Goal: Transaction & Acquisition: Purchase product/service

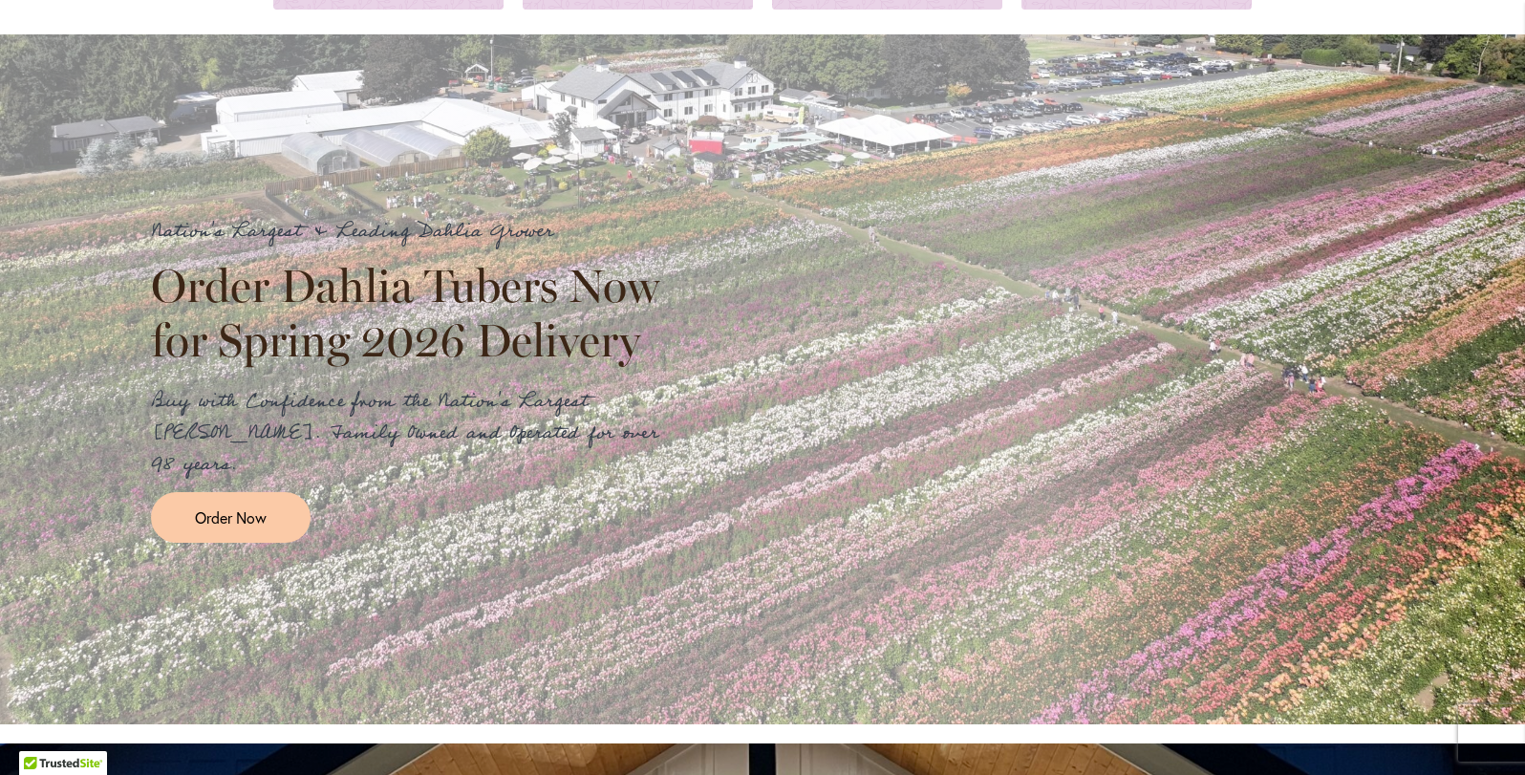
scroll to position [289, 0]
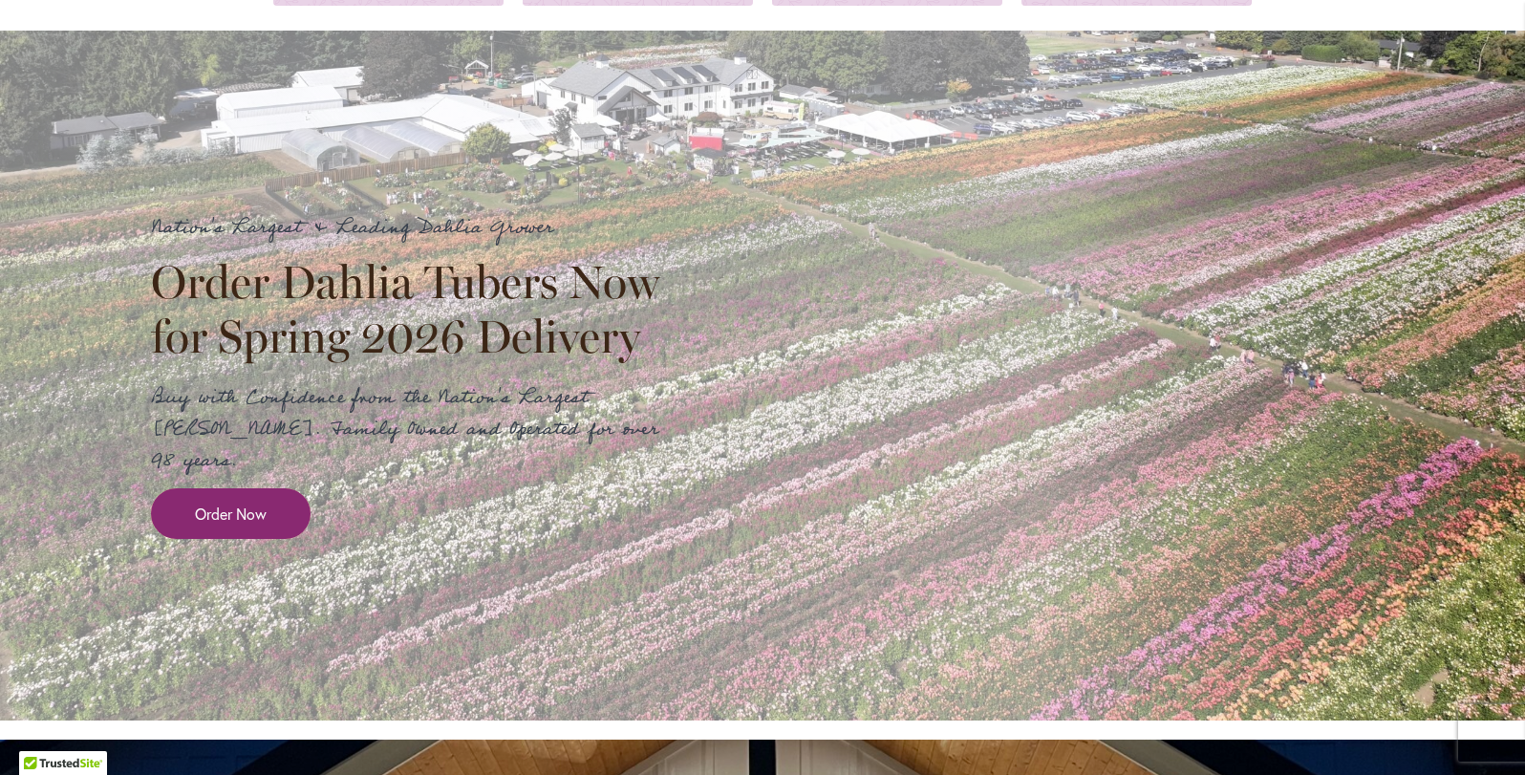
click at [265, 494] on link "Order Now" at bounding box center [231, 513] width 160 height 51
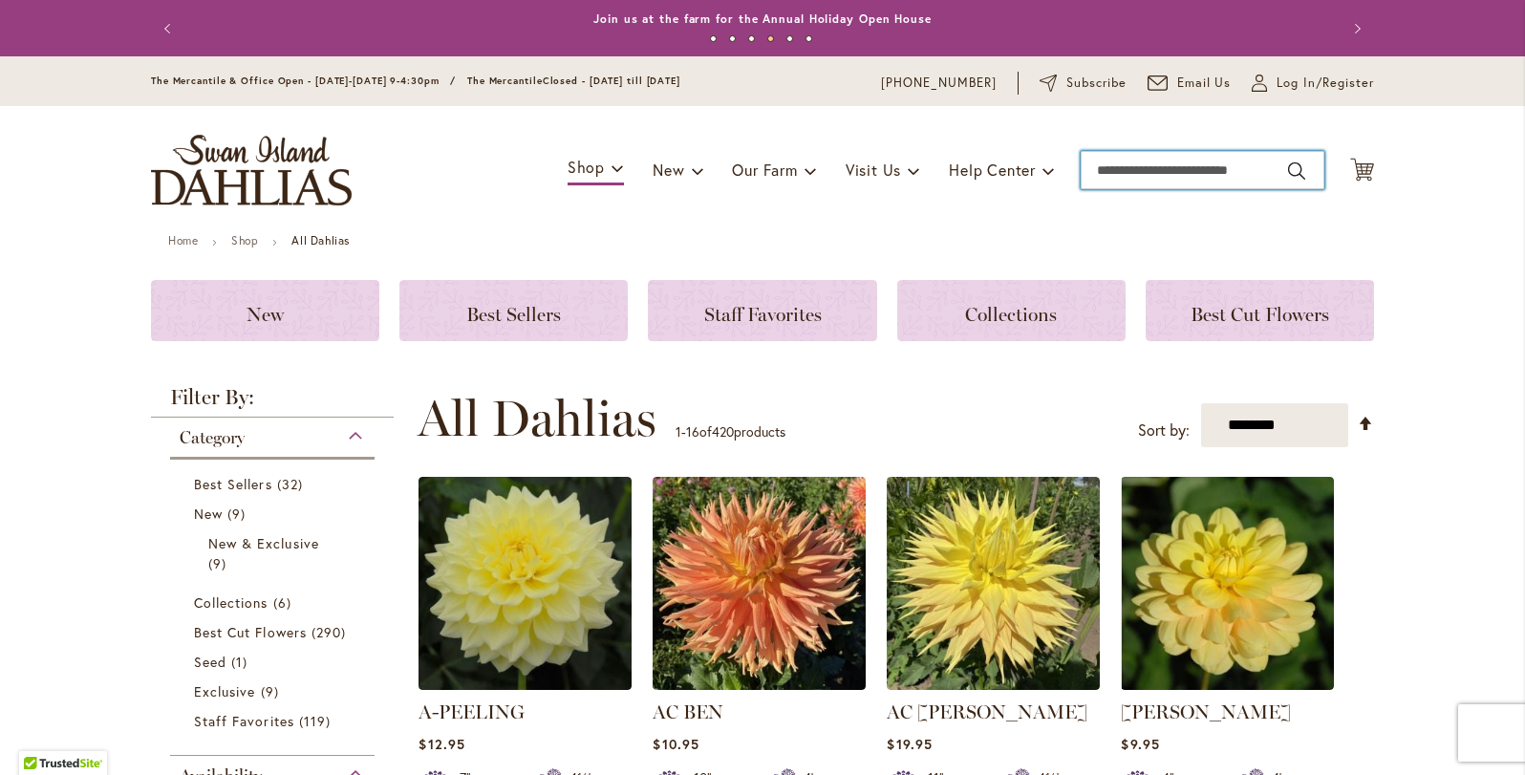
click at [1127, 175] on input "Search" at bounding box center [1203, 170] width 244 height 38
type input "**********"
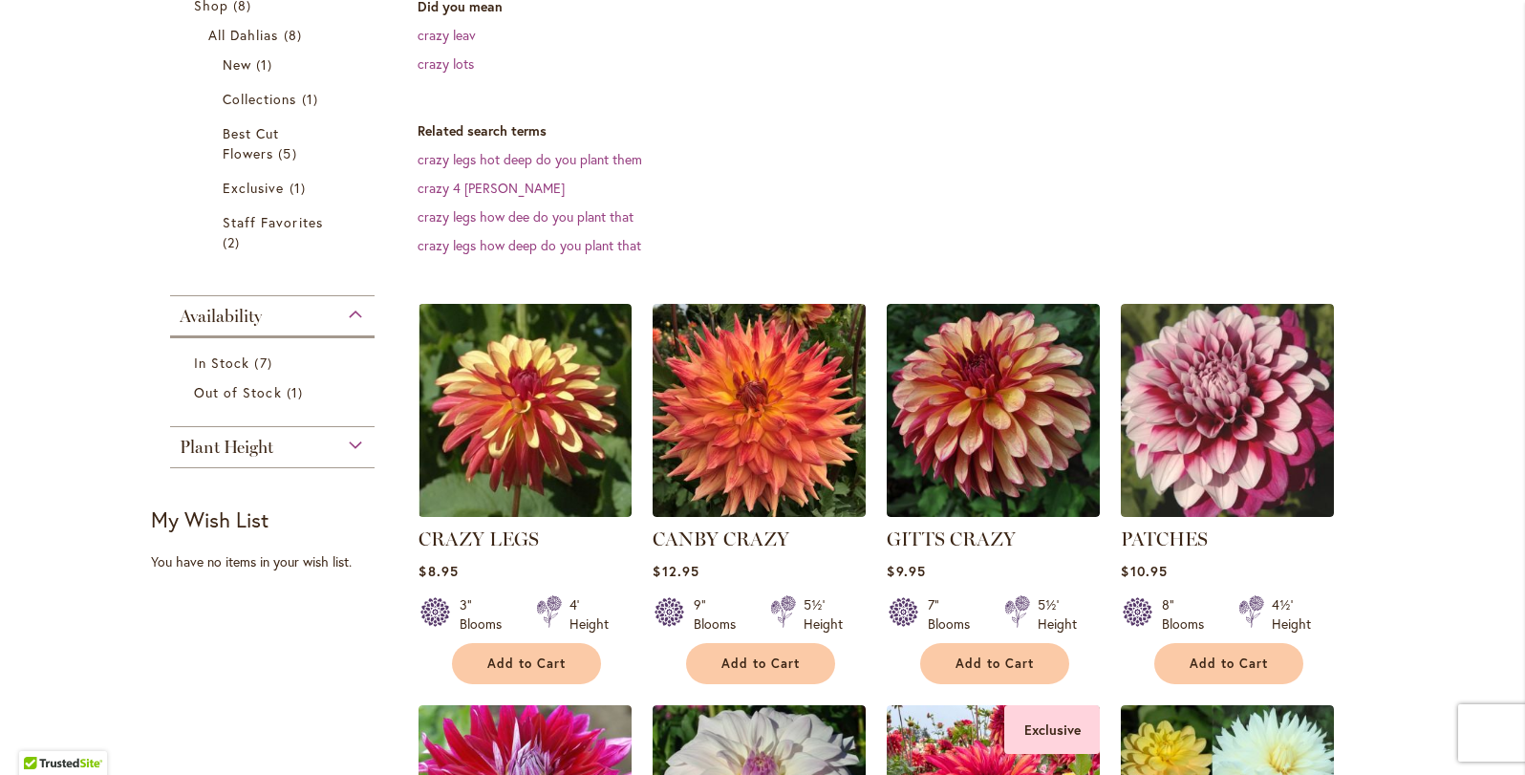
scroll to position [379, 0]
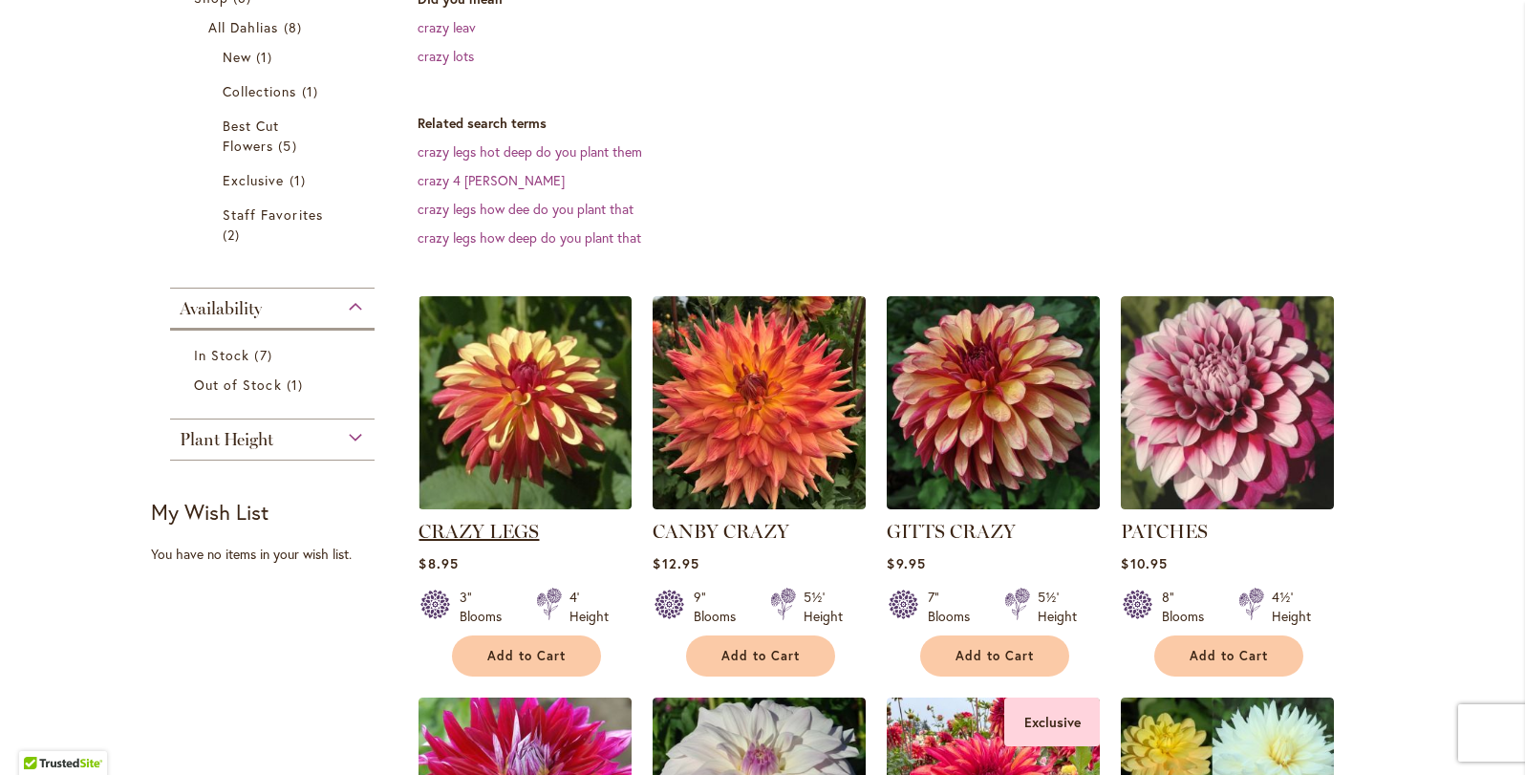
click at [459, 530] on link "CRAZY LEGS" at bounding box center [479, 531] width 120 height 23
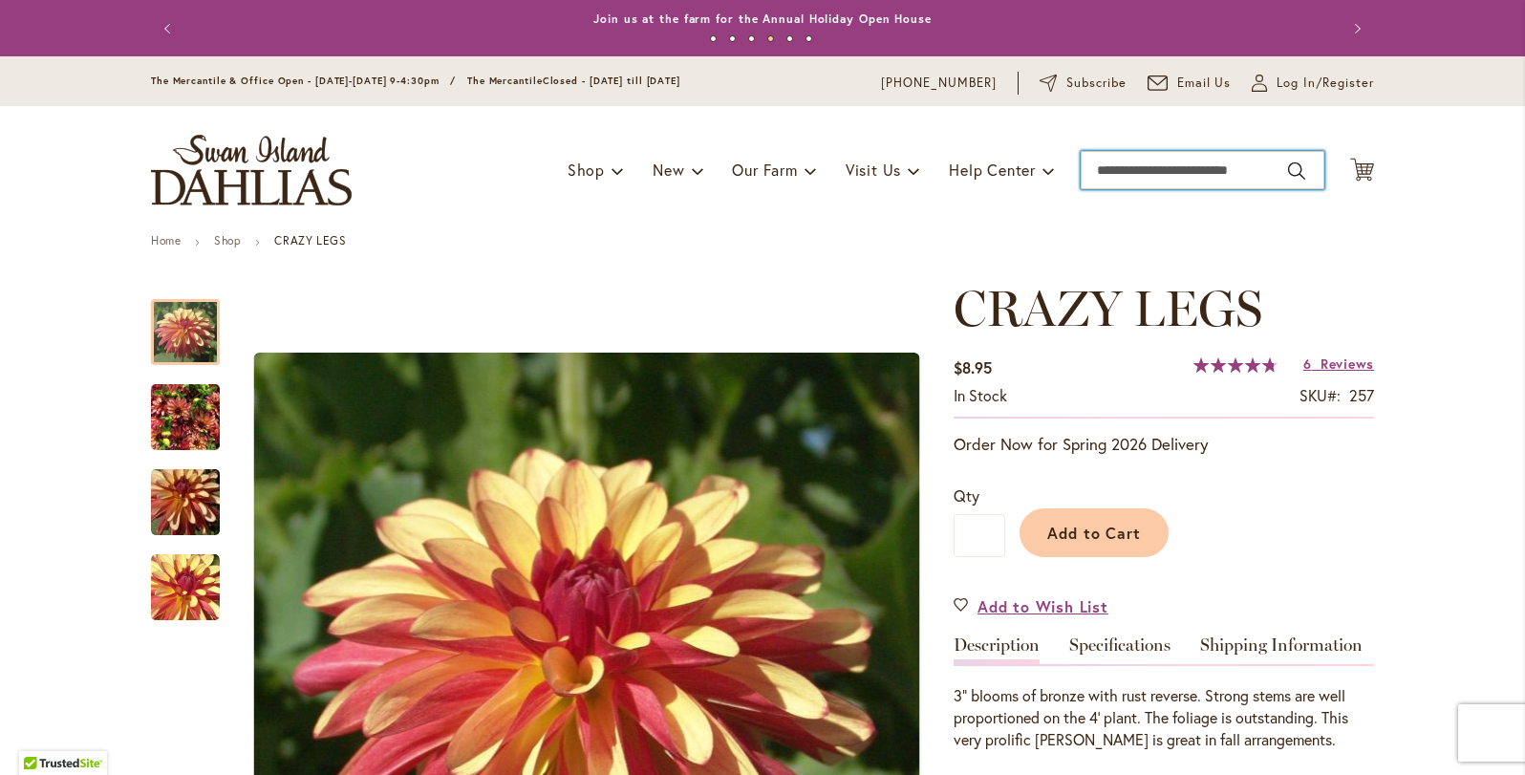
click at [1152, 161] on input "Search" at bounding box center [1203, 170] width 244 height 38
type input "****"
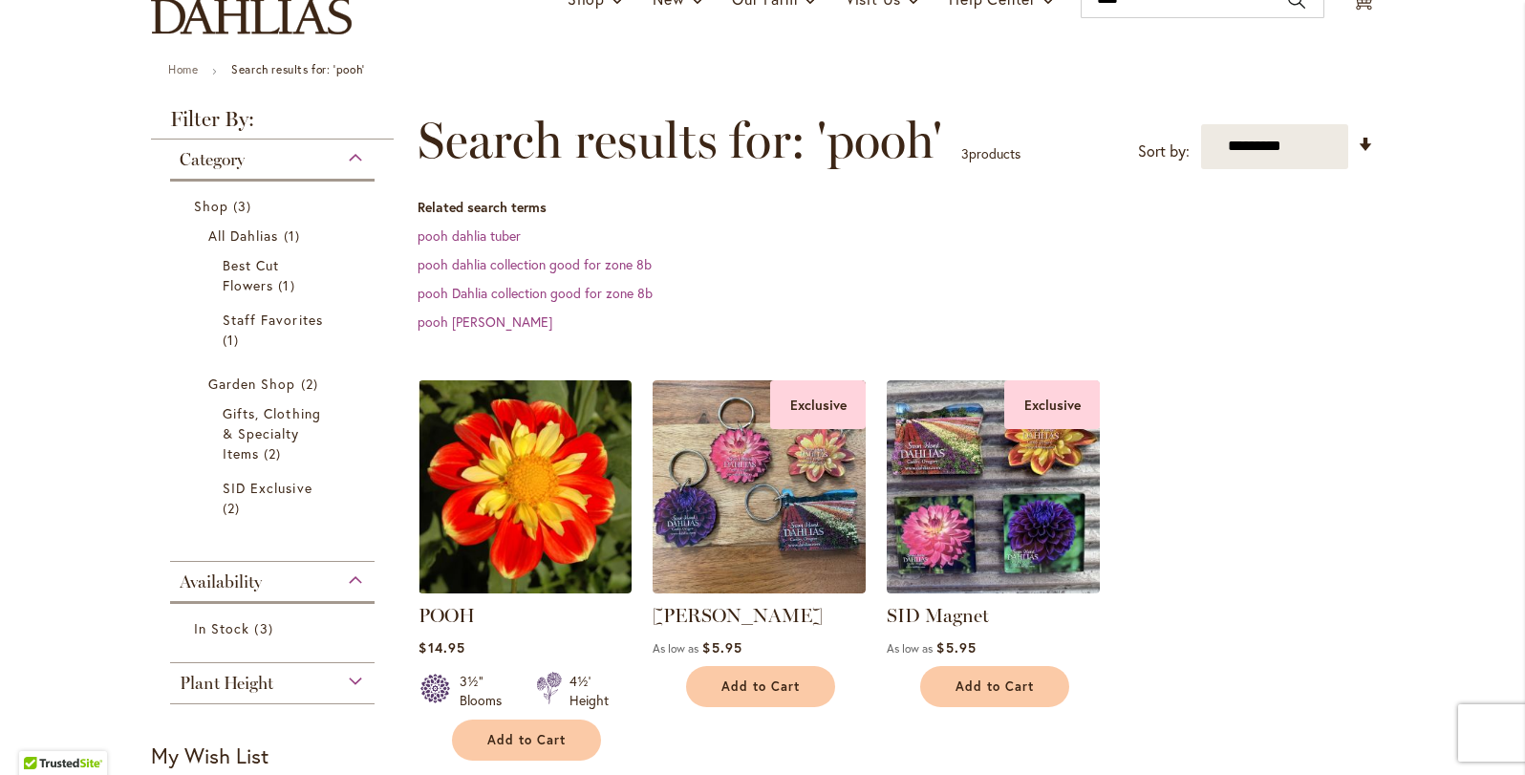
scroll to position [182, 0]
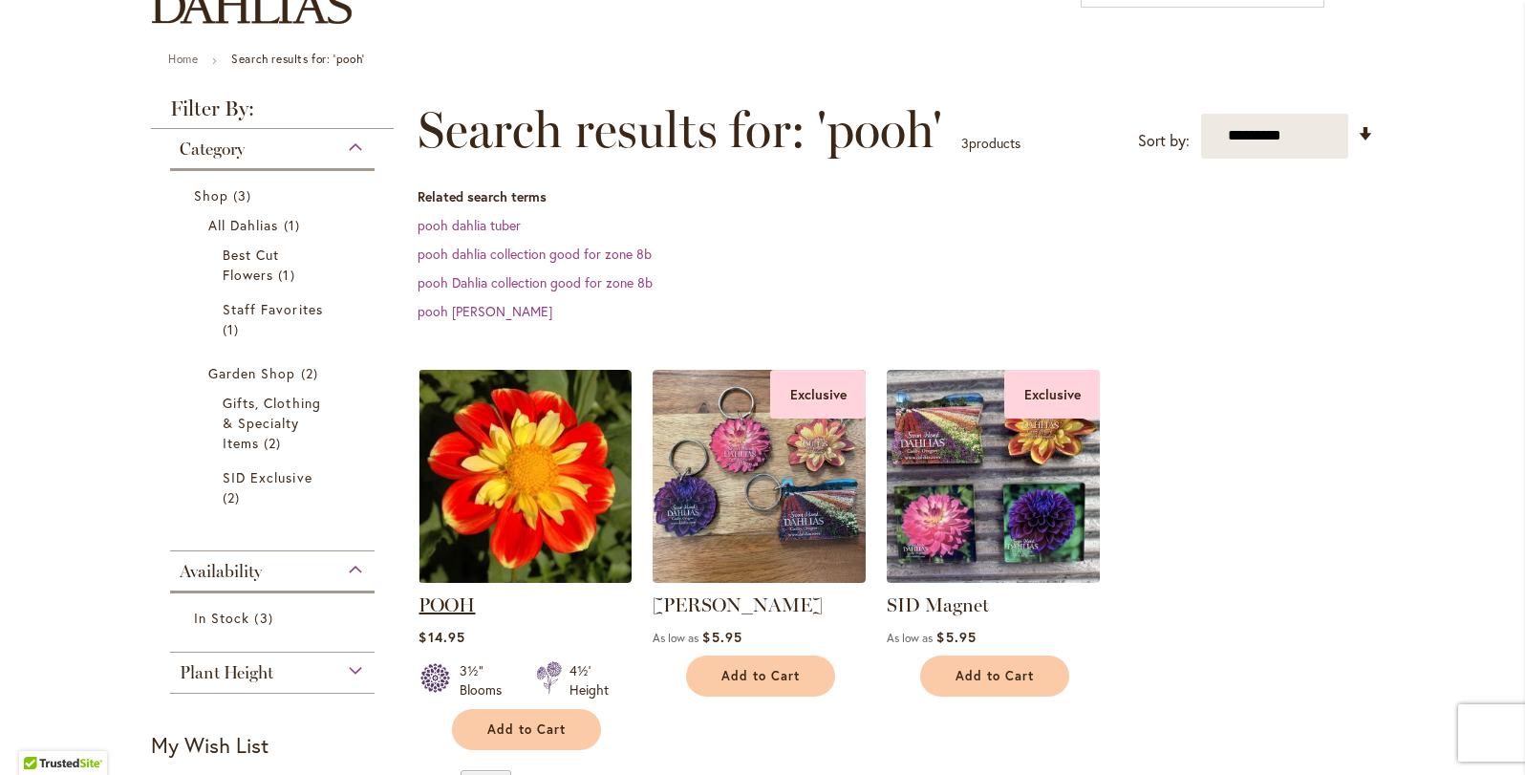
click at [462, 605] on link "POOH" at bounding box center [447, 604] width 56 height 23
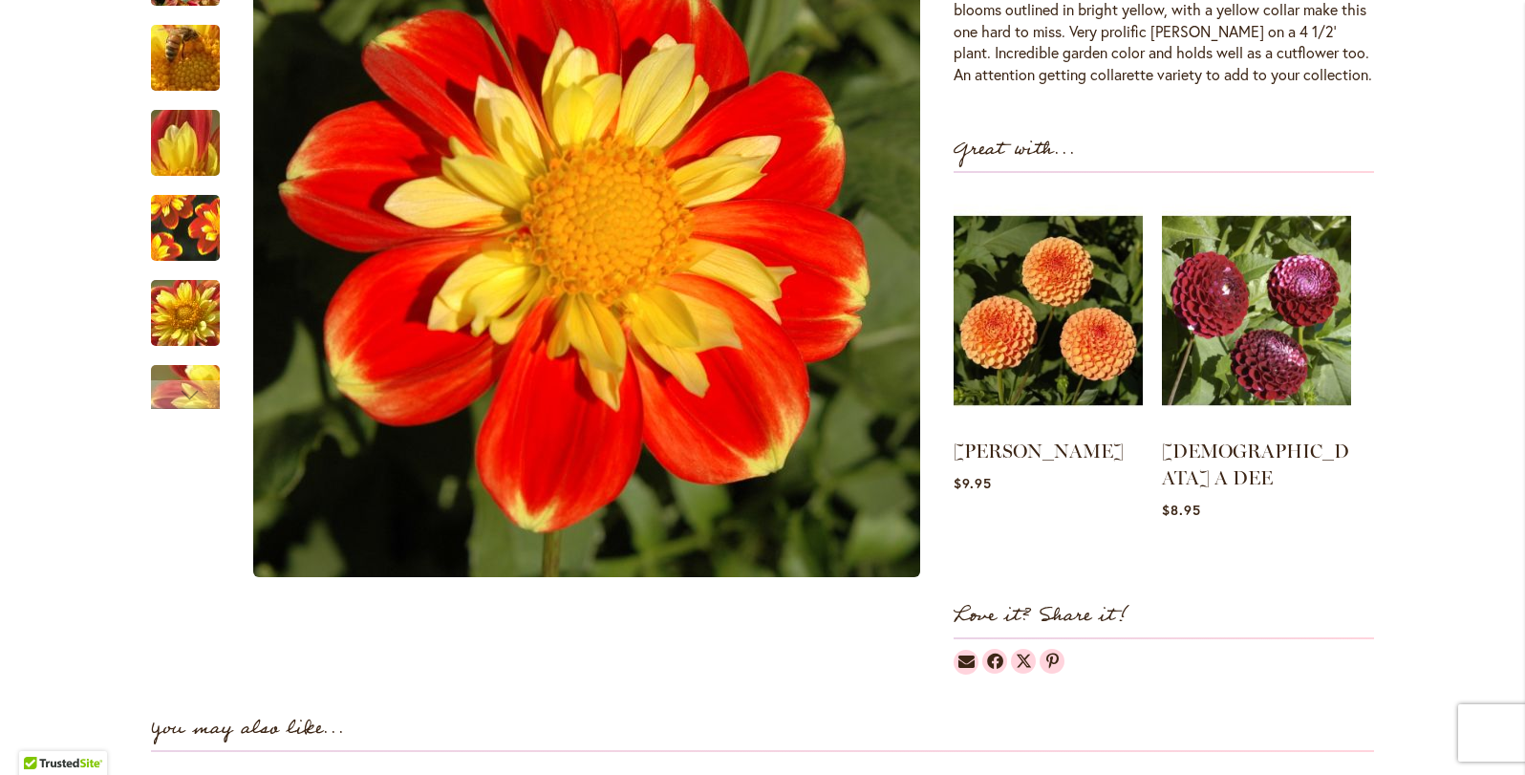
scroll to position [709, 0]
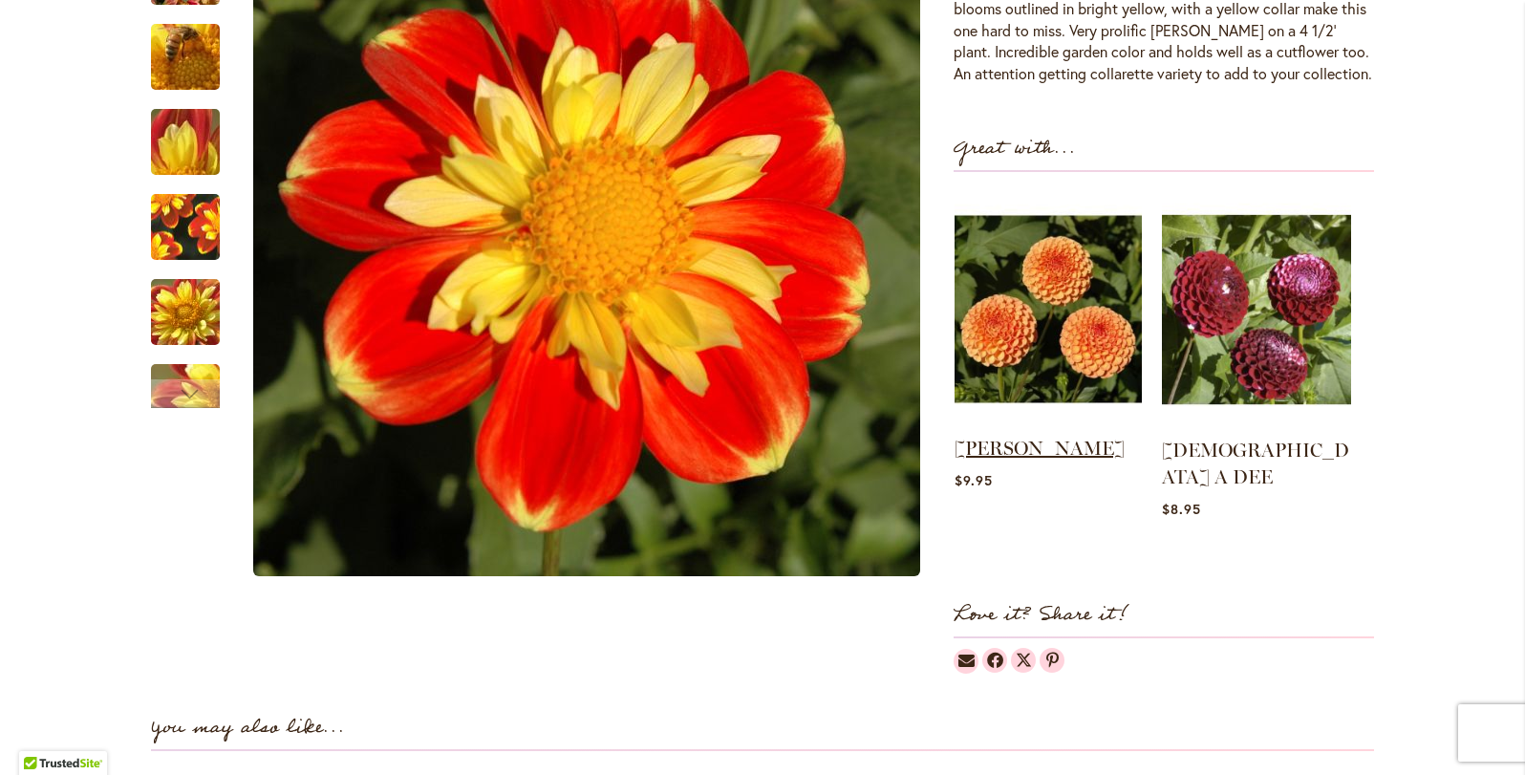
click at [1068, 439] on link "[PERSON_NAME]" at bounding box center [1040, 448] width 170 height 23
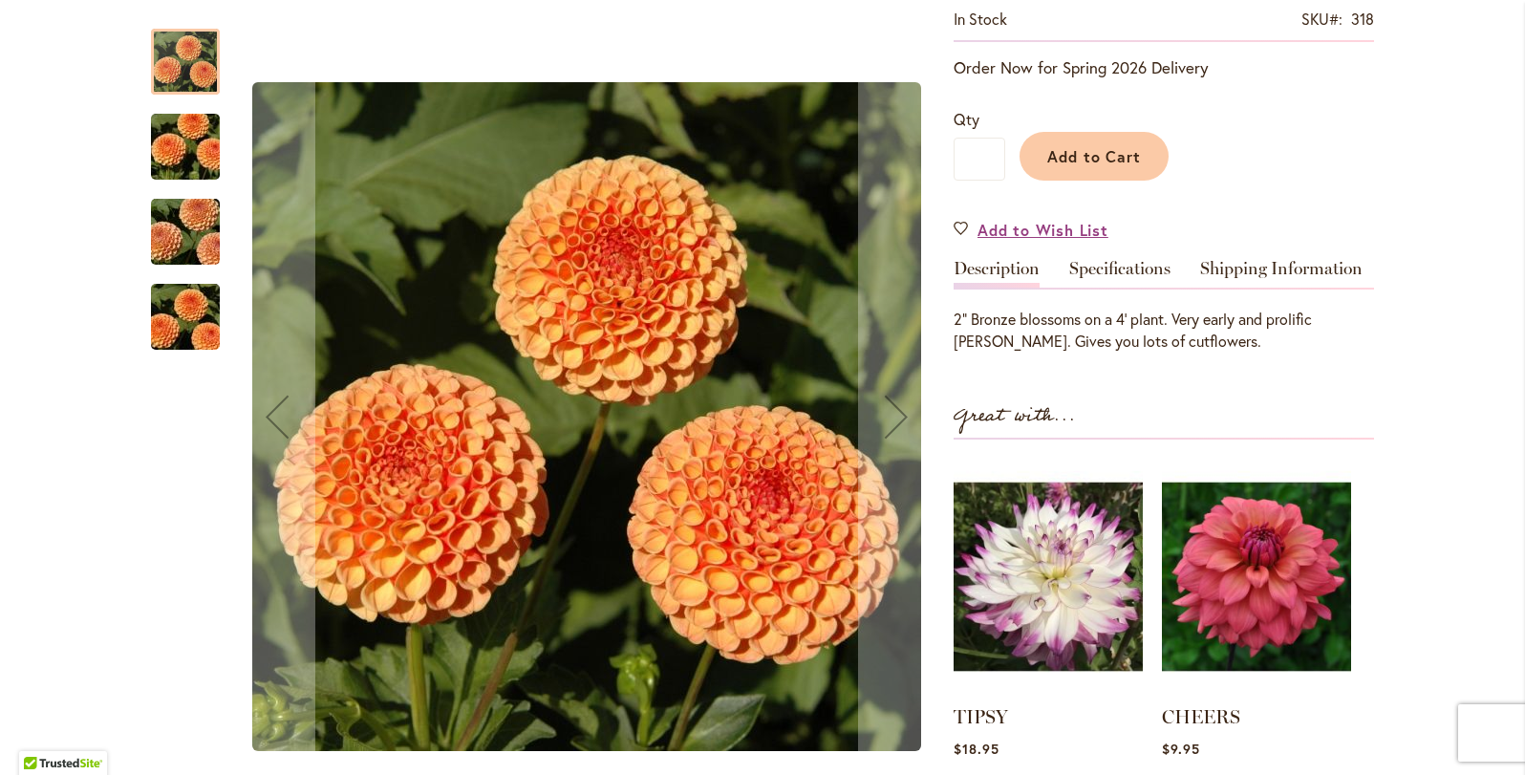
scroll to position [355, 0]
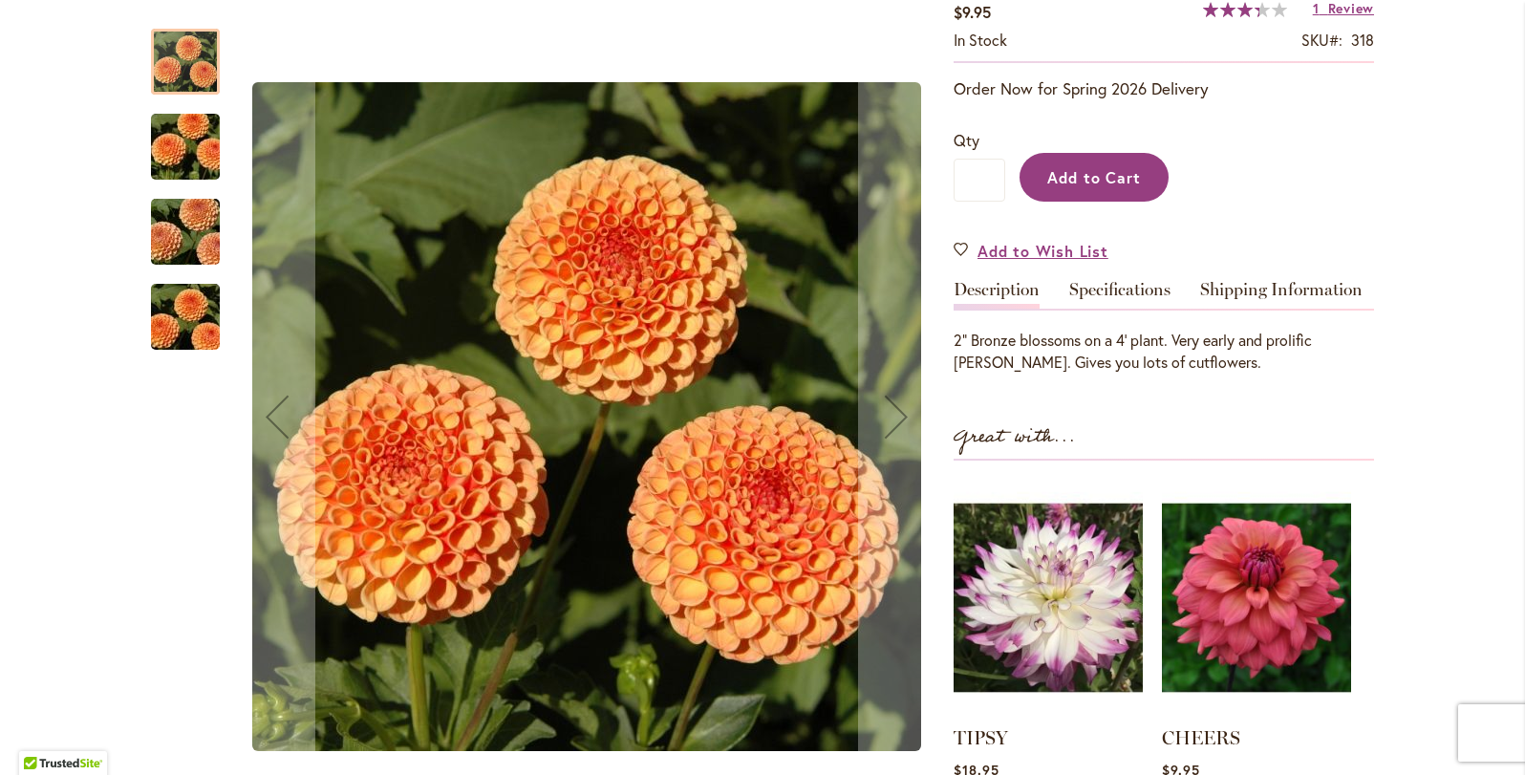
click at [1127, 175] on span "Add to Cart" at bounding box center [1094, 177] width 95 height 20
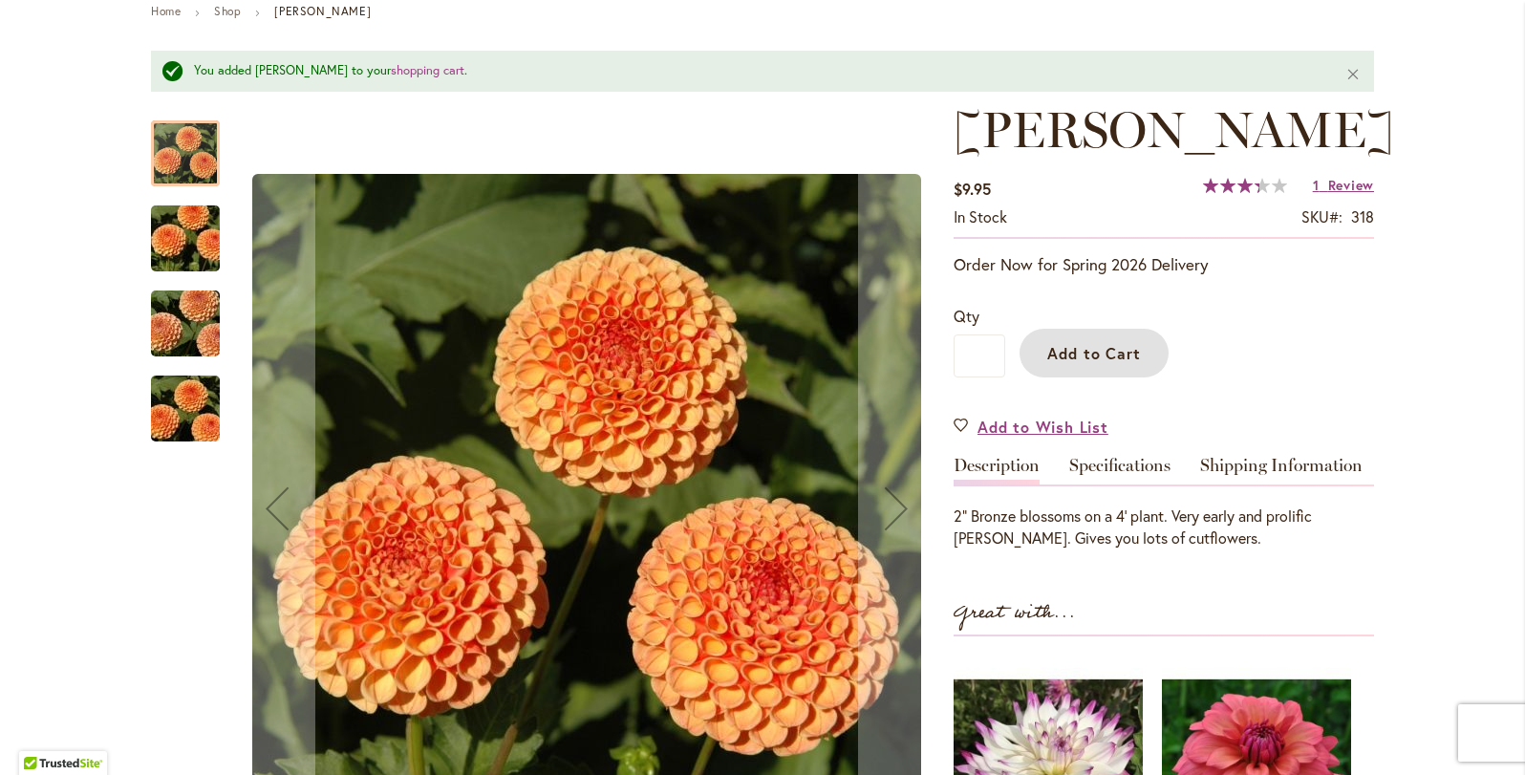
scroll to position [235, 0]
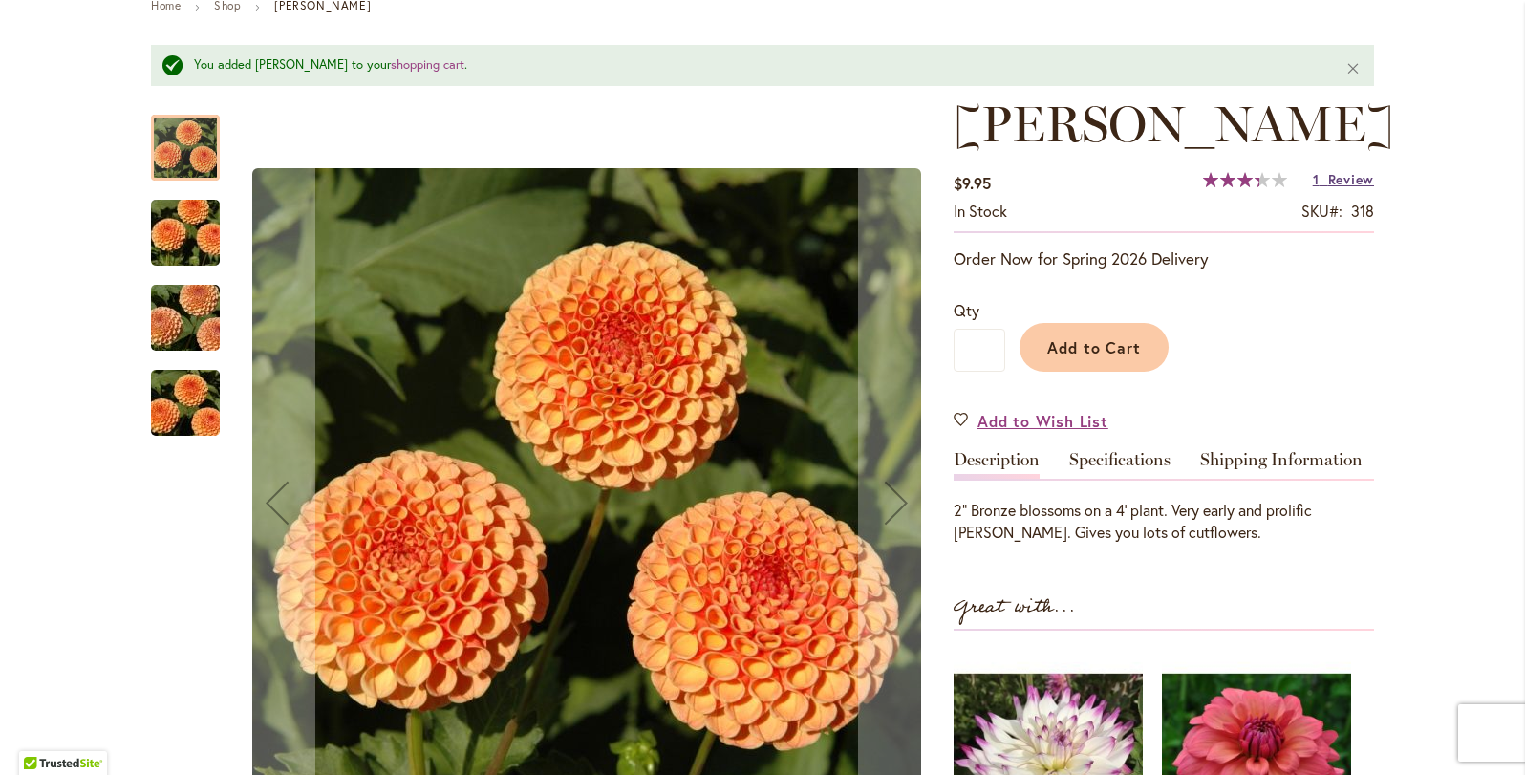
click at [1346, 183] on span "Review" at bounding box center [1351, 179] width 46 height 18
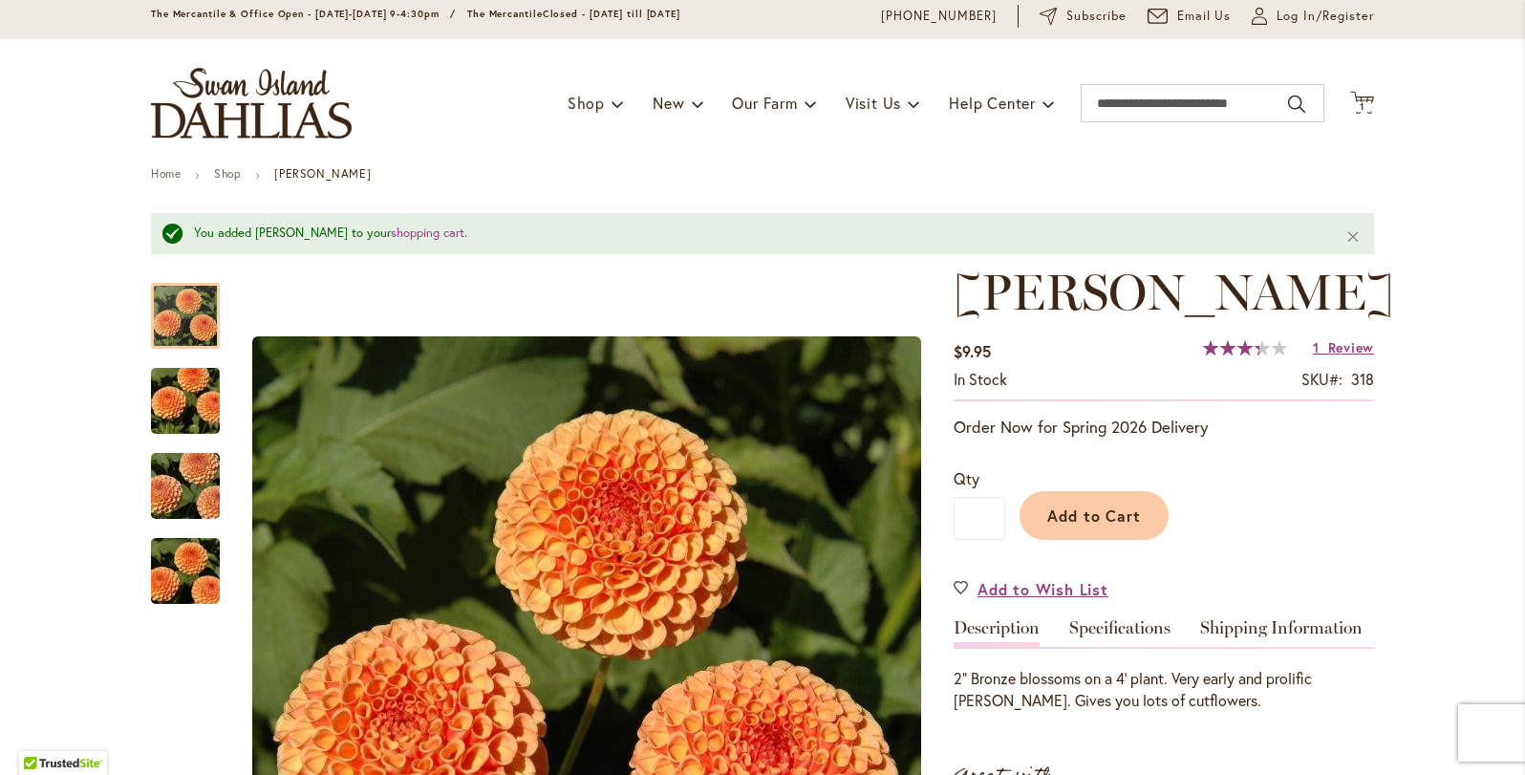
scroll to position [0, 0]
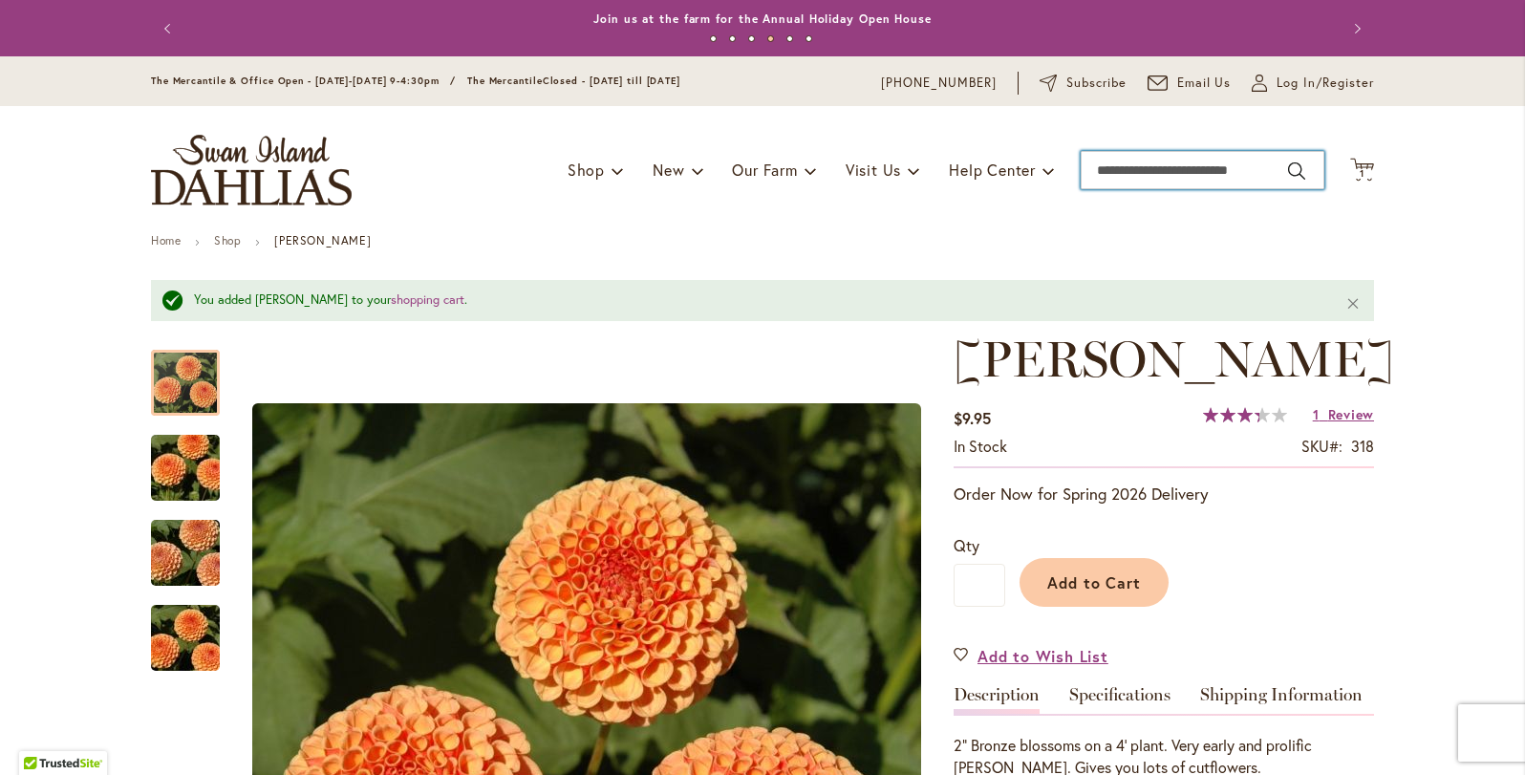
click at [1182, 166] on input "Search" at bounding box center [1203, 170] width 244 height 38
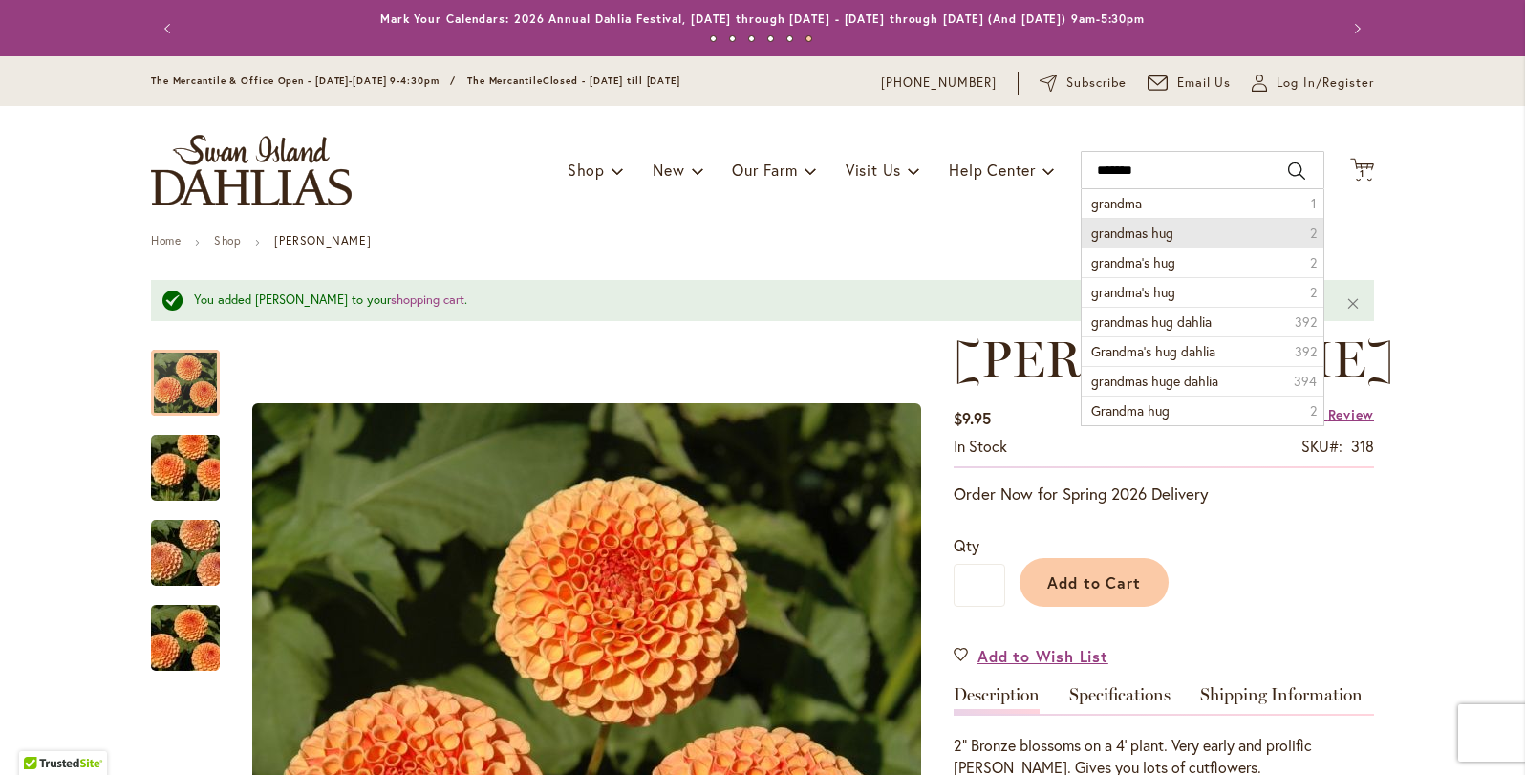
click at [1134, 225] on span "grandmas hug" at bounding box center [1132, 233] width 82 height 18
type input "**********"
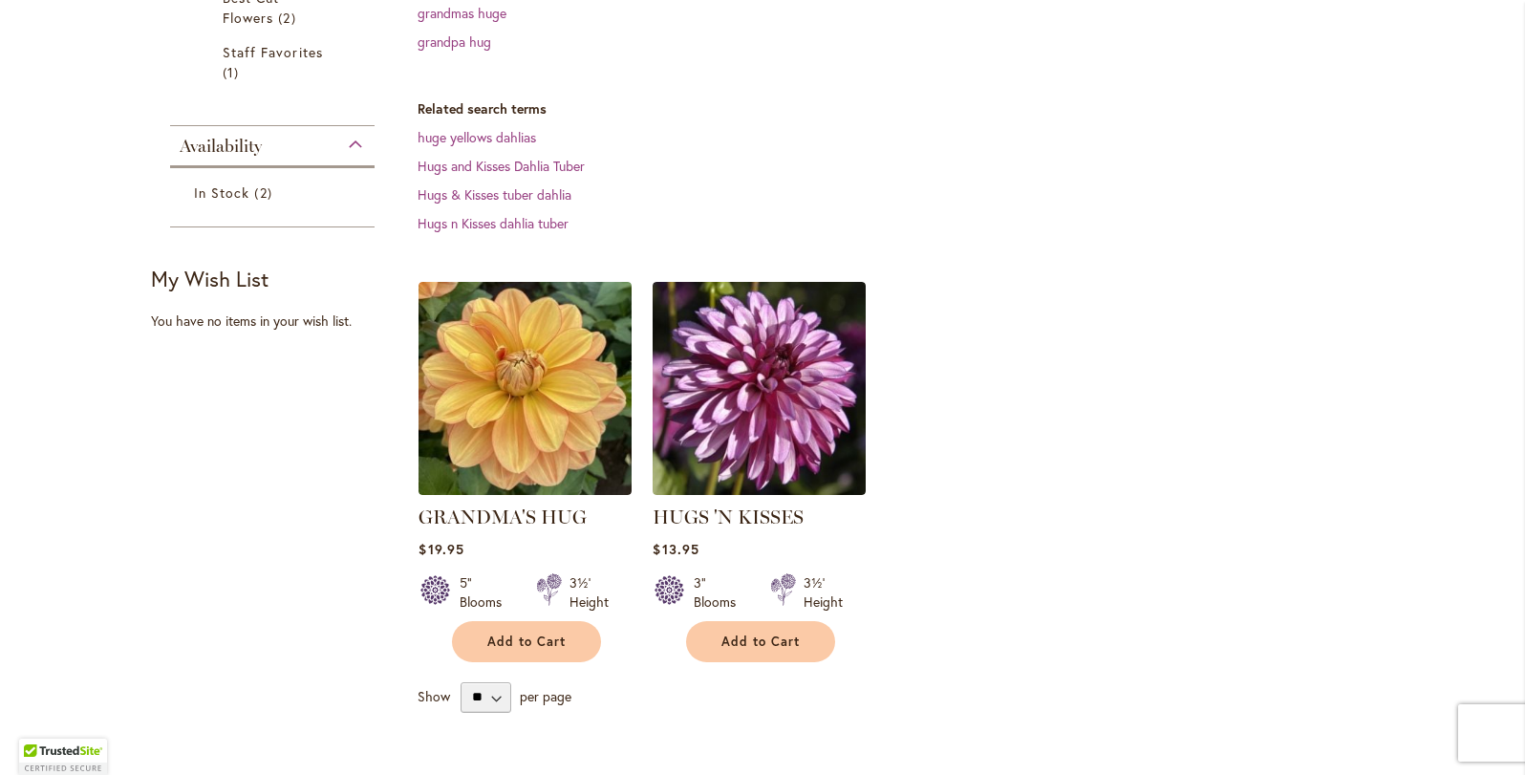
scroll to position [440, 0]
click at [534, 519] on link "GRANDMA'S HUG" at bounding box center [503, 516] width 168 height 23
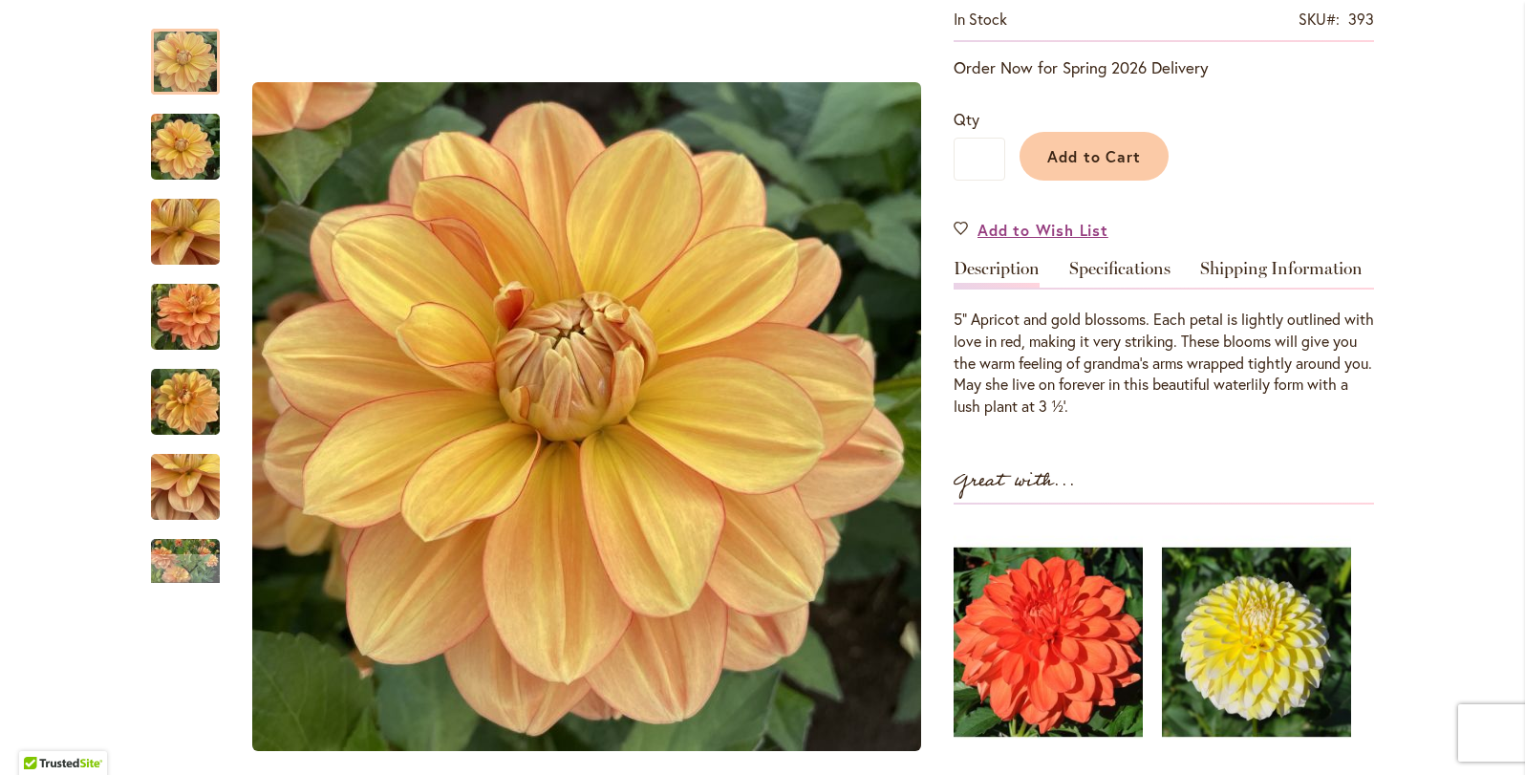
scroll to position [399, 0]
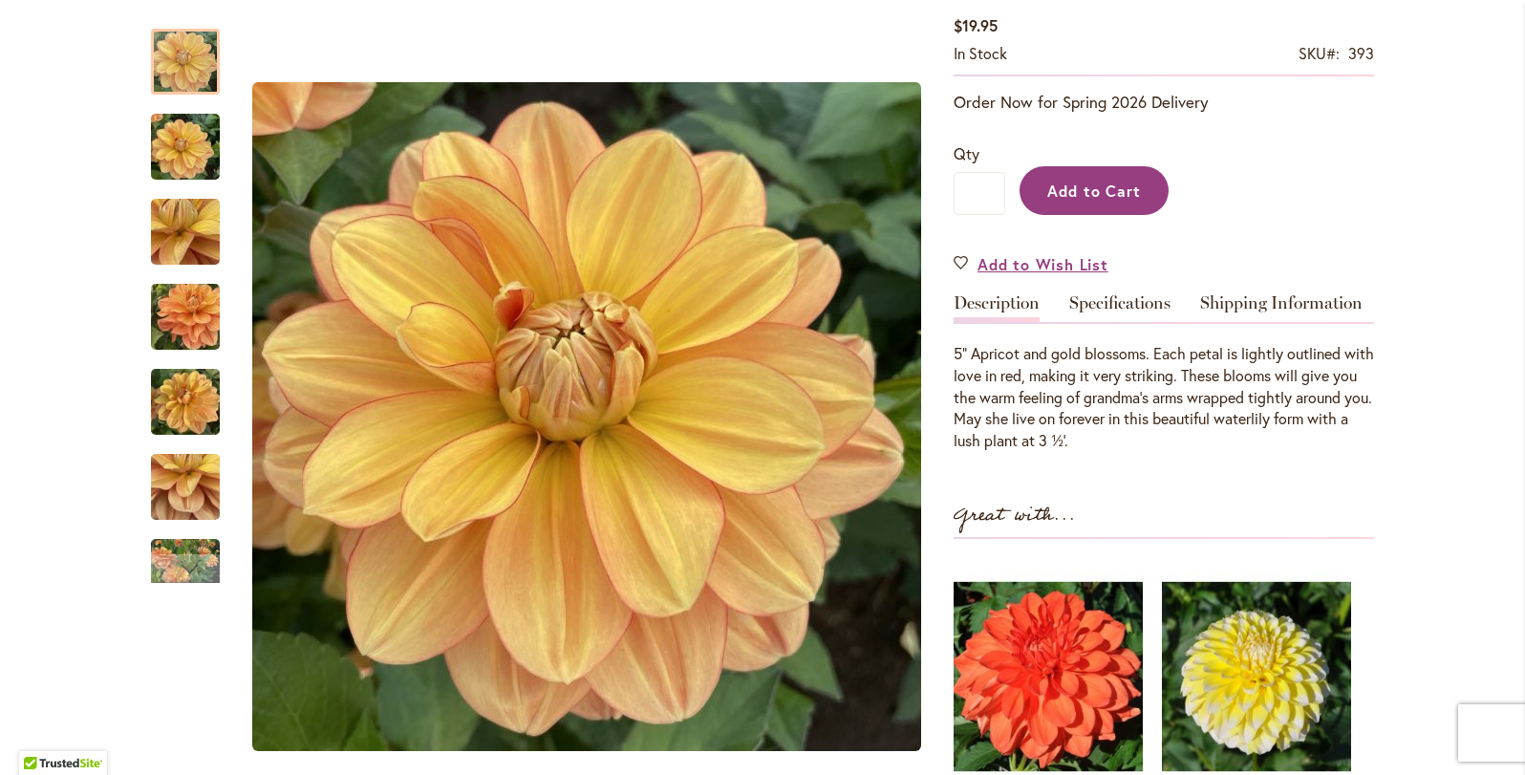
click at [1080, 184] on span "Add to Cart" at bounding box center [1094, 191] width 95 height 20
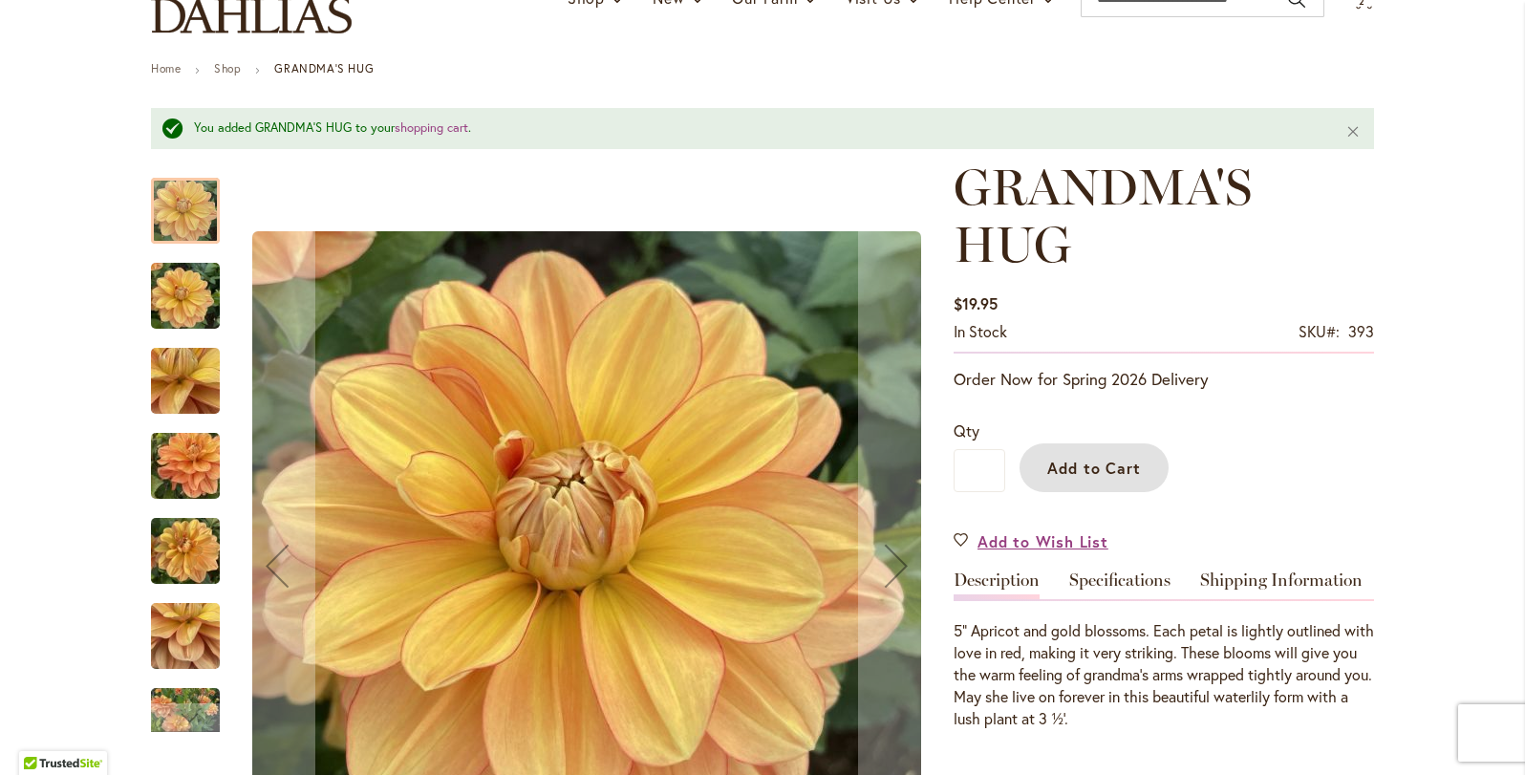
scroll to position [153, 0]
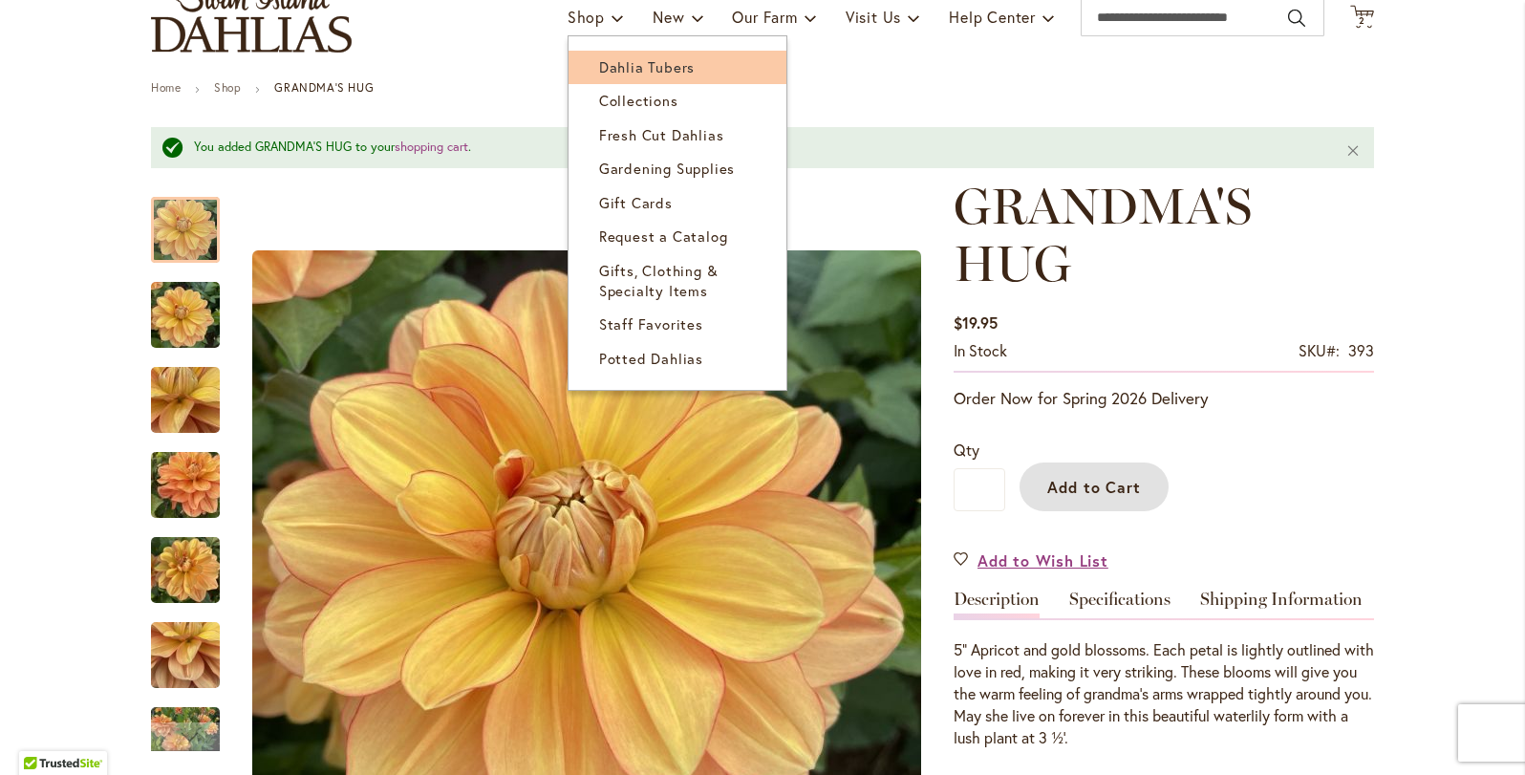
click at [615, 68] on span "Dahlia Tubers" at bounding box center [647, 66] width 96 height 19
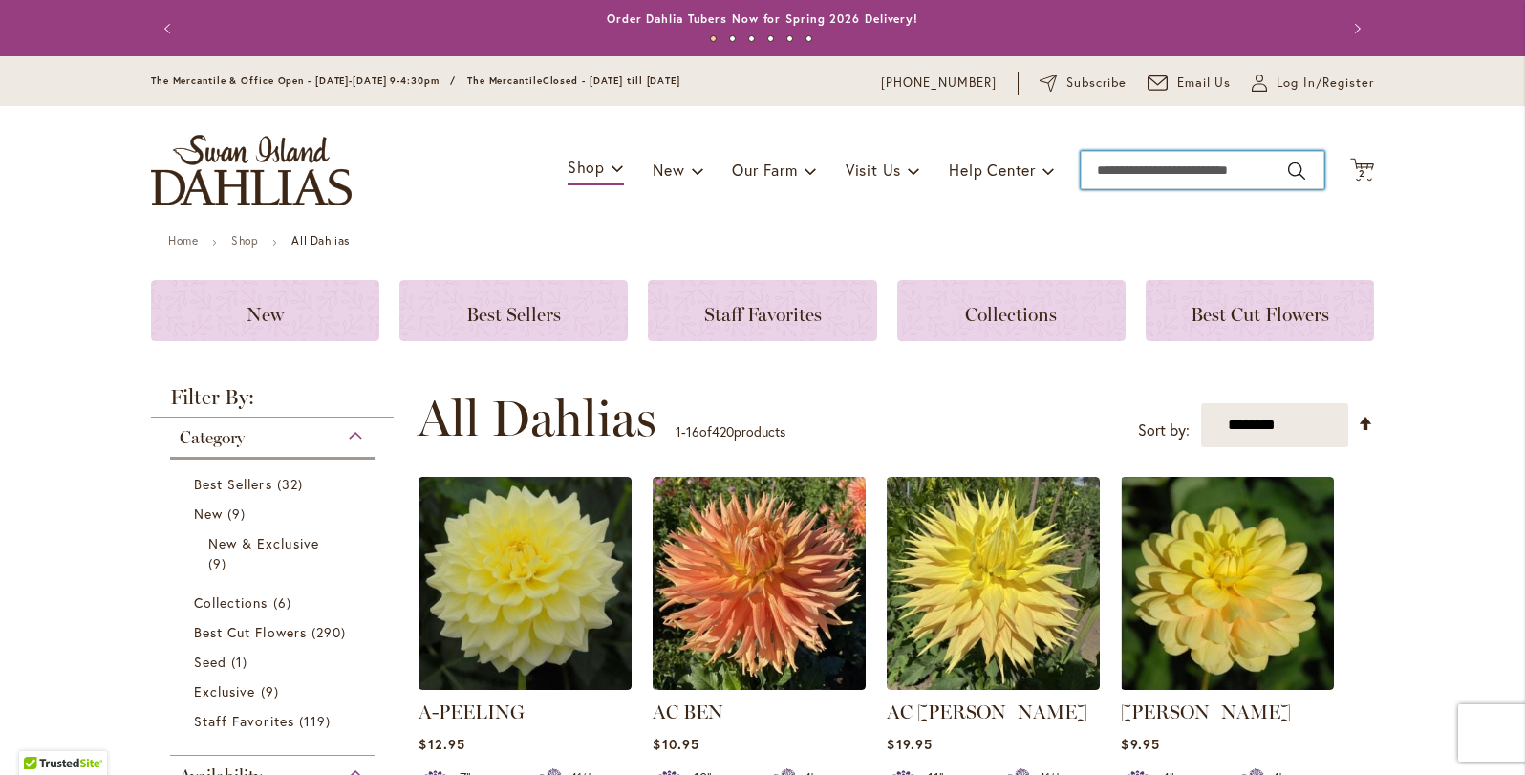
click at [1145, 178] on input "Search" at bounding box center [1203, 170] width 244 height 38
type input "*******"
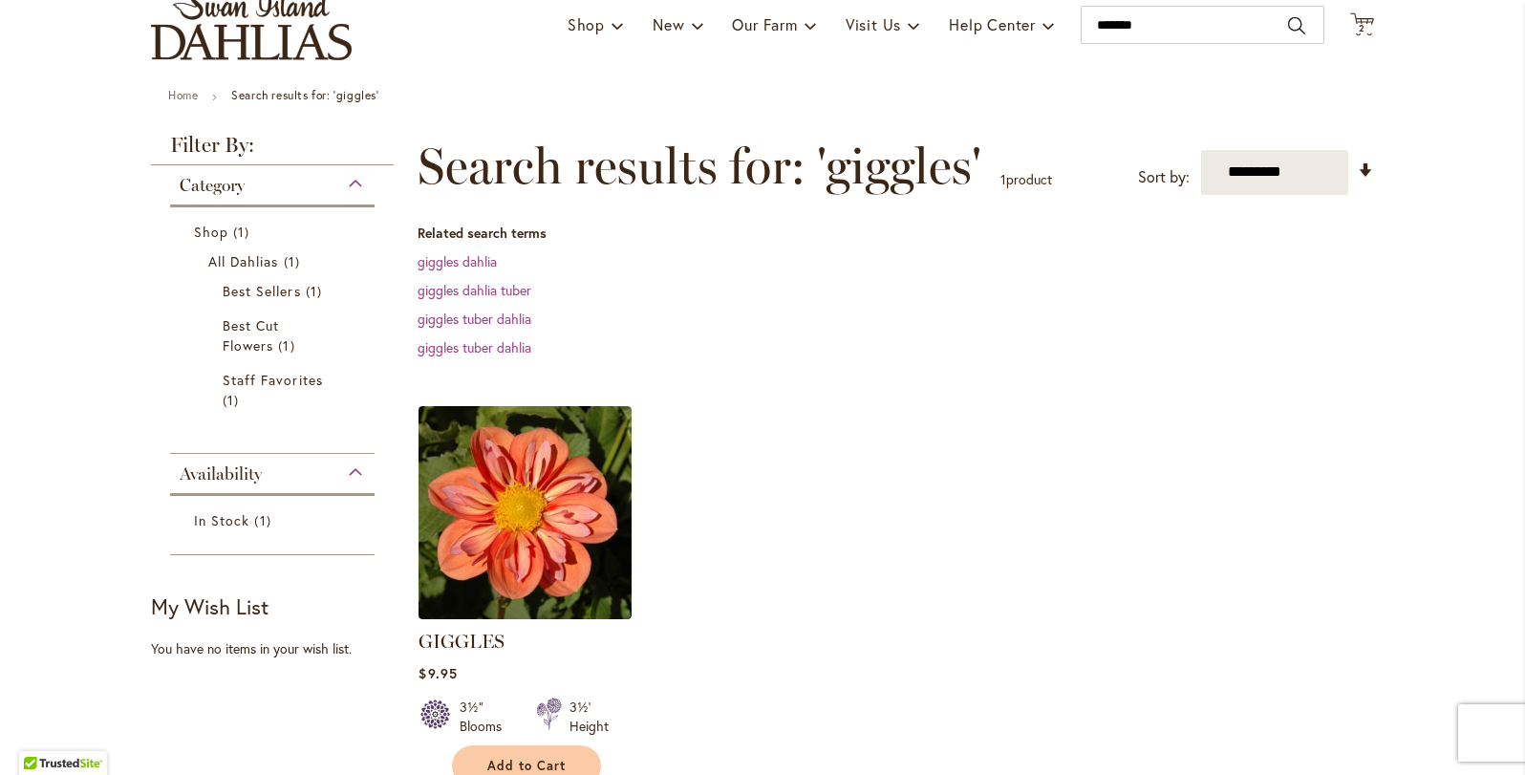
scroll to position [146, 0]
click at [490, 641] on link "GIGGLES" at bounding box center [462, 640] width 86 height 23
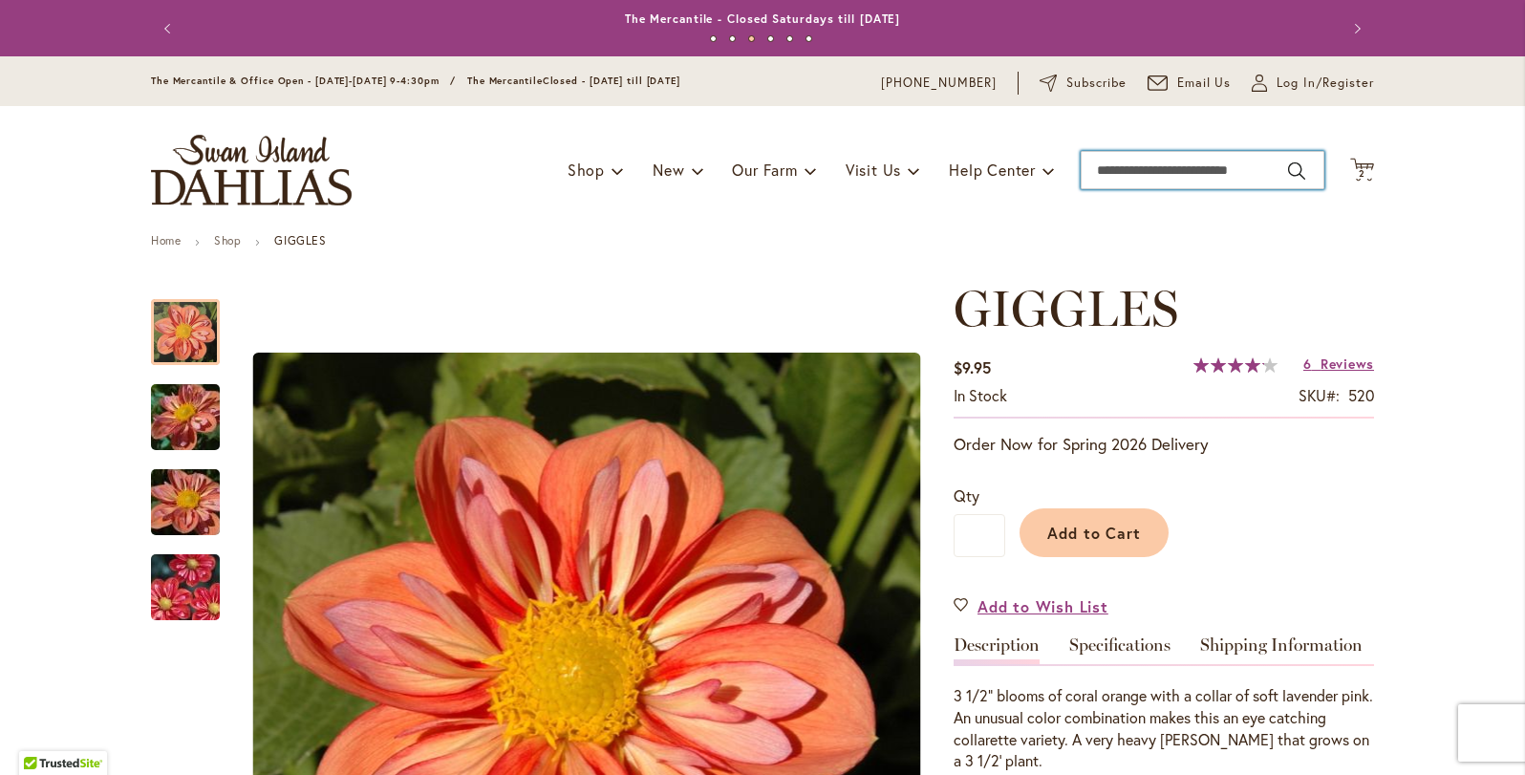
click at [1150, 183] on input "Search" at bounding box center [1203, 170] width 244 height 38
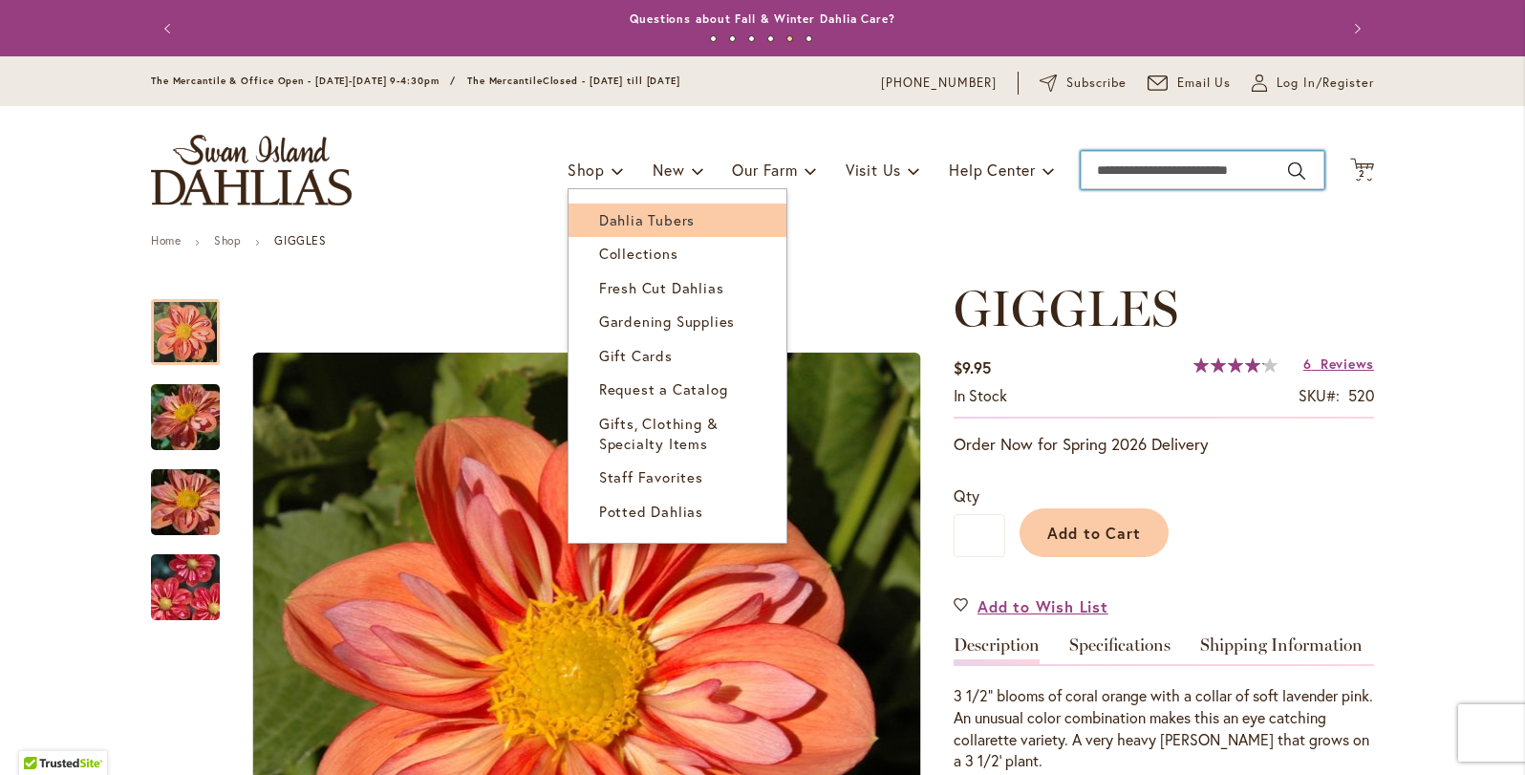
click at [620, 219] on span "Dahlia Tubers" at bounding box center [647, 219] width 96 height 19
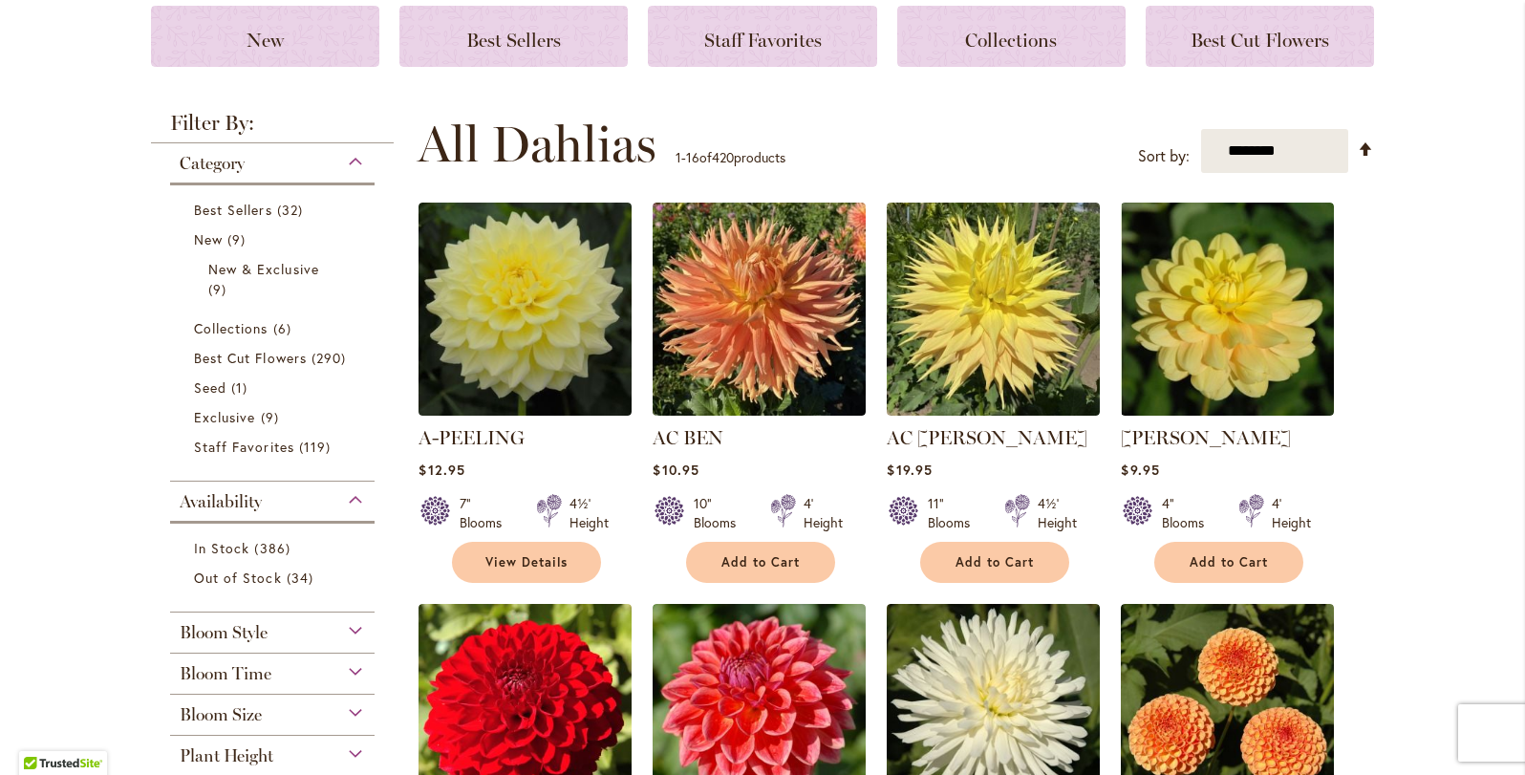
scroll to position [285, 0]
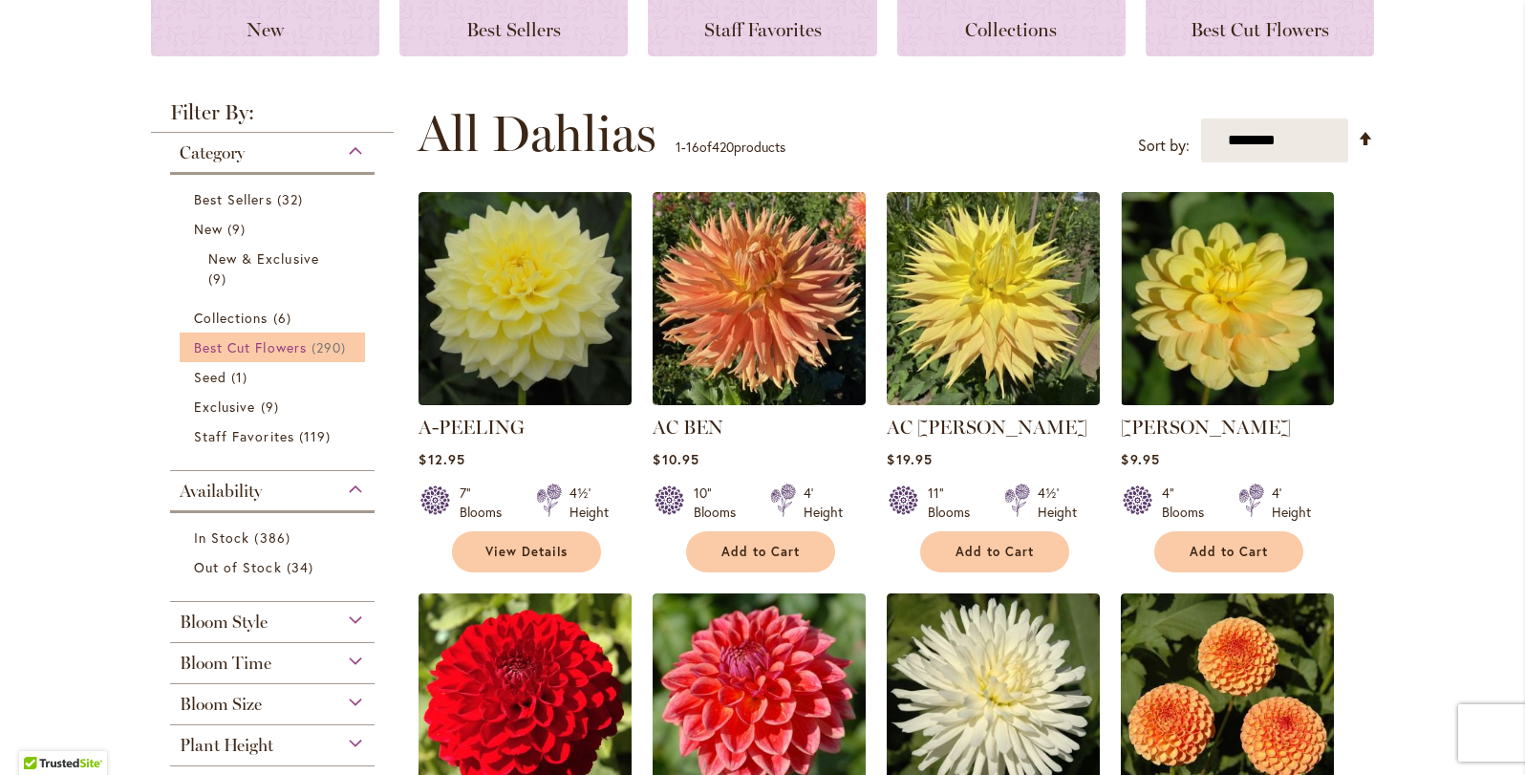
click at [296, 346] on span "Best Cut Flowers" at bounding box center [250, 347] width 113 height 18
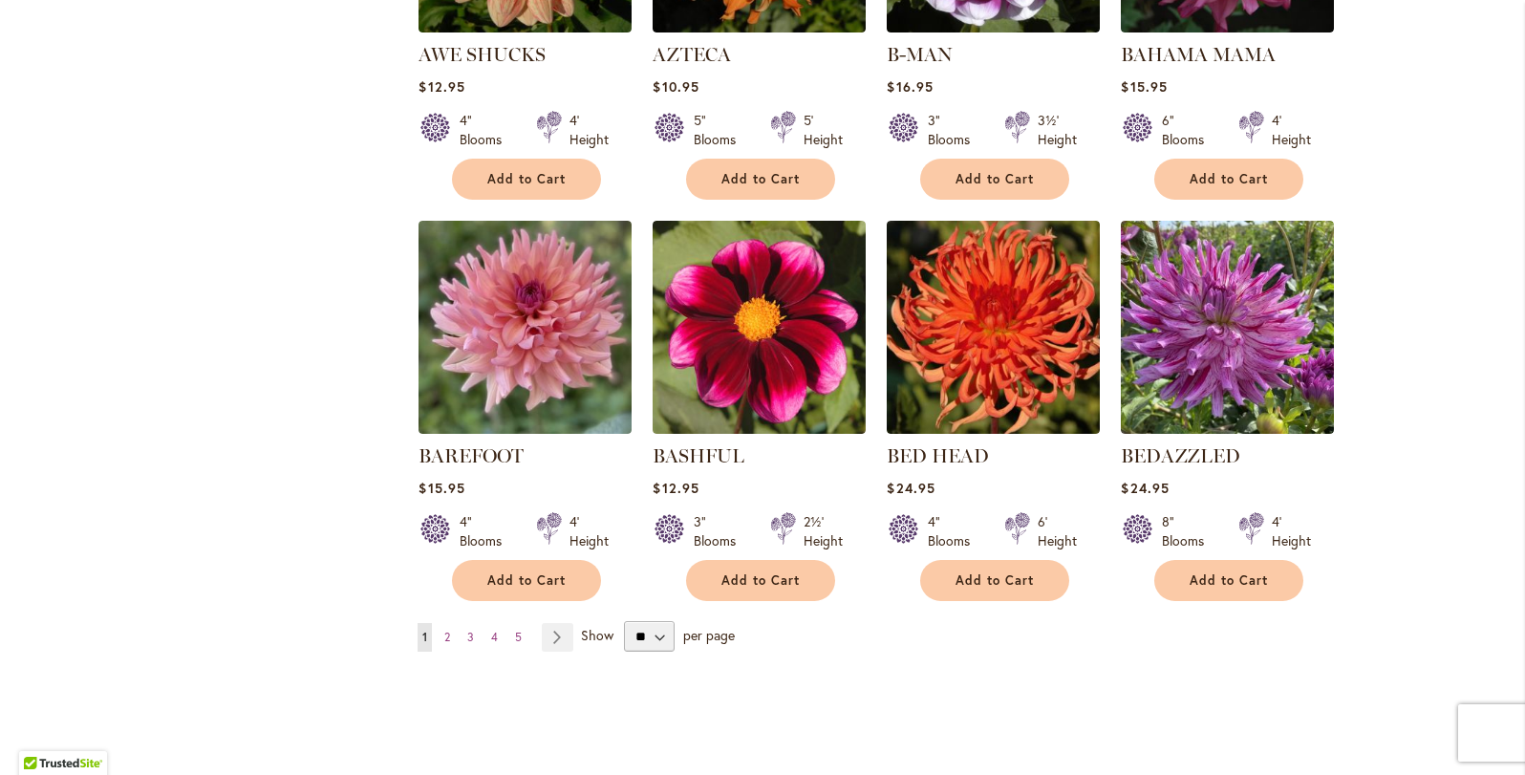
scroll to position [1425, 0]
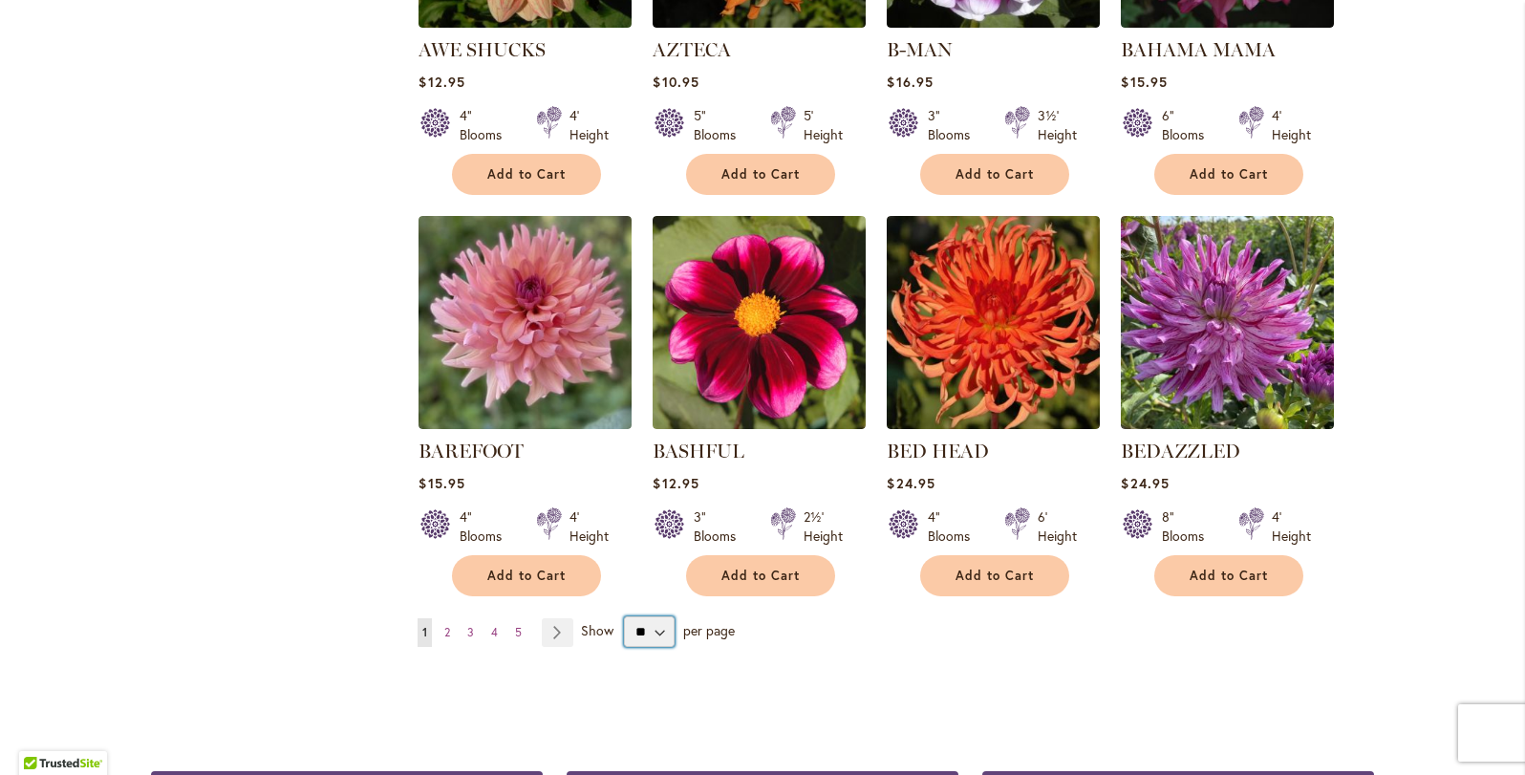
click at [646, 625] on select "** ** ** **" at bounding box center [649, 631] width 51 height 31
select select "**"
click at [624, 616] on select "** ** ** **" at bounding box center [649, 631] width 51 height 31
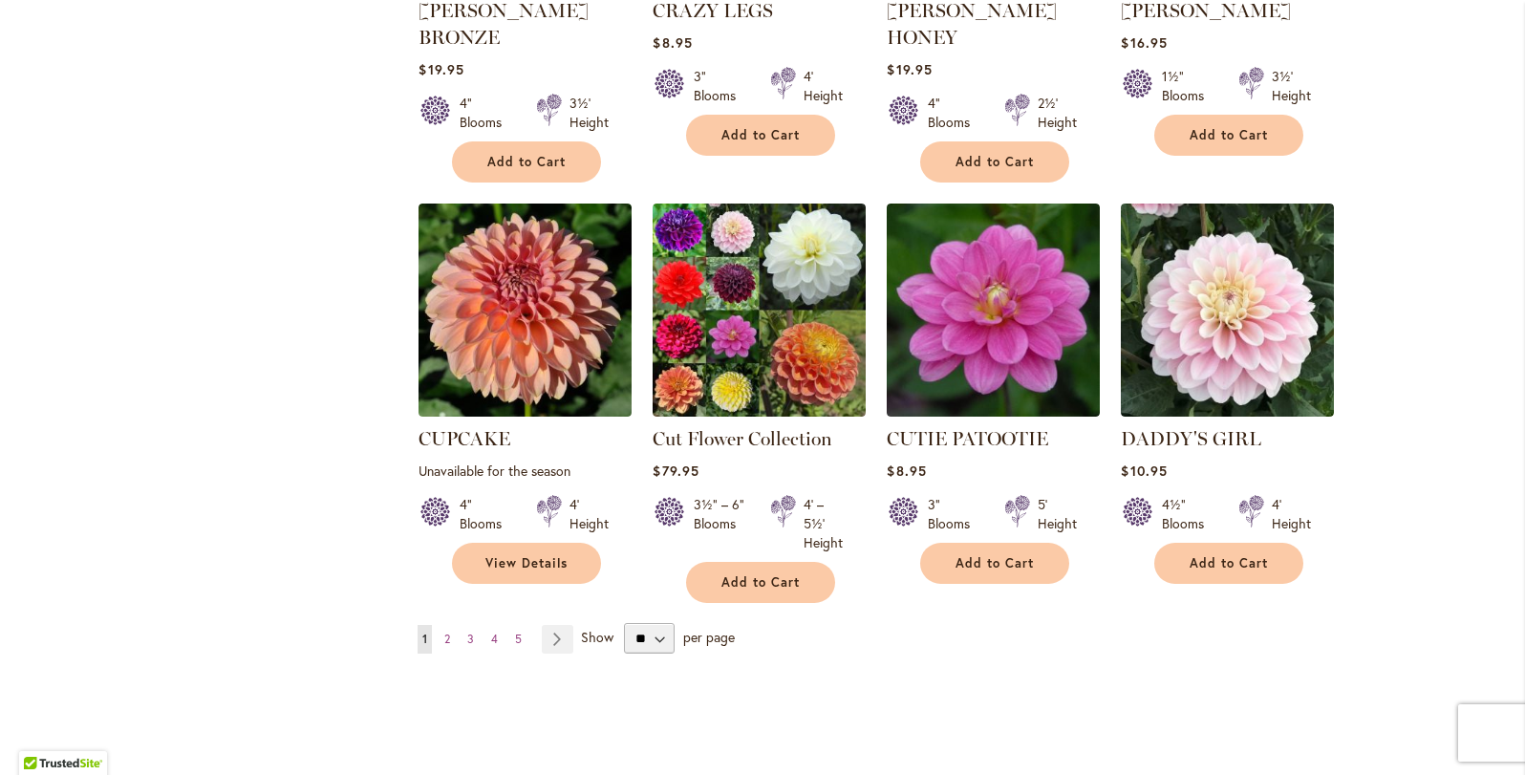
scroll to position [6420, 0]
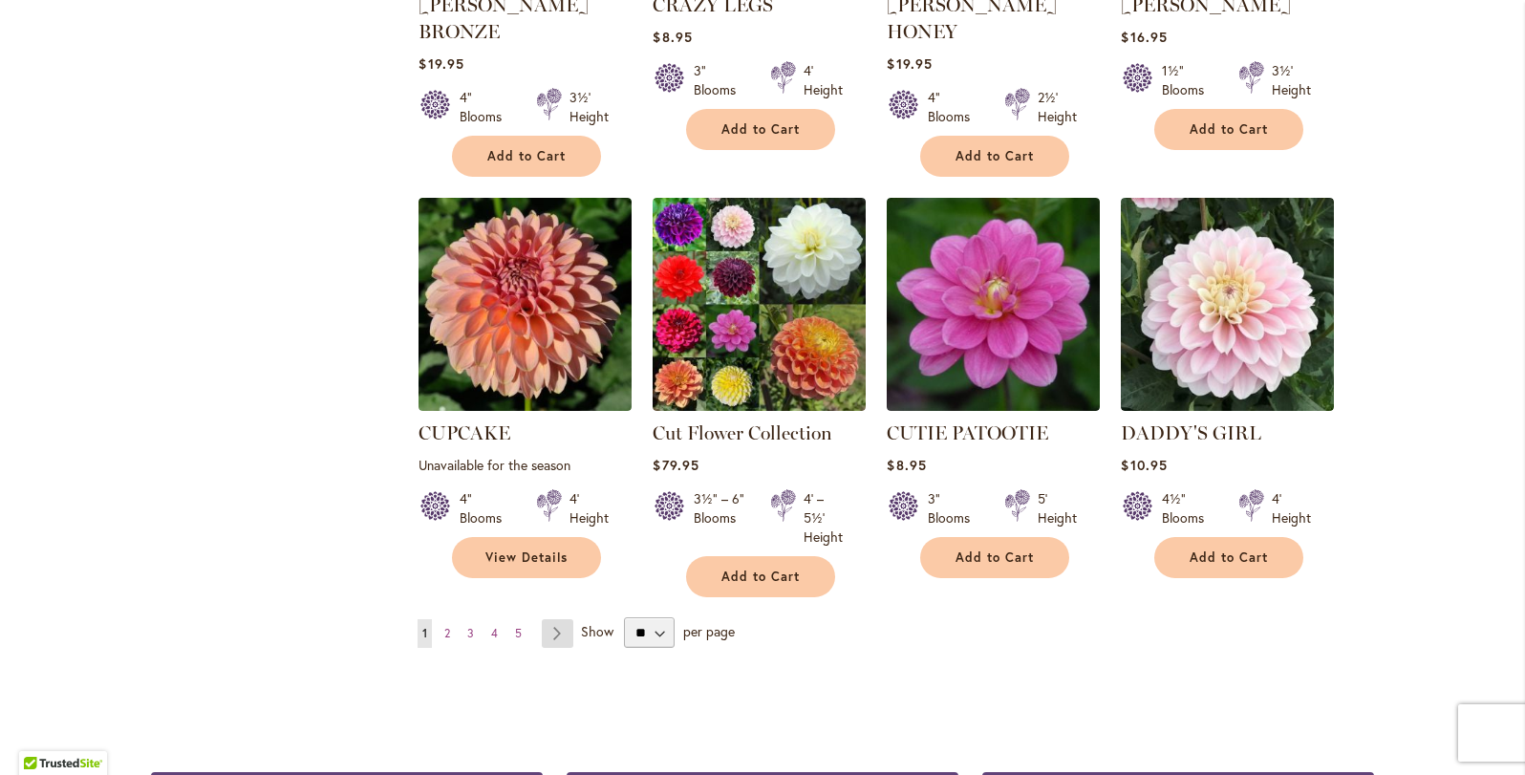
click at [556, 619] on link "Page Next" at bounding box center [558, 633] width 32 height 29
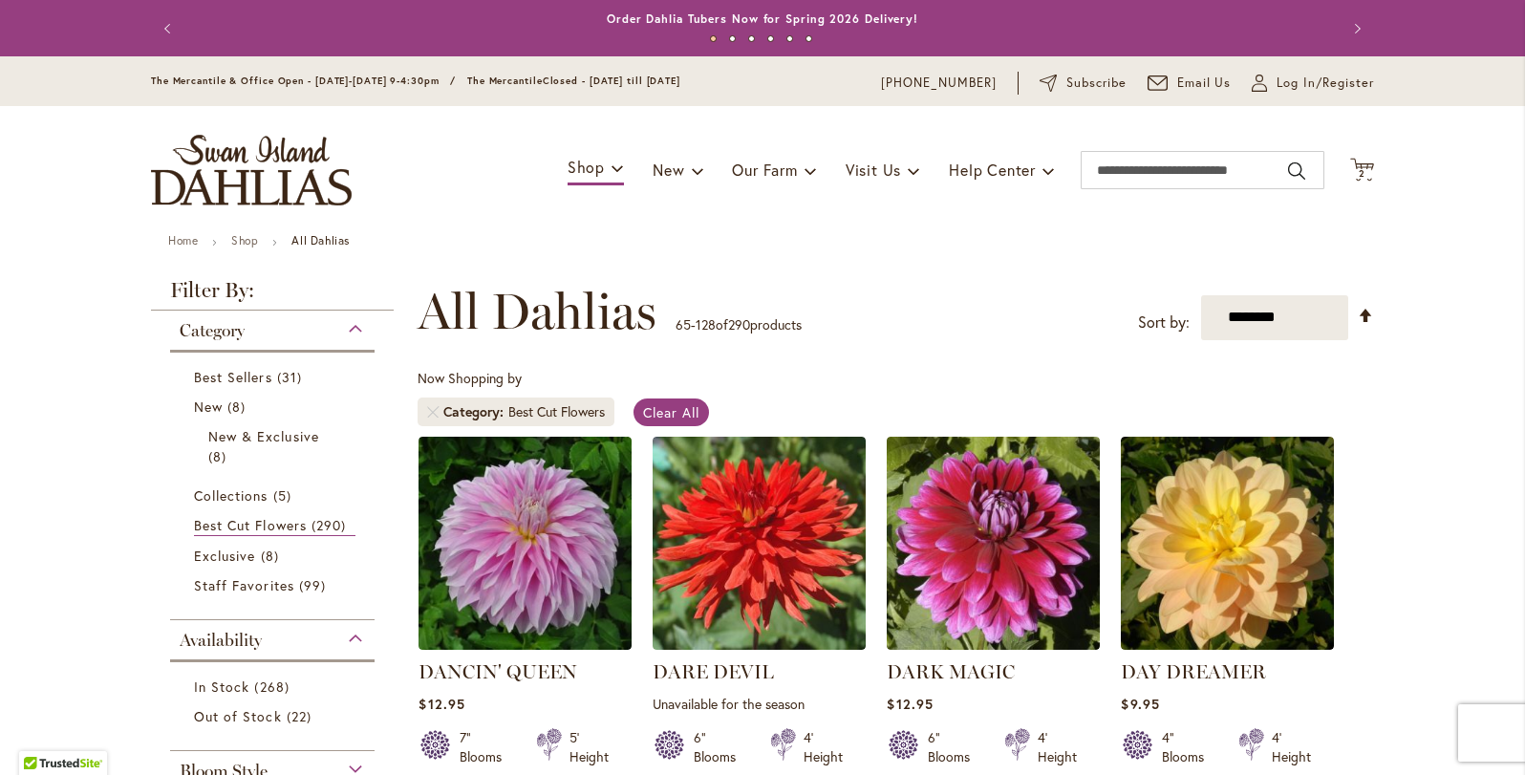
scroll to position [296, 0]
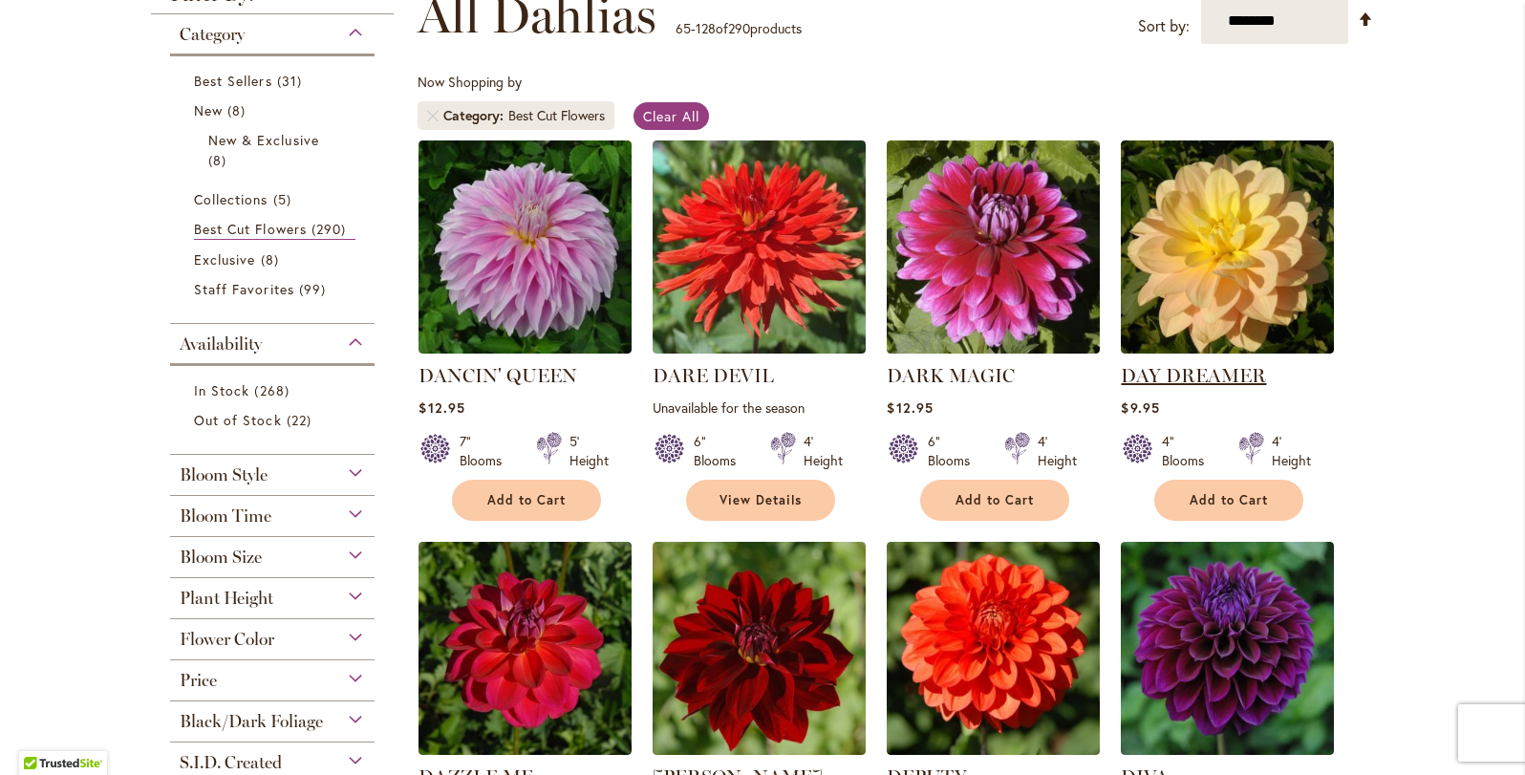
click at [1243, 368] on link "DAY DREAMER" at bounding box center [1193, 375] width 145 height 23
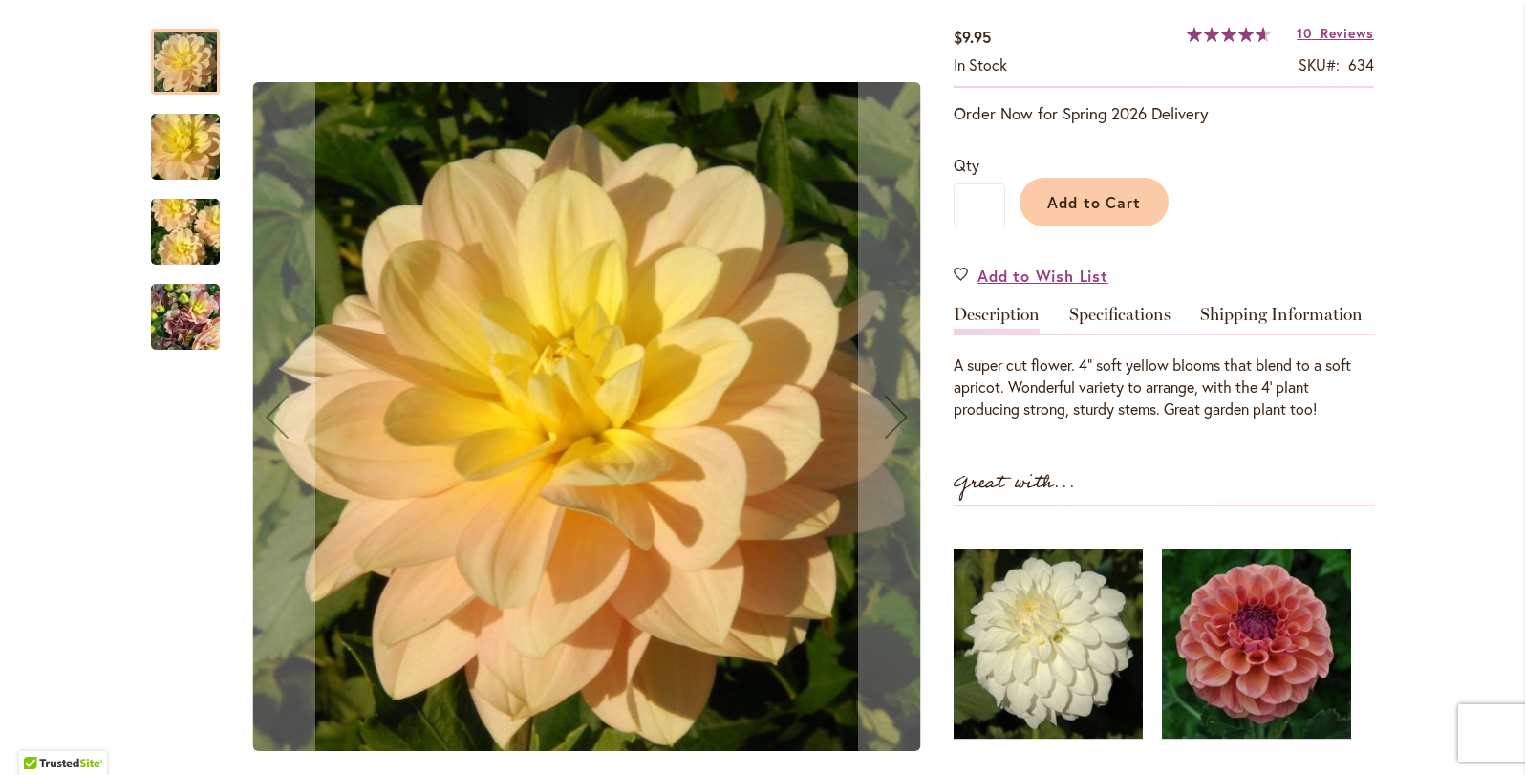
scroll to position [332, 0]
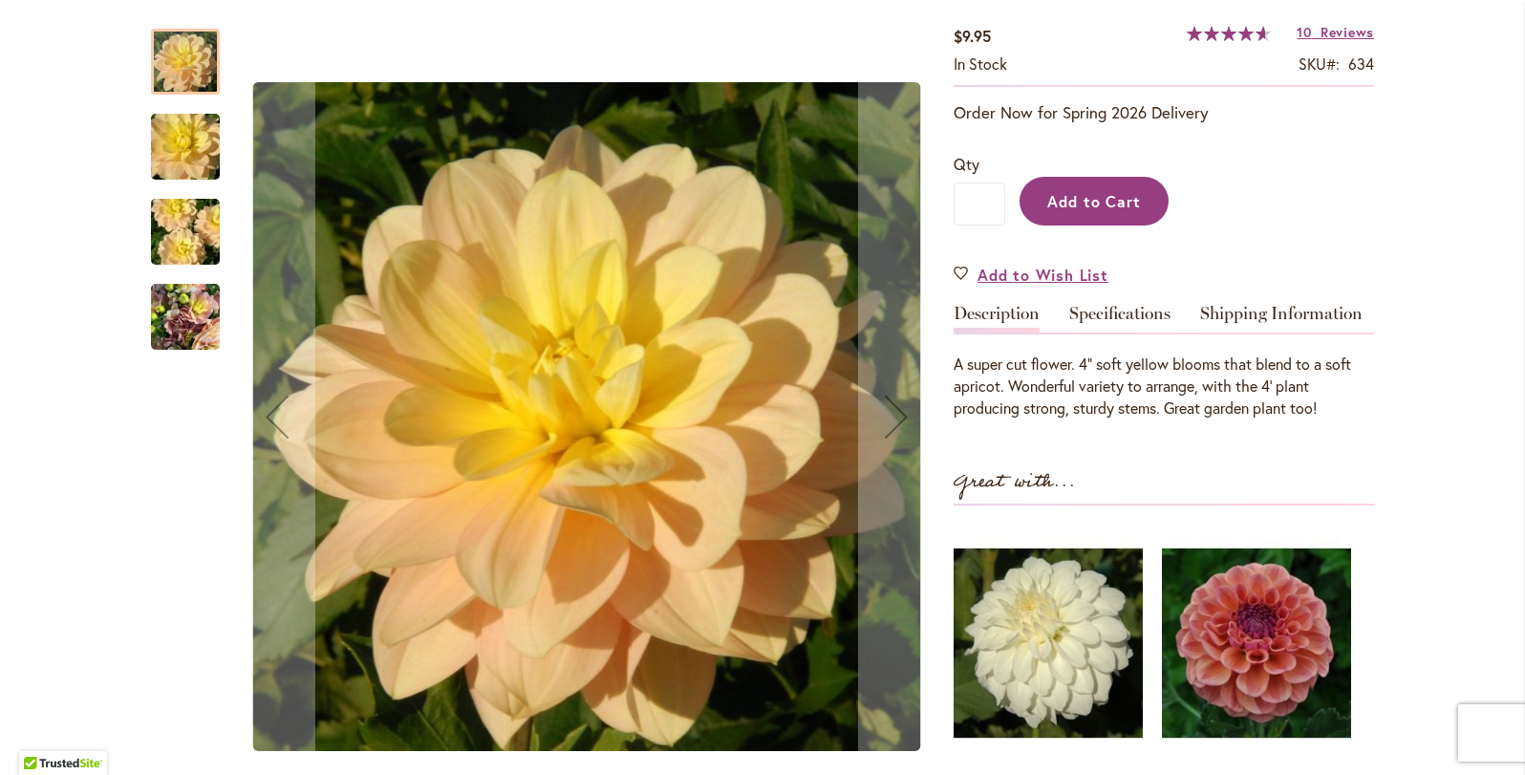
click at [1107, 205] on span "Add to Cart" at bounding box center [1094, 201] width 95 height 20
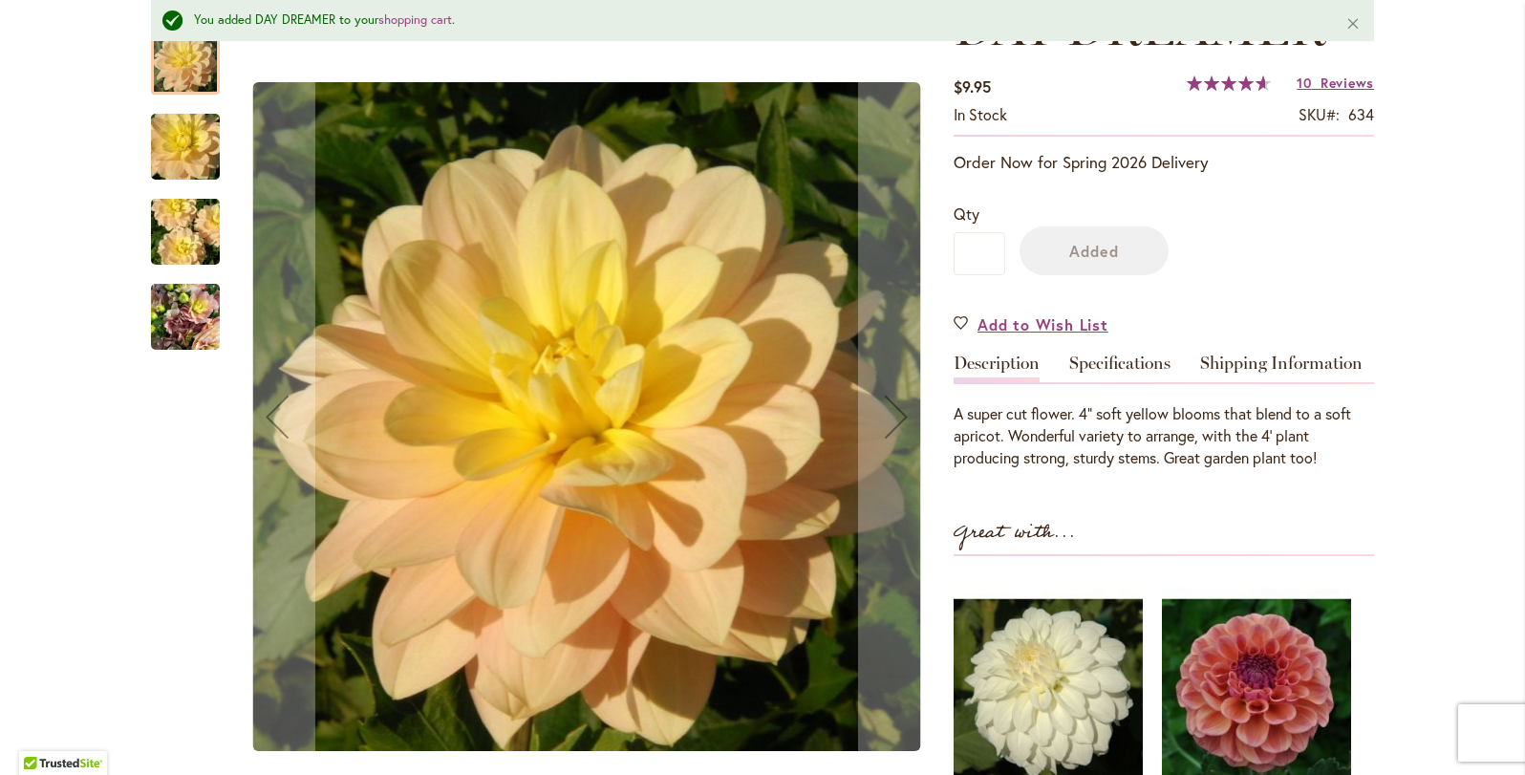
scroll to position [381, 0]
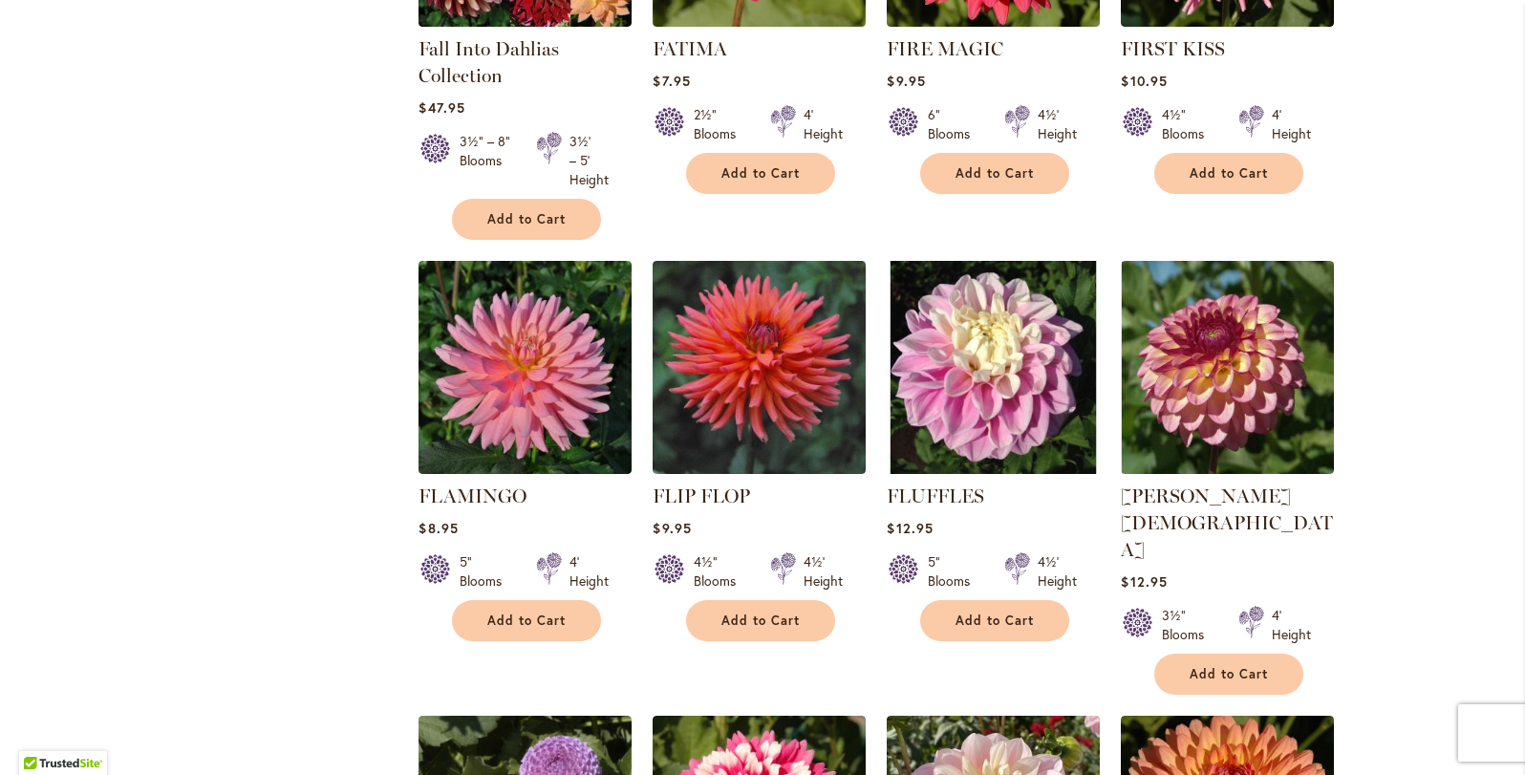
scroll to position [2678, 0]
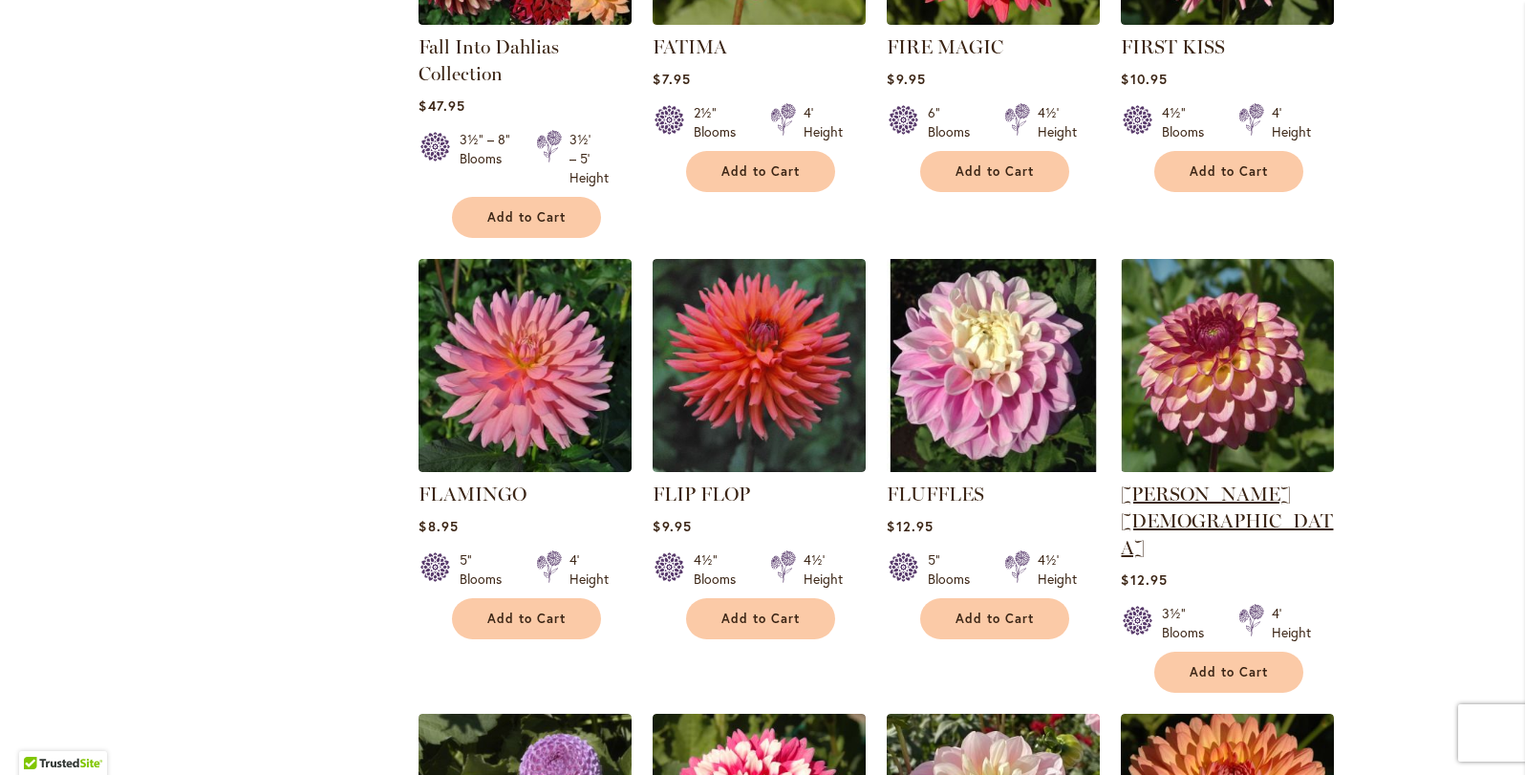
click at [1196, 483] on link "[PERSON_NAME][DEMOGRAPHIC_DATA]" at bounding box center [1227, 521] width 212 height 76
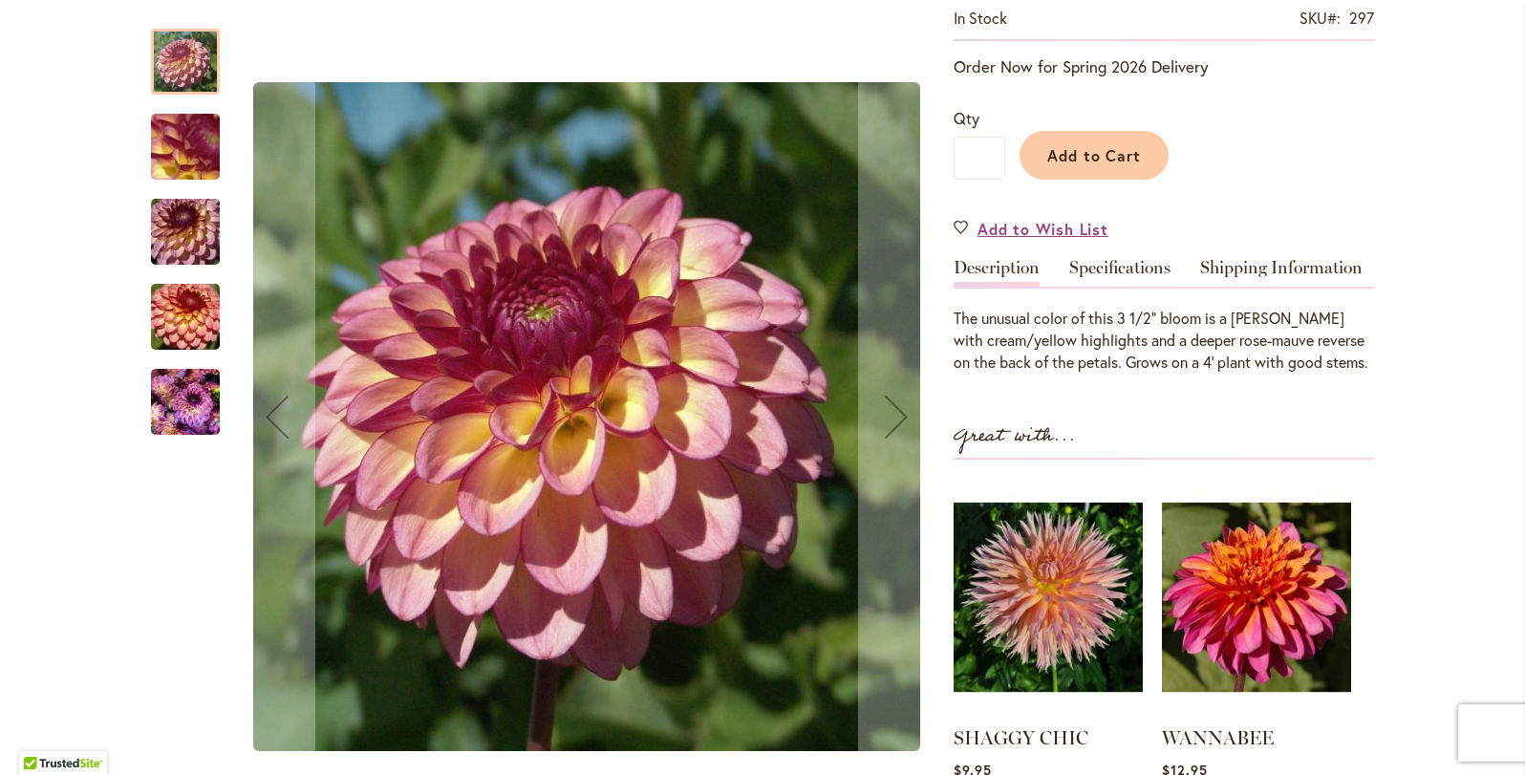
scroll to position [439, 0]
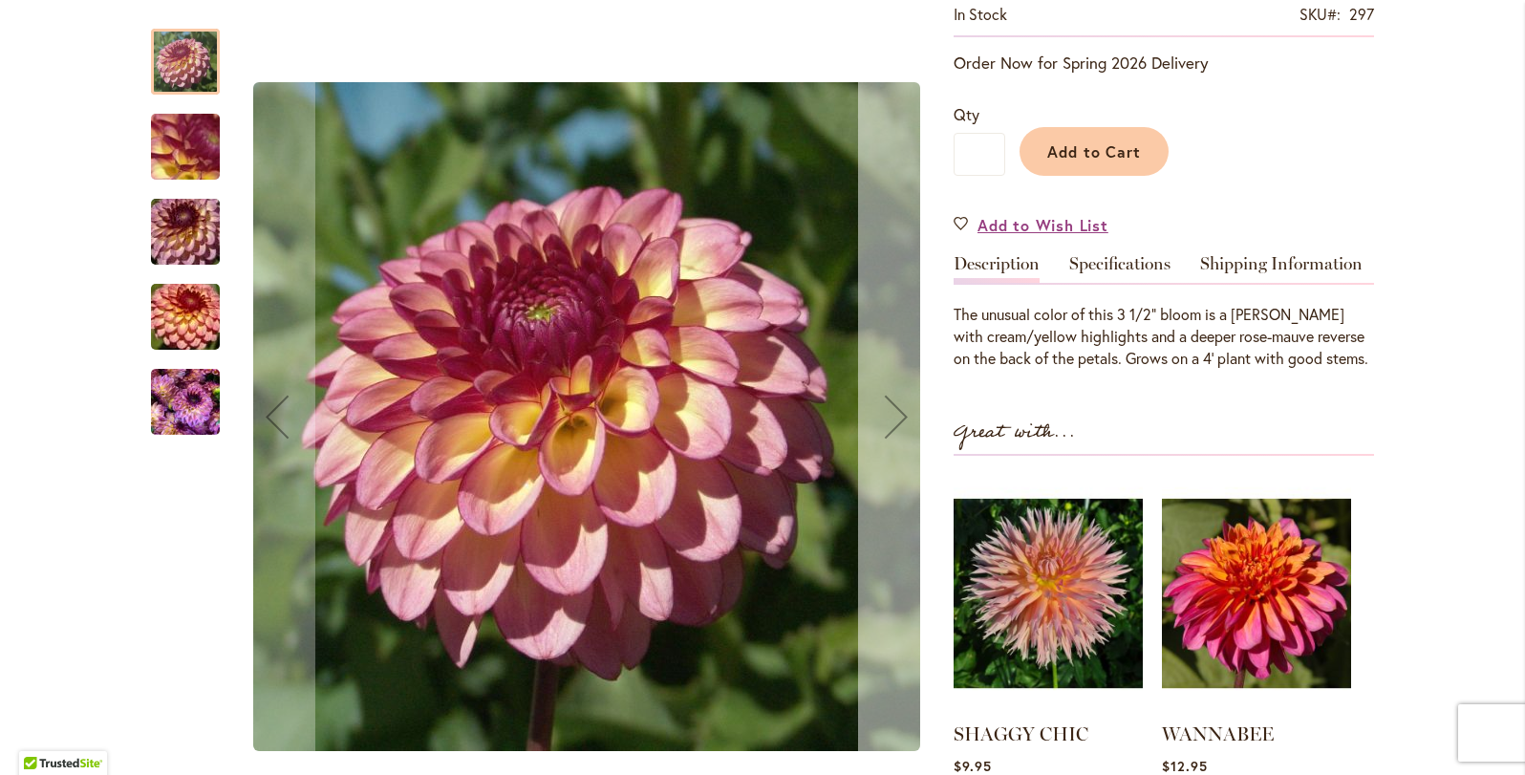
click at [894, 412] on div "Next" at bounding box center [896, 416] width 76 height 76
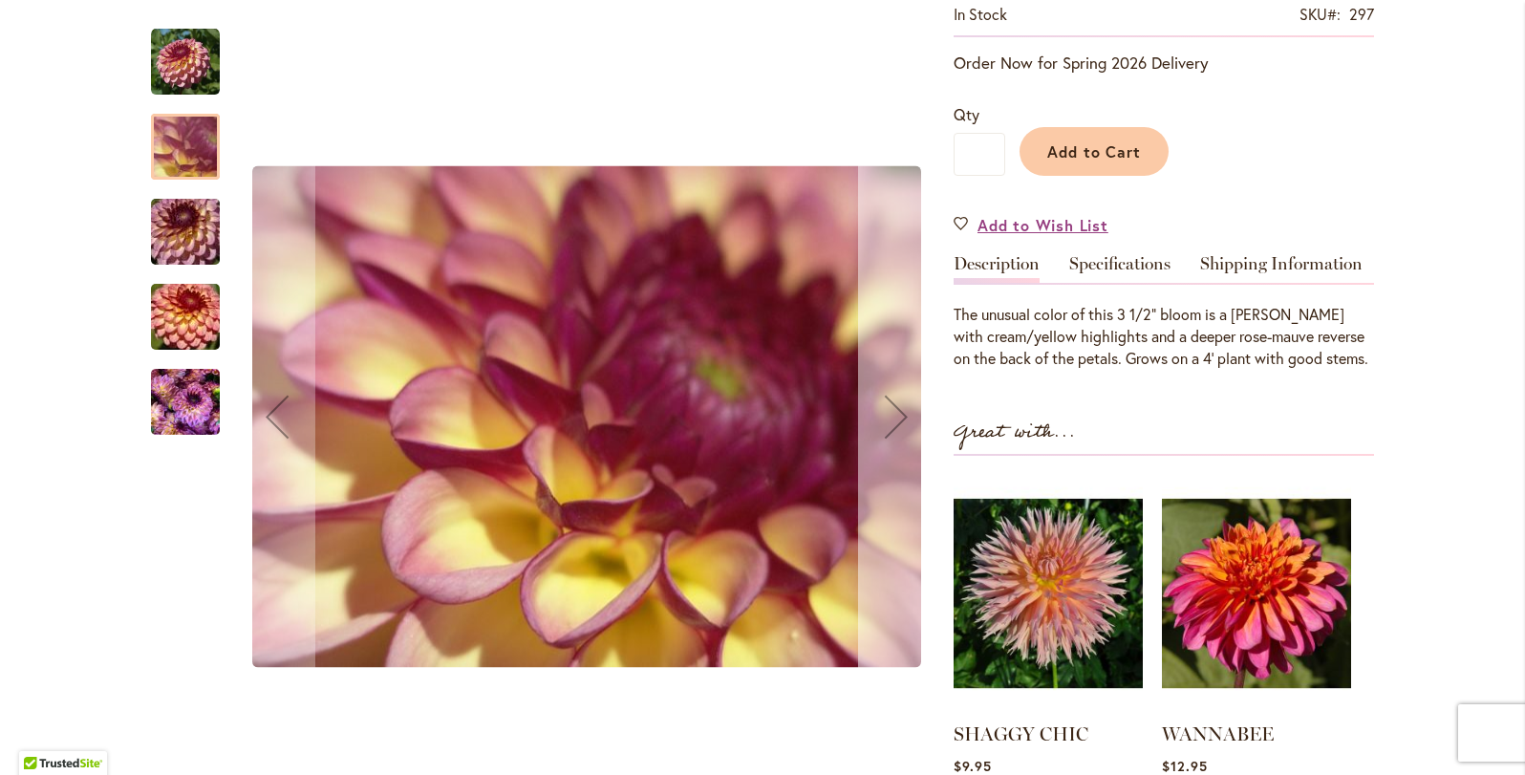
click at [894, 412] on div "Next" at bounding box center [896, 416] width 76 height 76
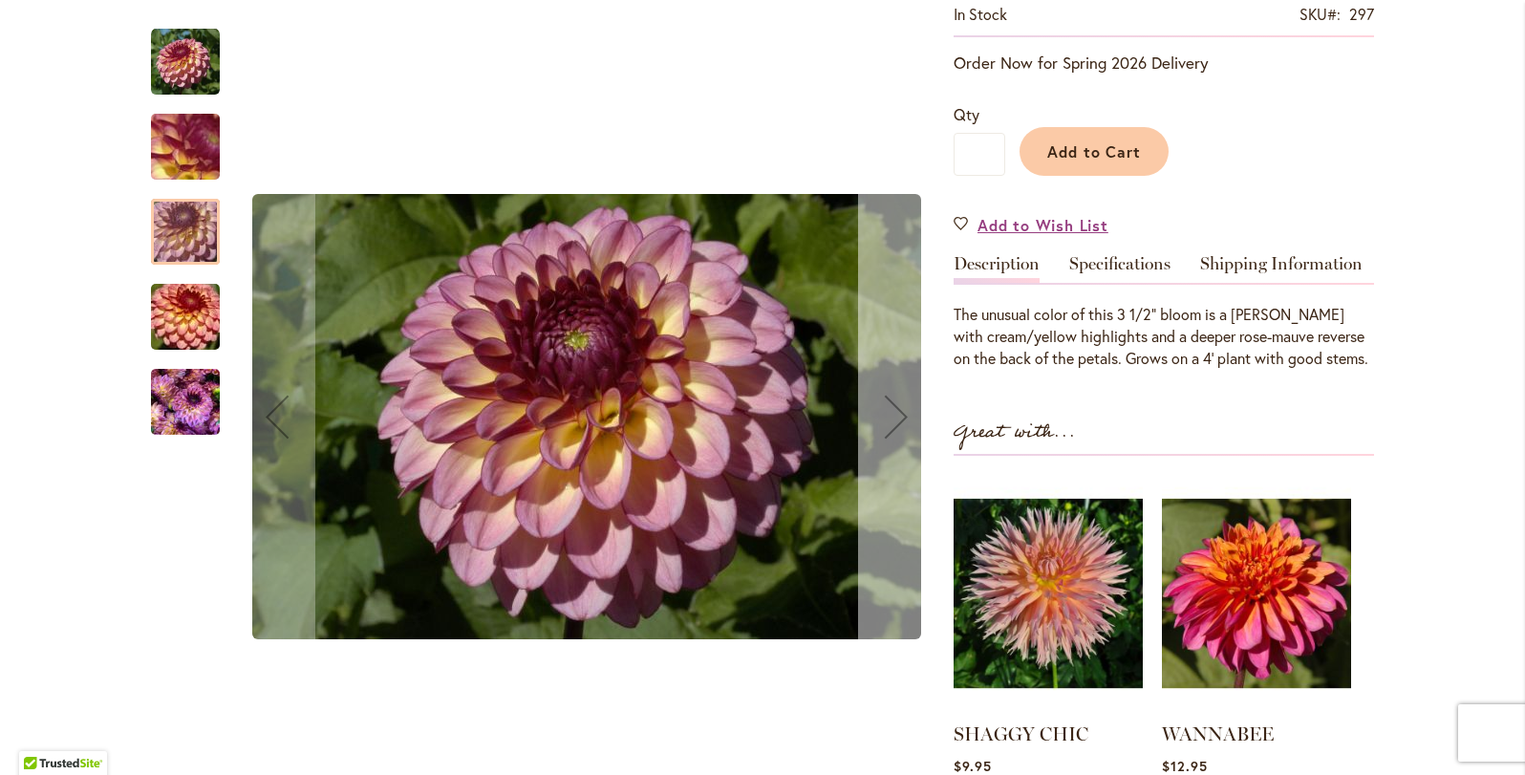
click at [894, 412] on div "Next" at bounding box center [896, 416] width 76 height 76
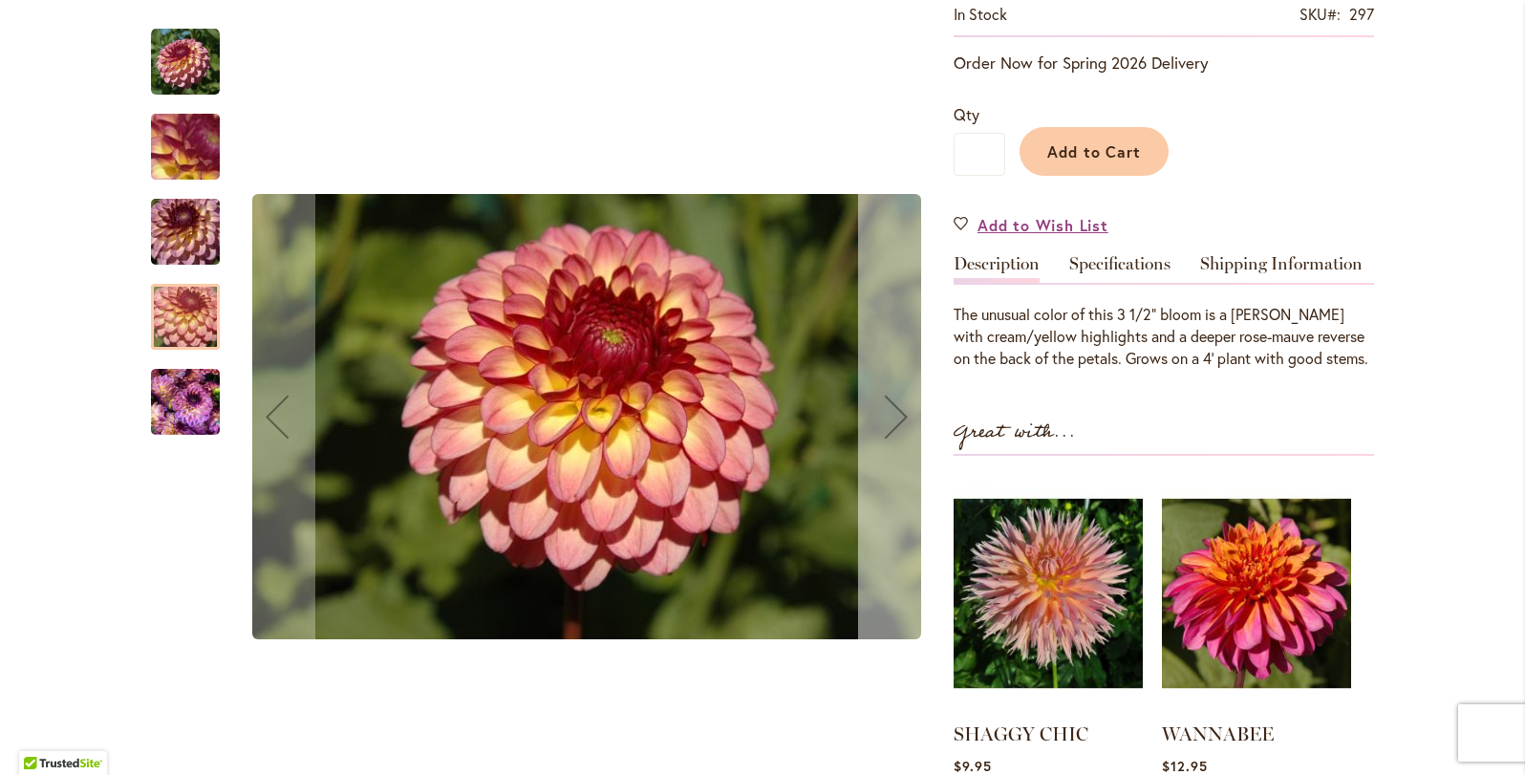
click at [894, 412] on div "Next" at bounding box center [896, 416] width 76 height 76
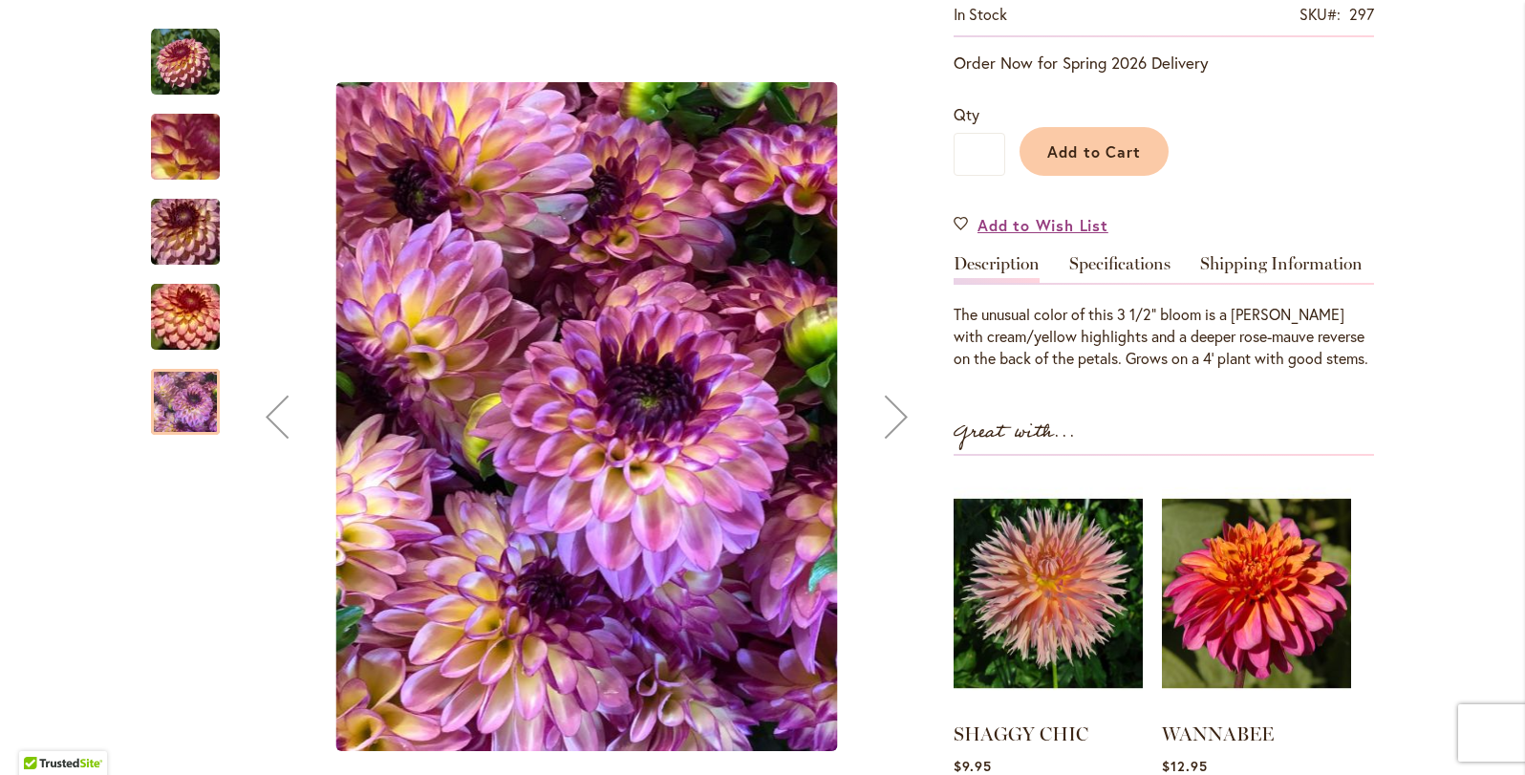
click at [894, 412] on div "Next" at bounding box center [896, 416] width 76 height 76
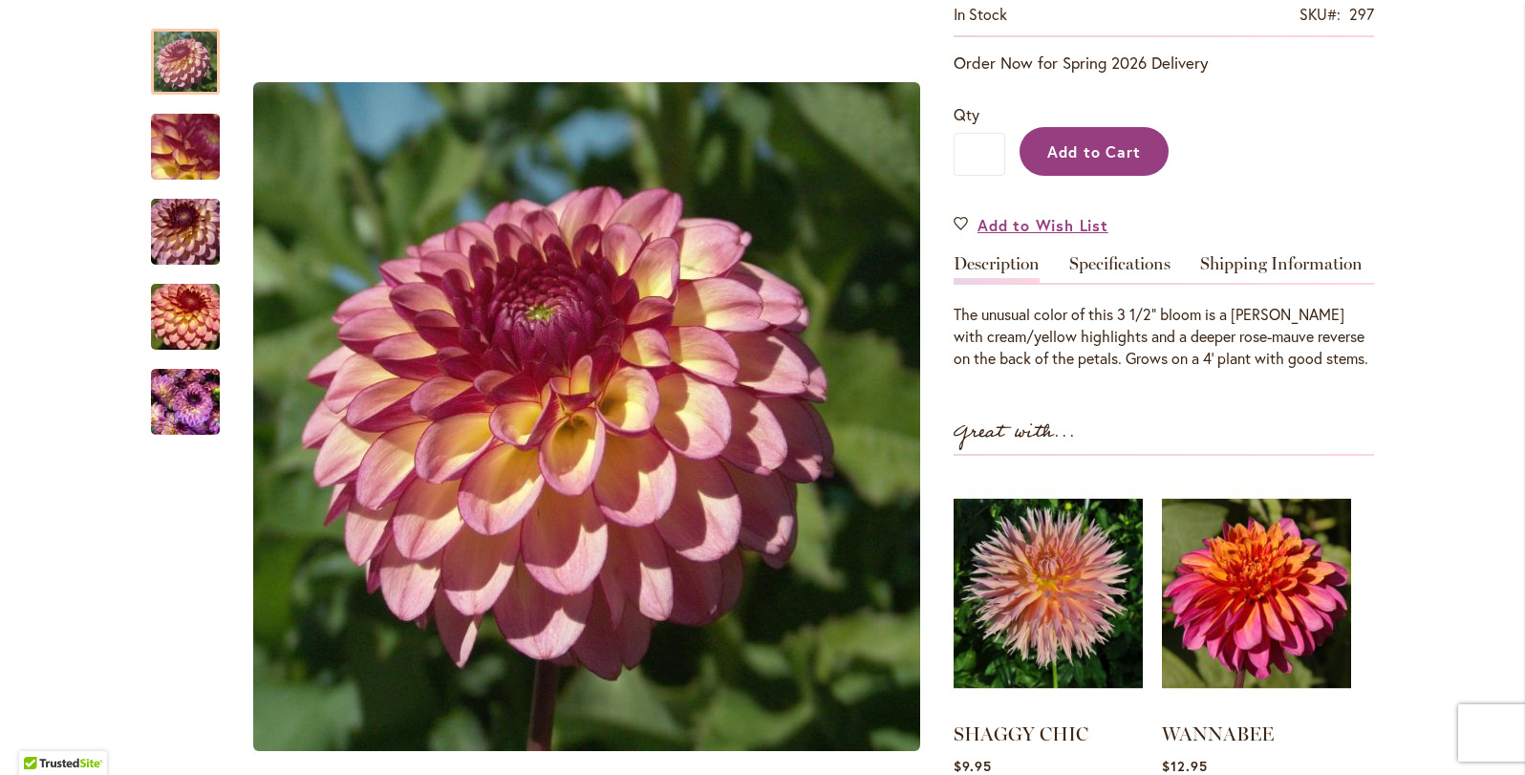
click at [1107, 141] on span "Add to Cart" at bounding box center [1094, 151] width 95 height 20
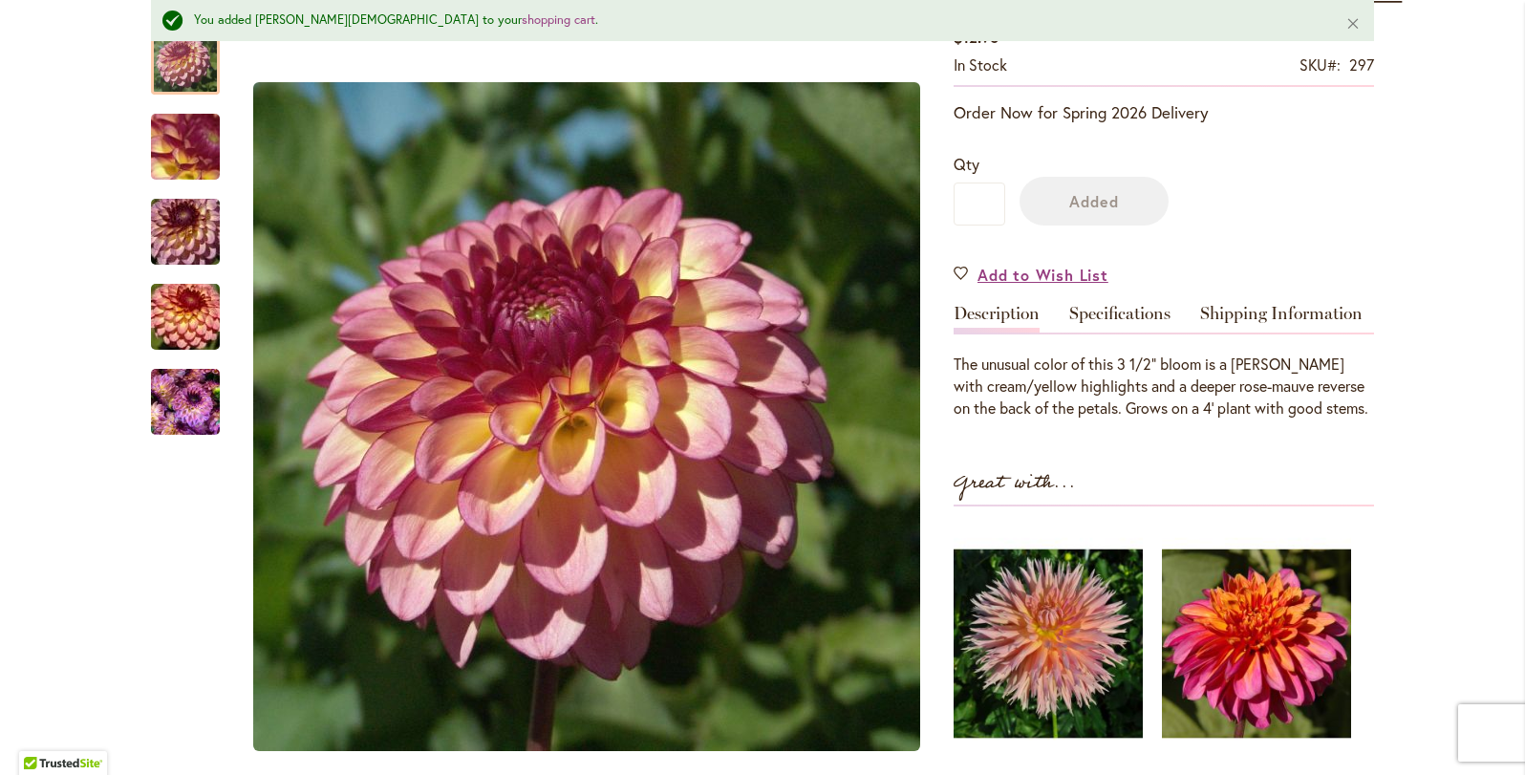
scroll to position [488, 0]
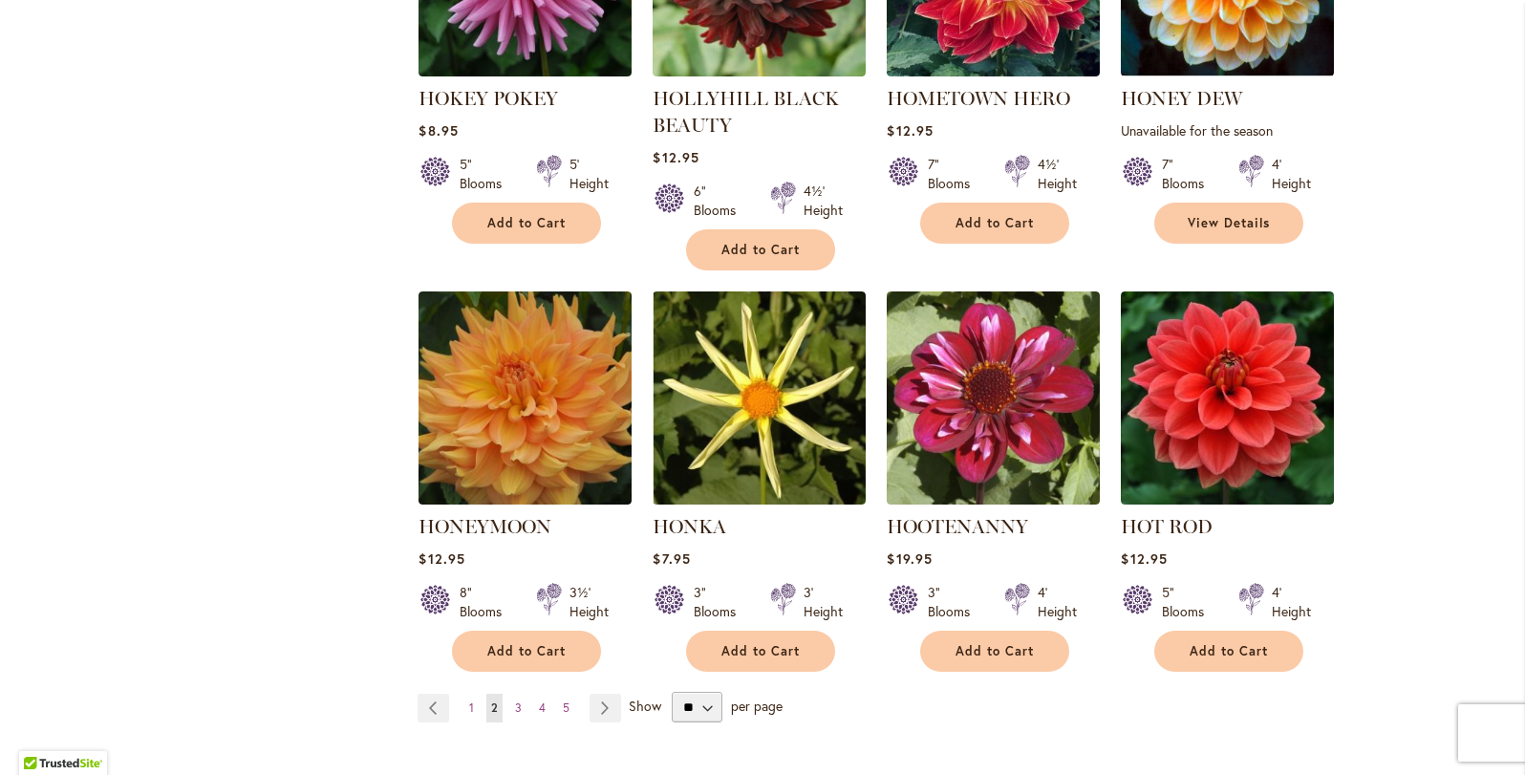
scroll to position [6496, 0]
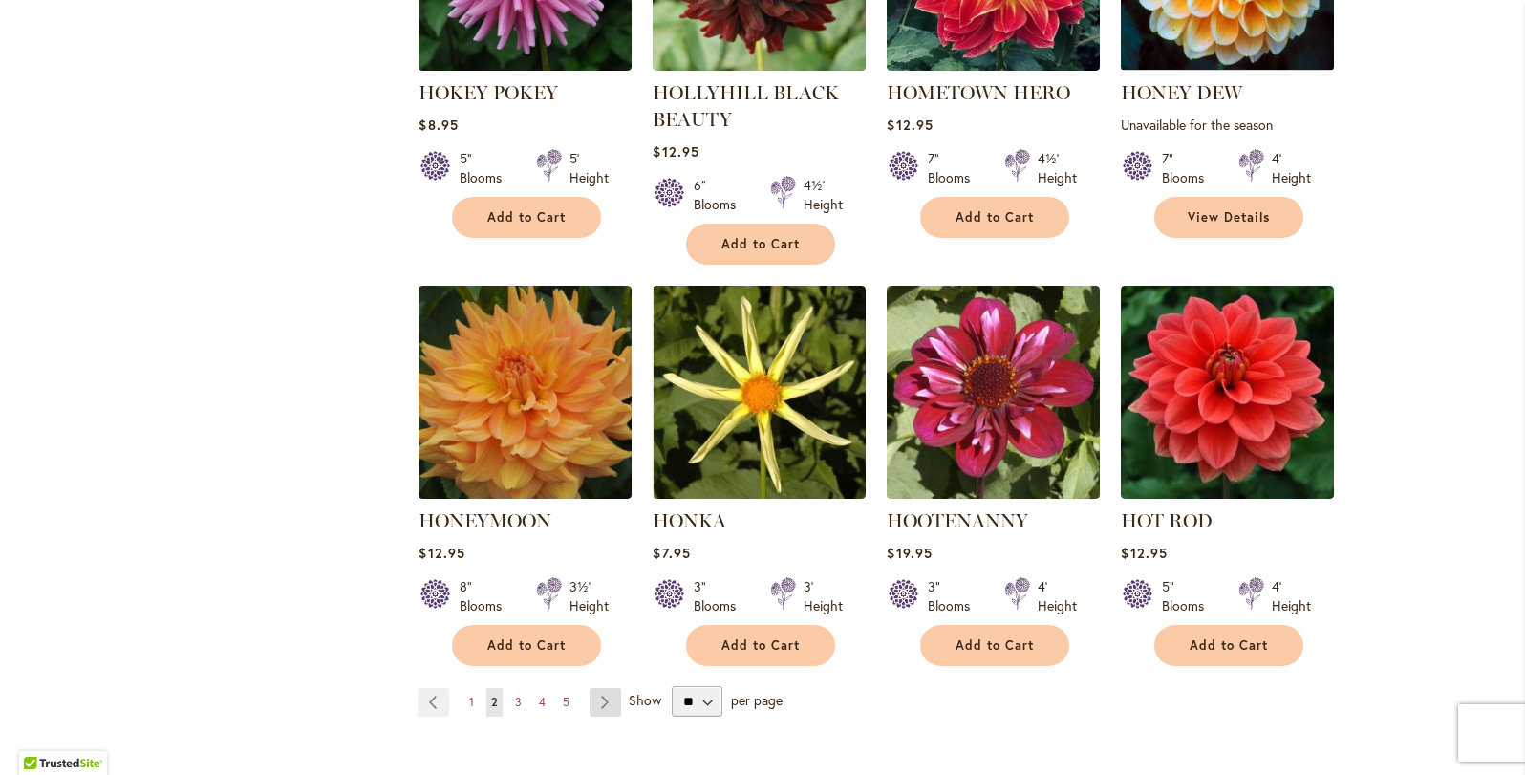
click at [600, 688] on link "Page Next" at bounding box center [606, 702] width 32 height 29
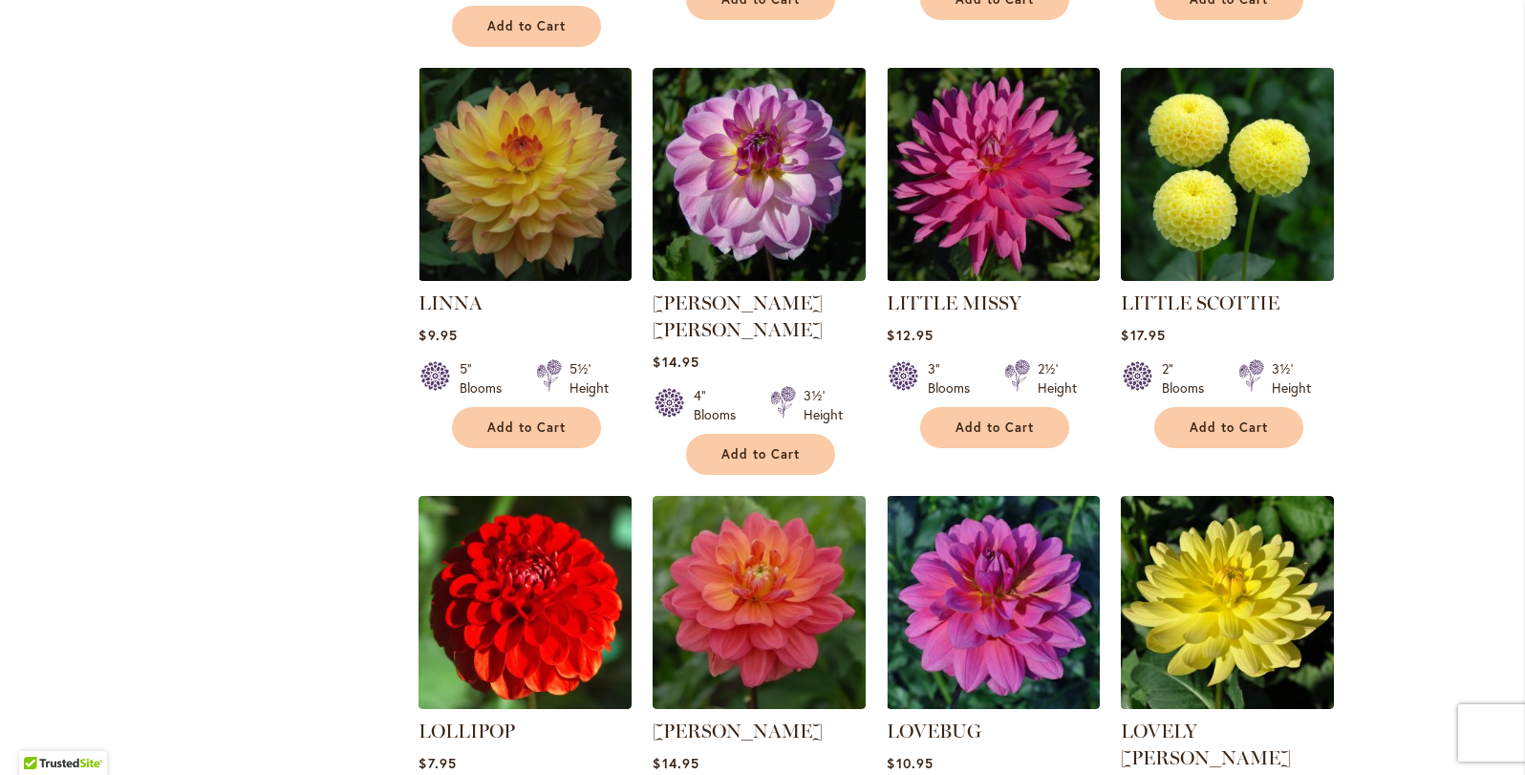
scroll to position [4092, 0]
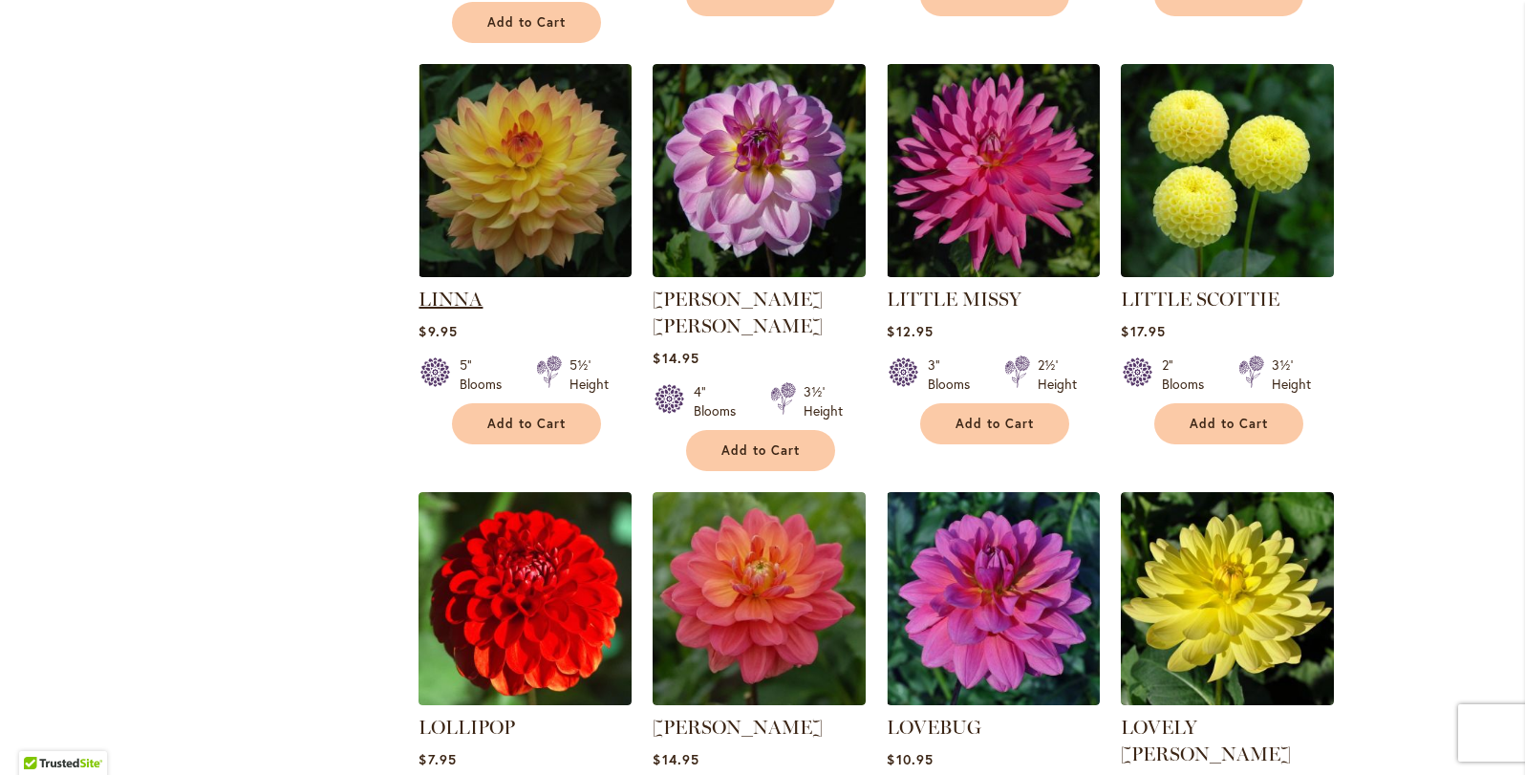
click at [451, 288] on link "LINNA" at bounding box center [451, 299] width 64 height 23
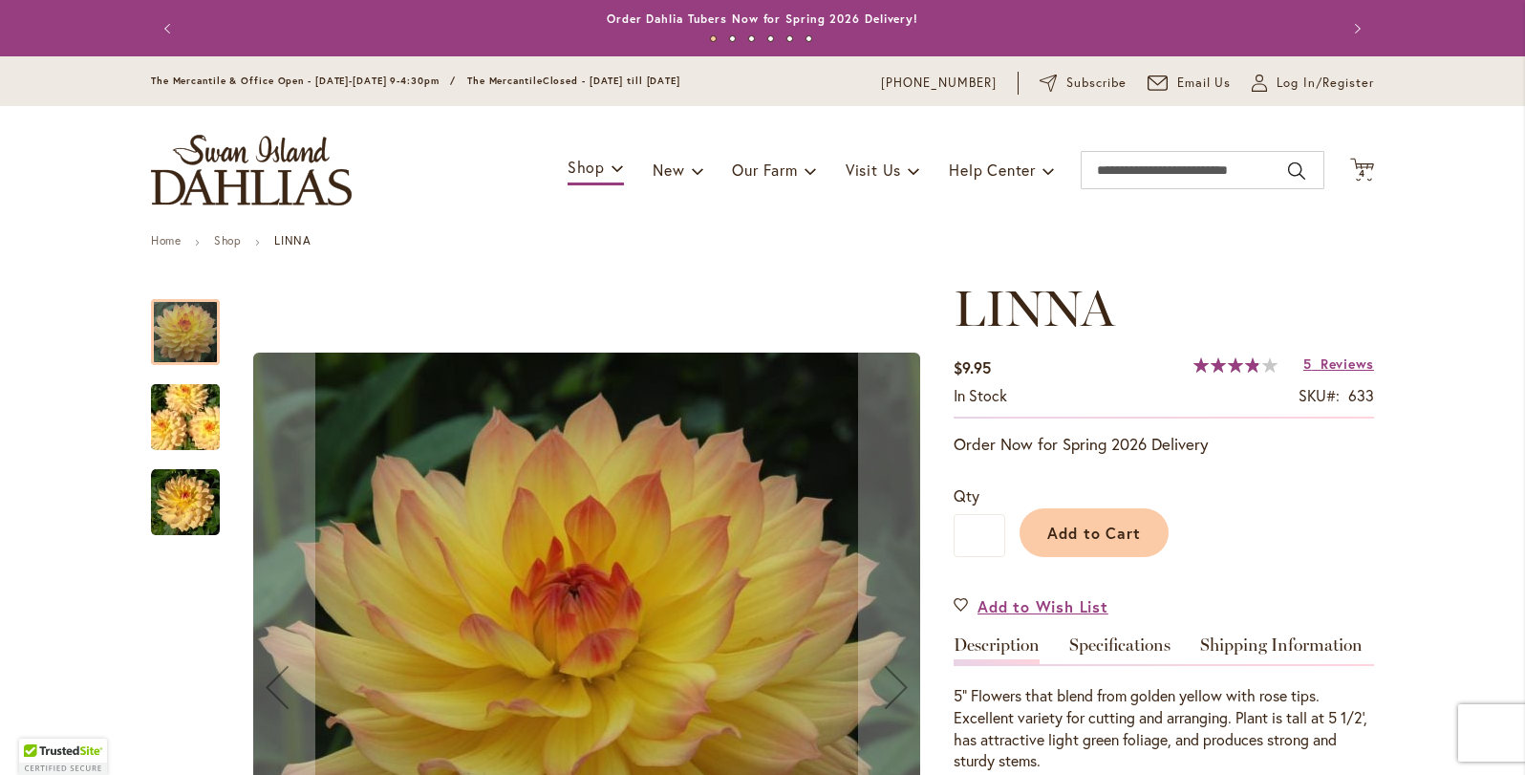
click at [170, 418] on img "LINNA" at bounding box center [186, 418] width 138 height 92
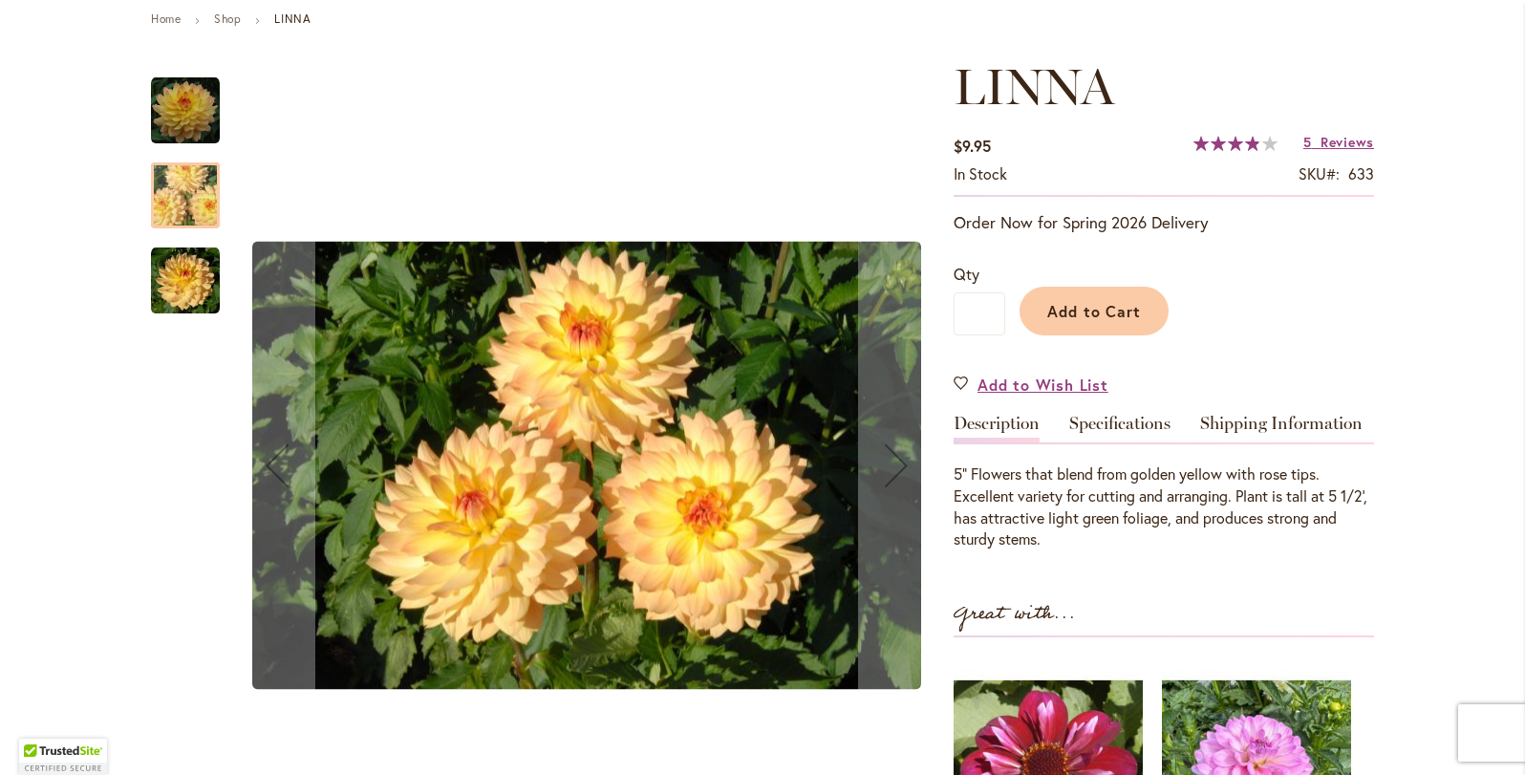
scroll to position [223, 0]
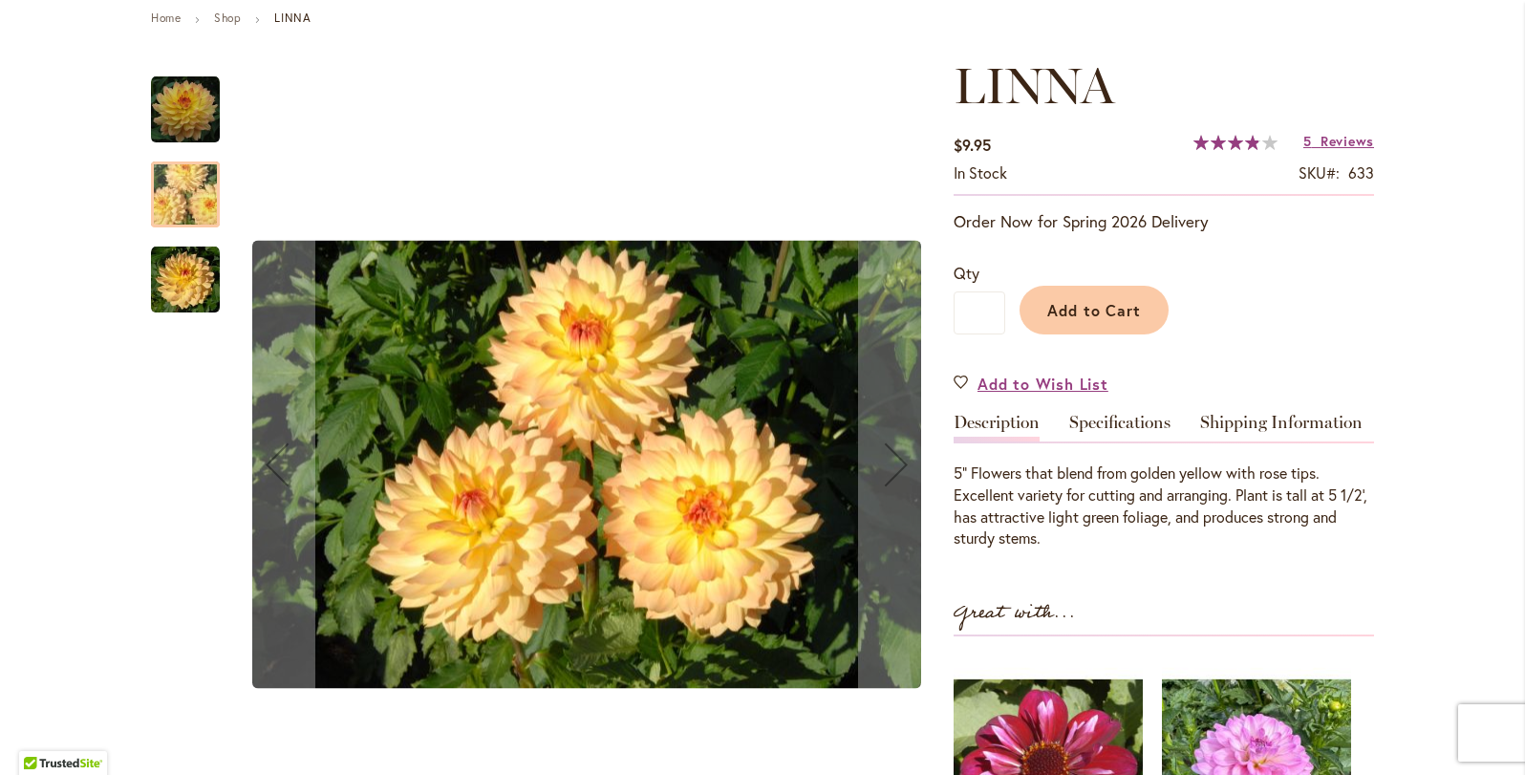
click at [174, 294] on img "LINNA" at bounding box center [185, 280] width 69 height 69
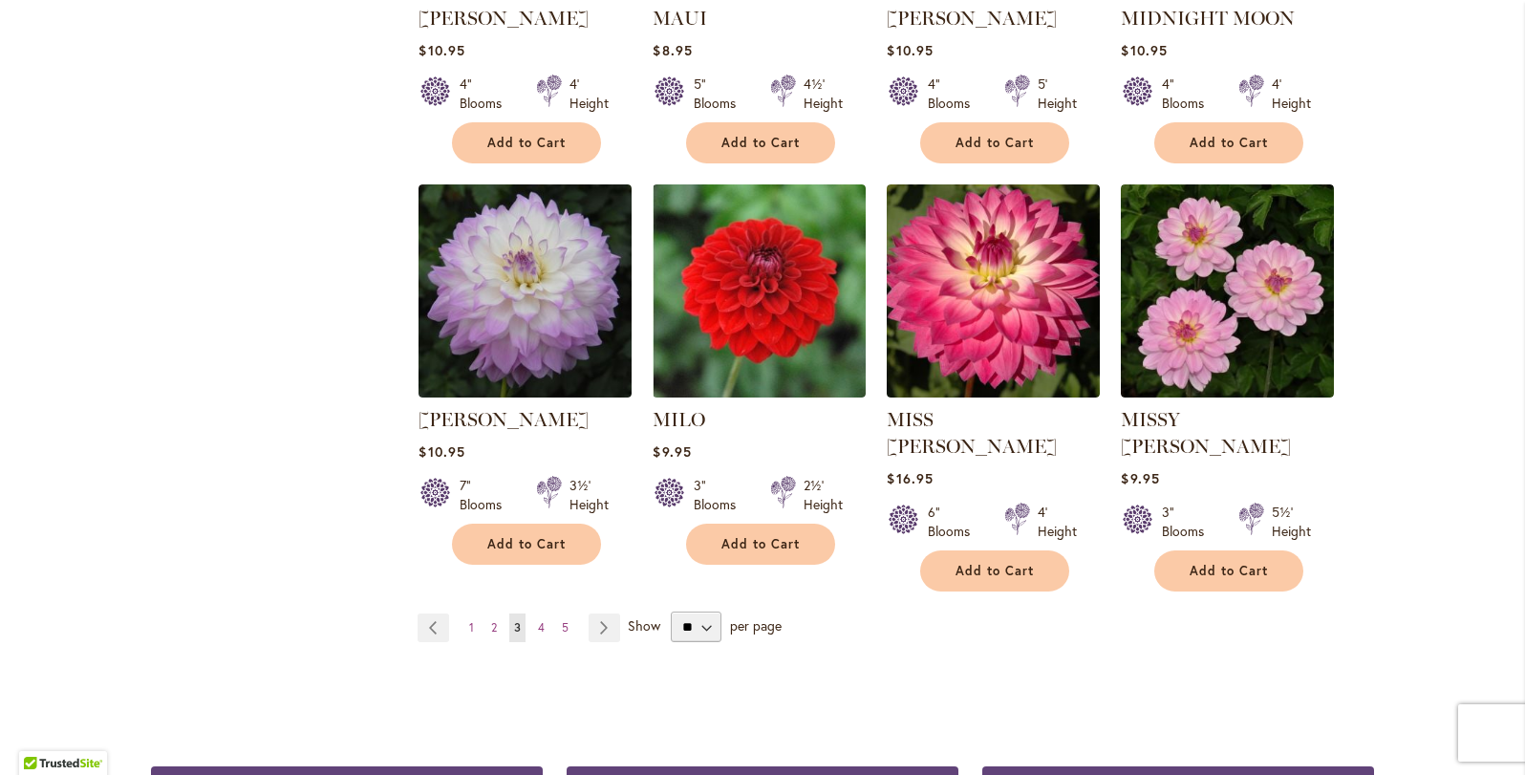
scroll to position [6489, 0]
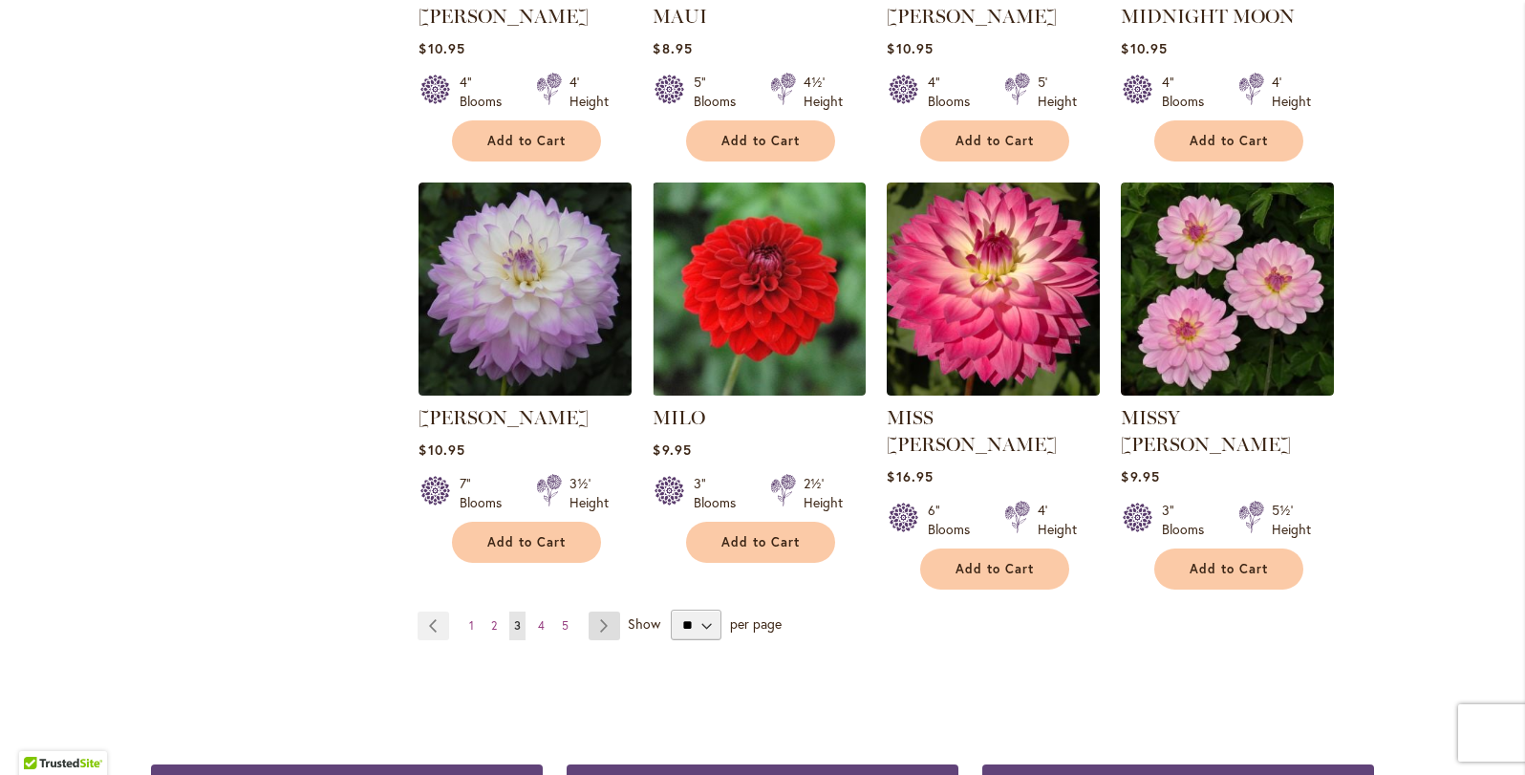
click at [606, 612] on link "Page Next" at bounding box center [605, 626] width 32 height 29
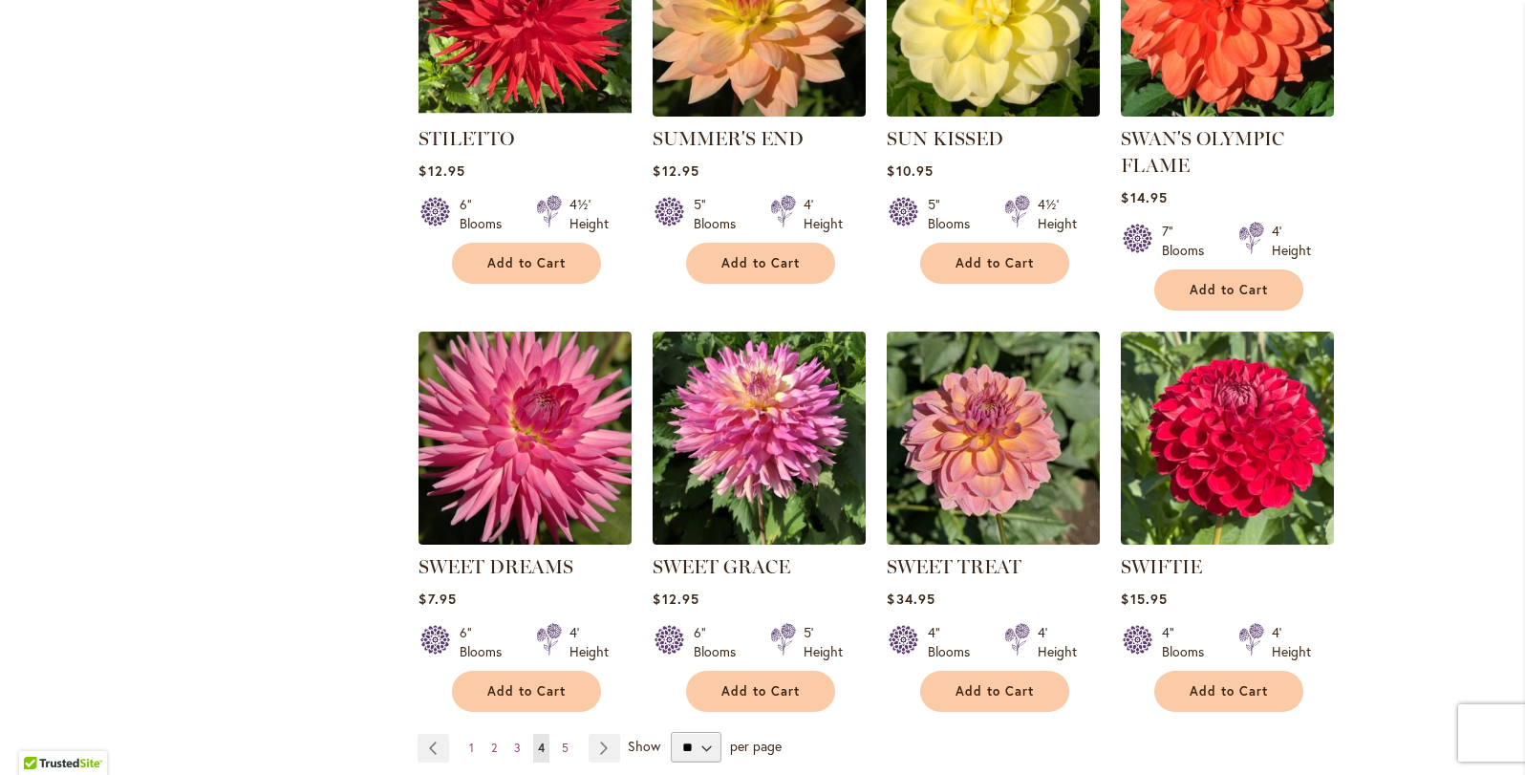
scroll to position [6287, 0]
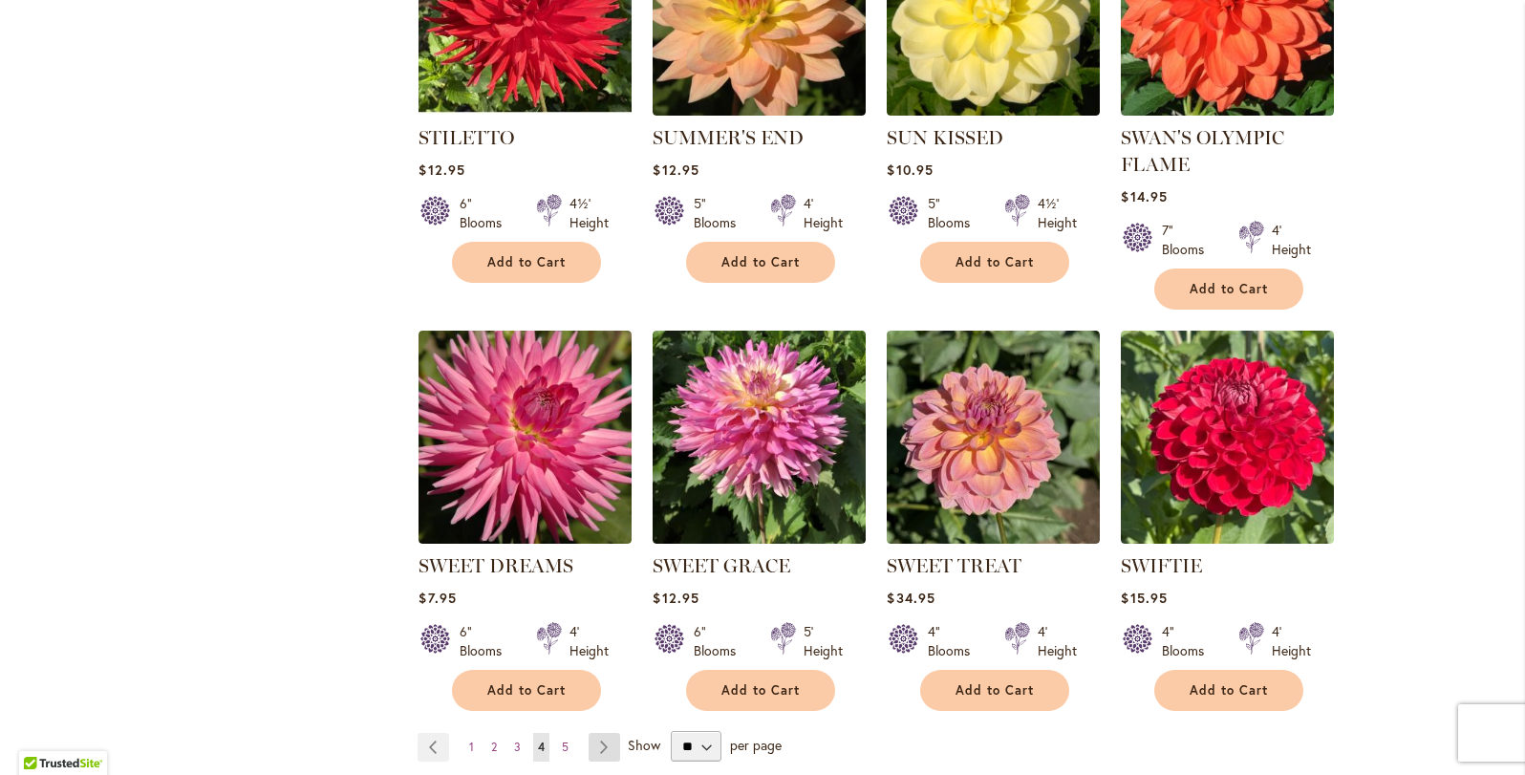
click at [614, 733] on link "Page Next" at bounding box center [605, 747] width 32 height 29
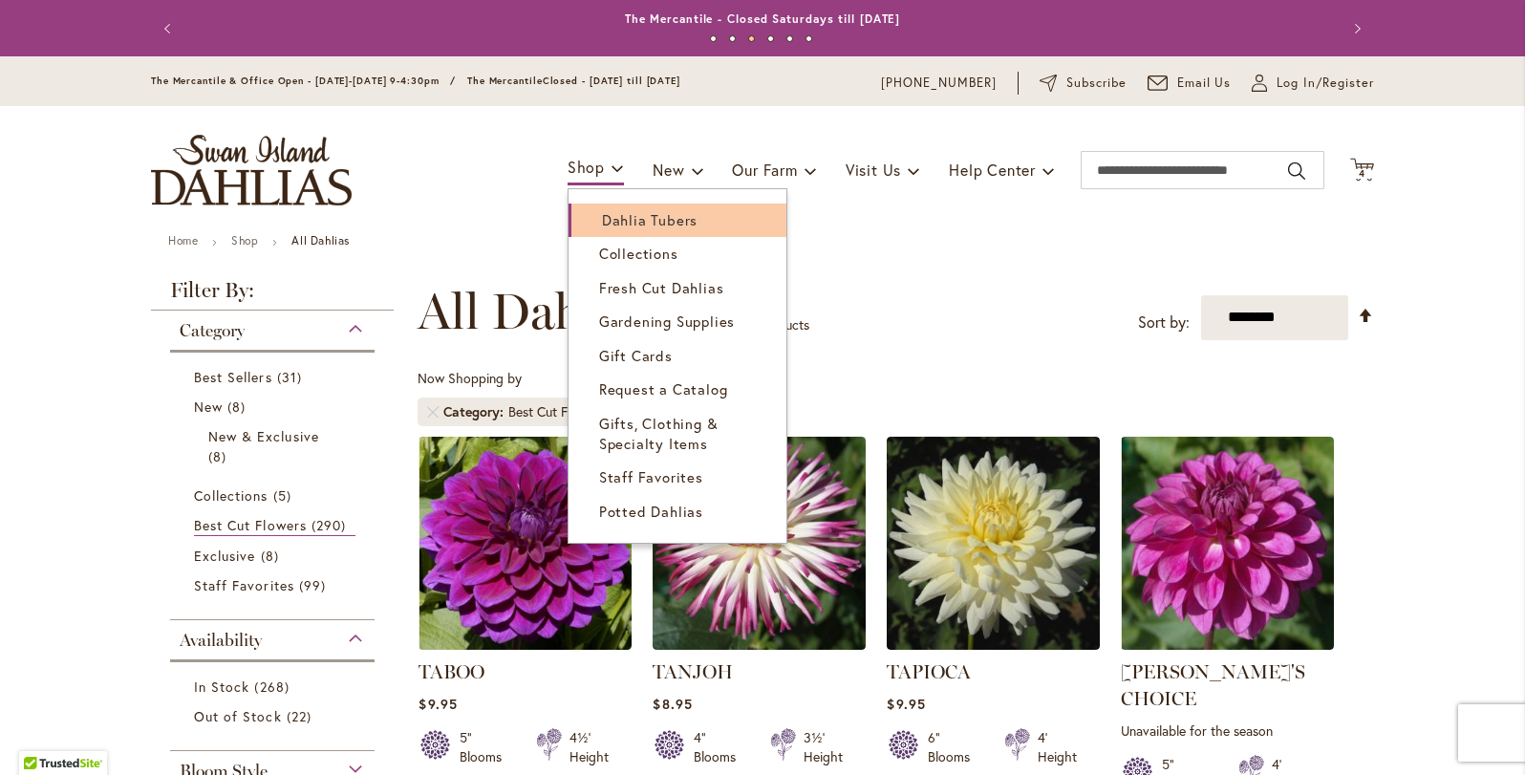
click at [615, 222] on span "Dahlia Tubers" at bounding box center [650, 219] width 96 height 19
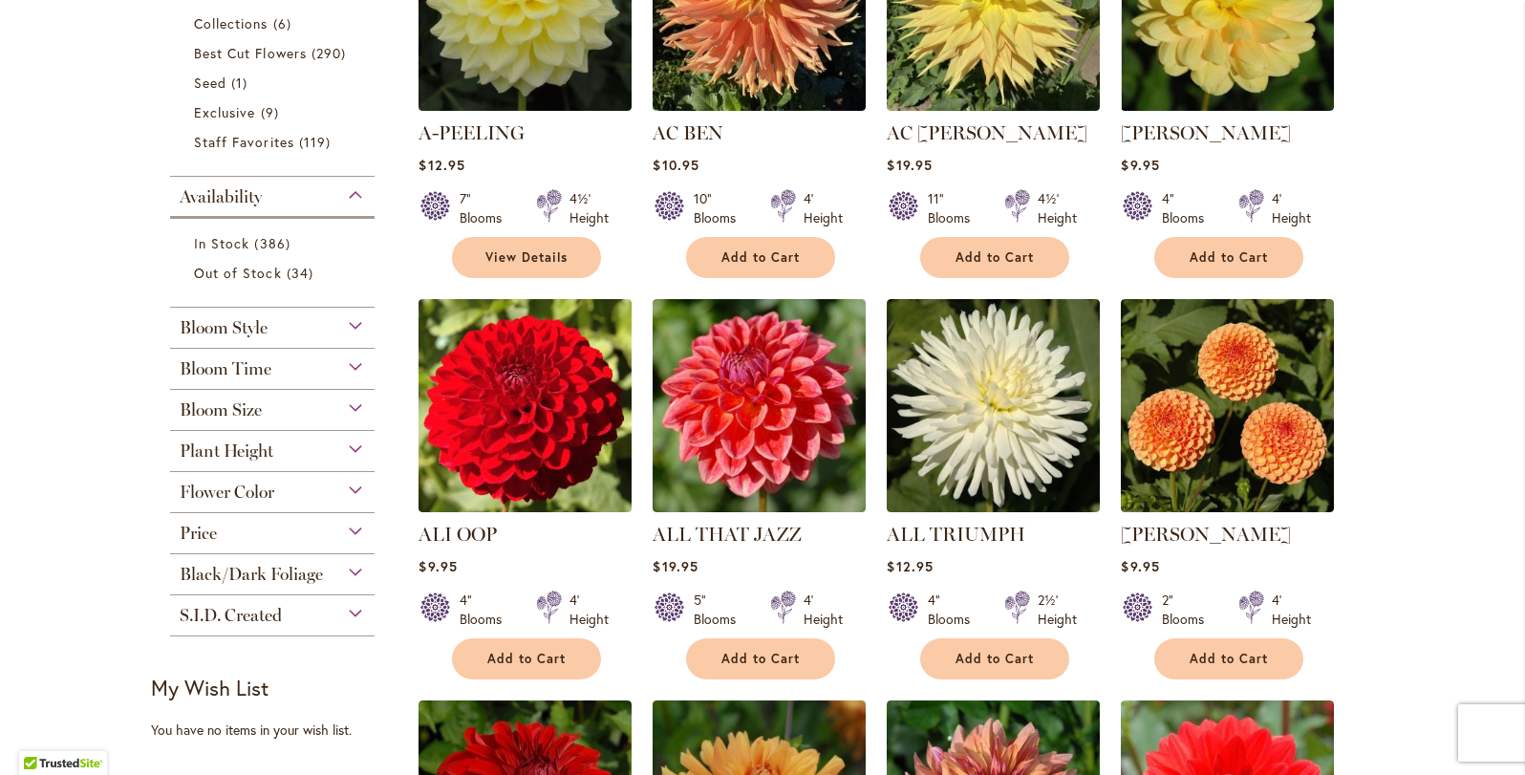
scroll to position [582, 0]
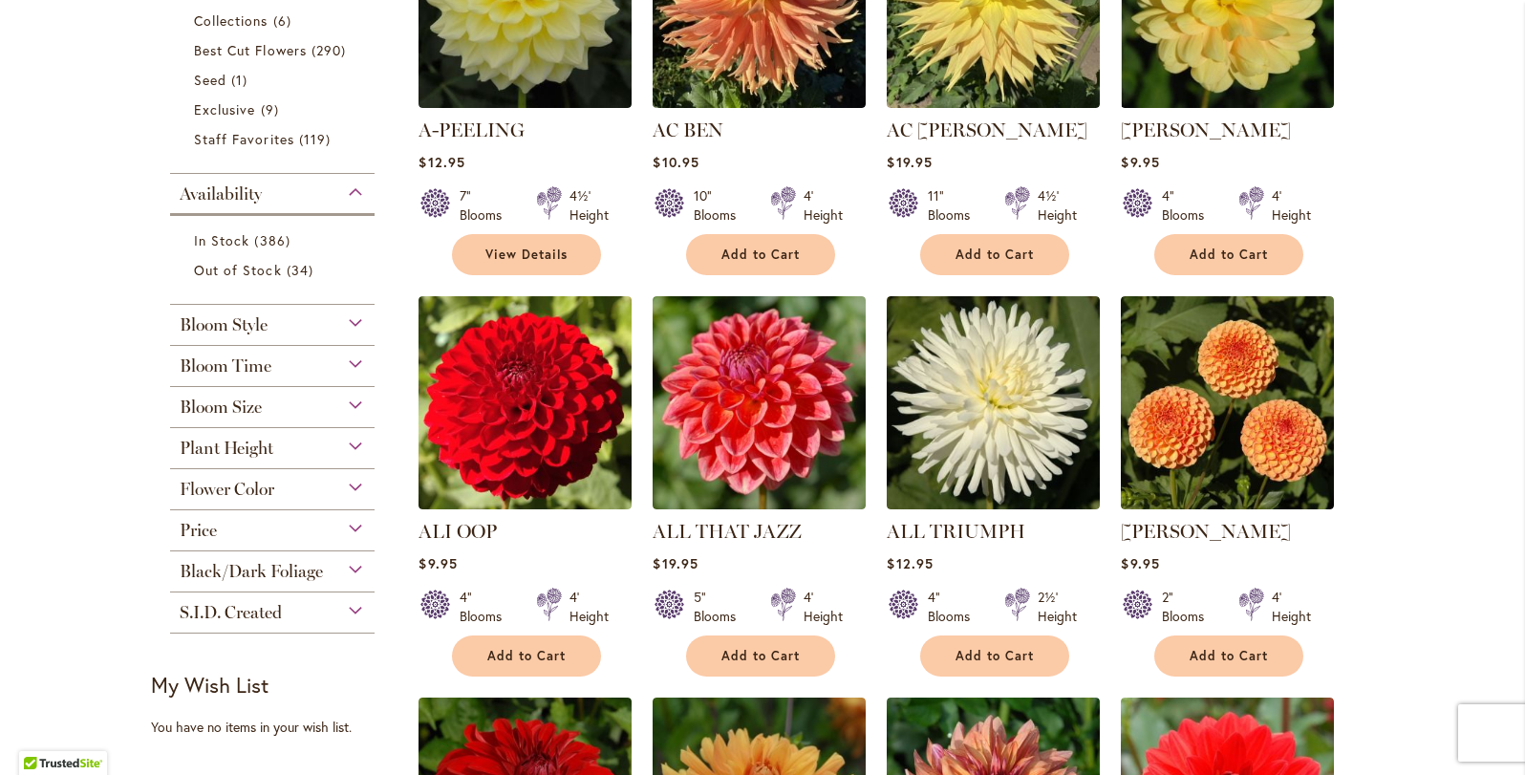
click at [245, 484] on span "Flower Color" at bounding box center [227, 489] width 95 height 21
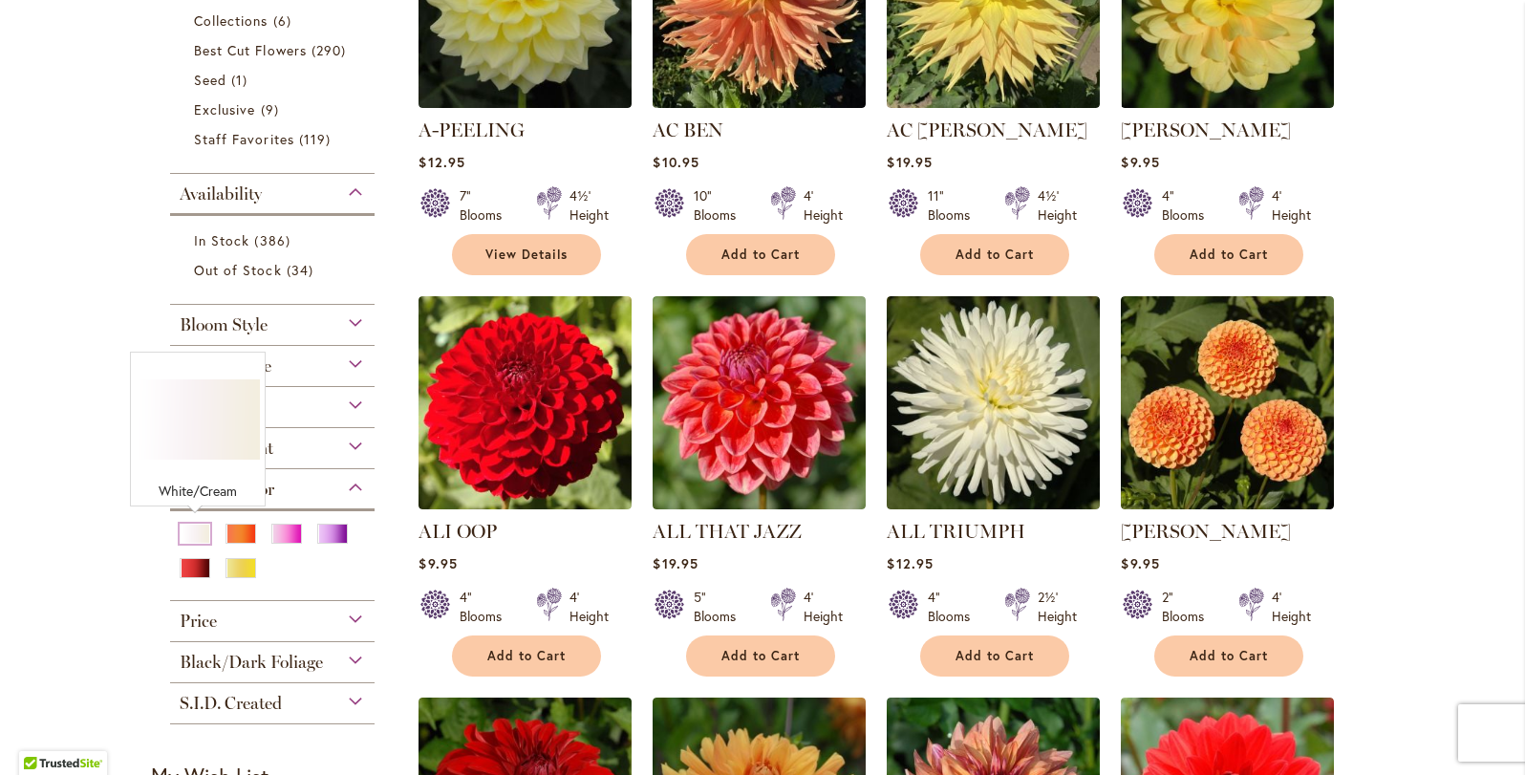
click at [193, 528] on div "White/Cream" at bounding box center [195, 534] width 31 height 20
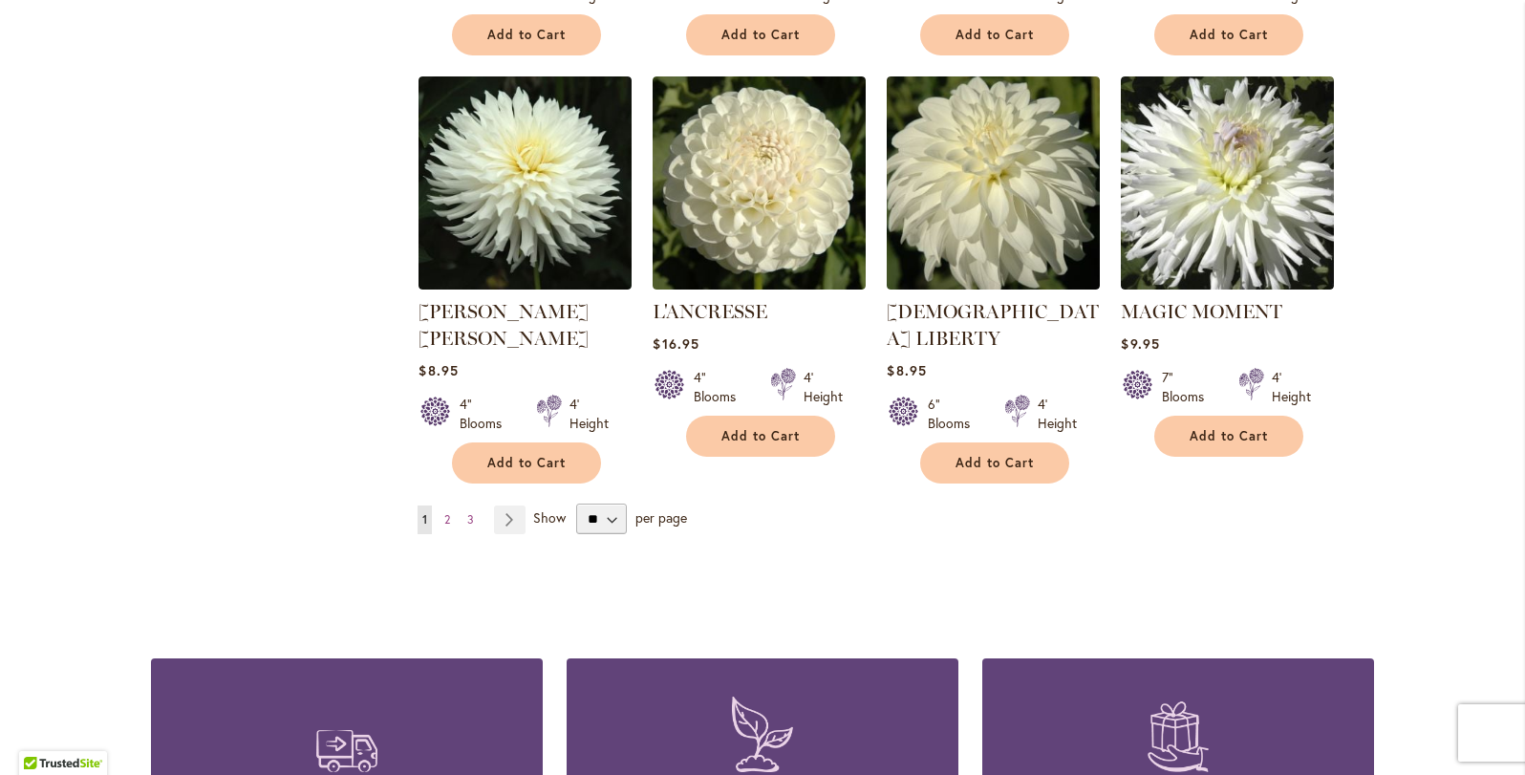
scroll to position [1603, 0]
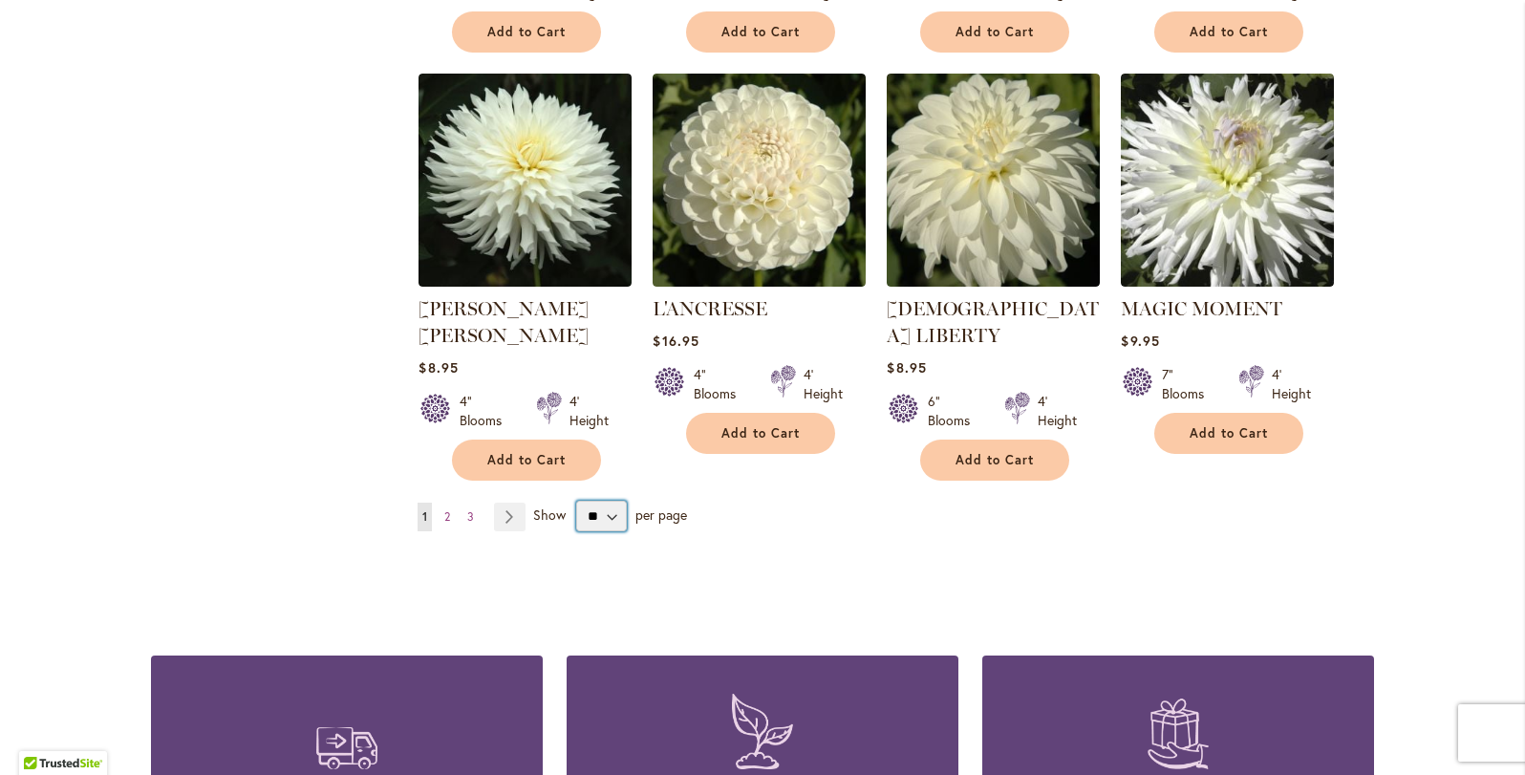
click at [607, 501] on select "** ** ** **" at bounding box center [601, 516] width 51 height 31
select select "**"
click at [576, 501] on select "** ** ** **" at bounding box center [601, 516] width 51 height 31
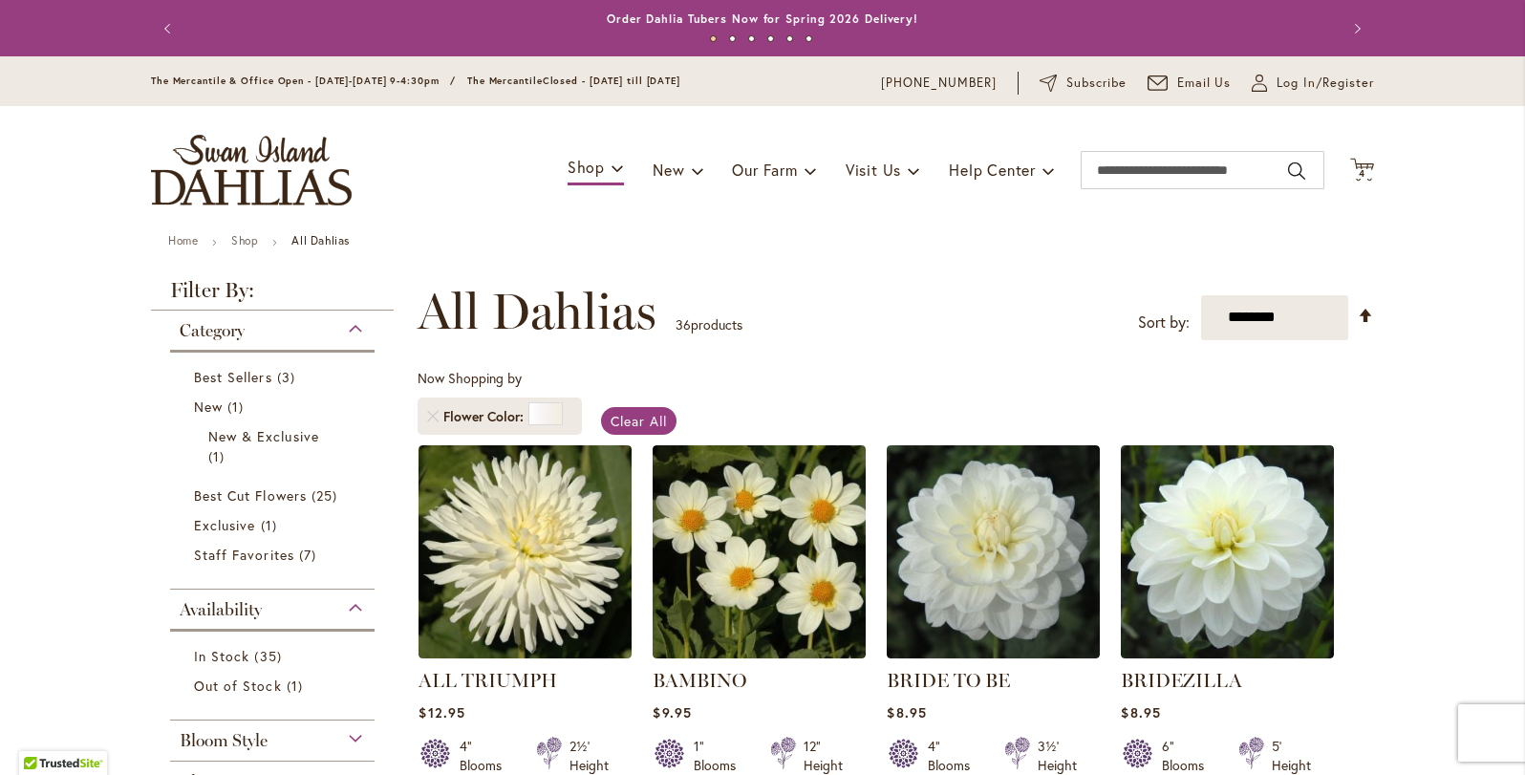
scroll to position [296, 0]
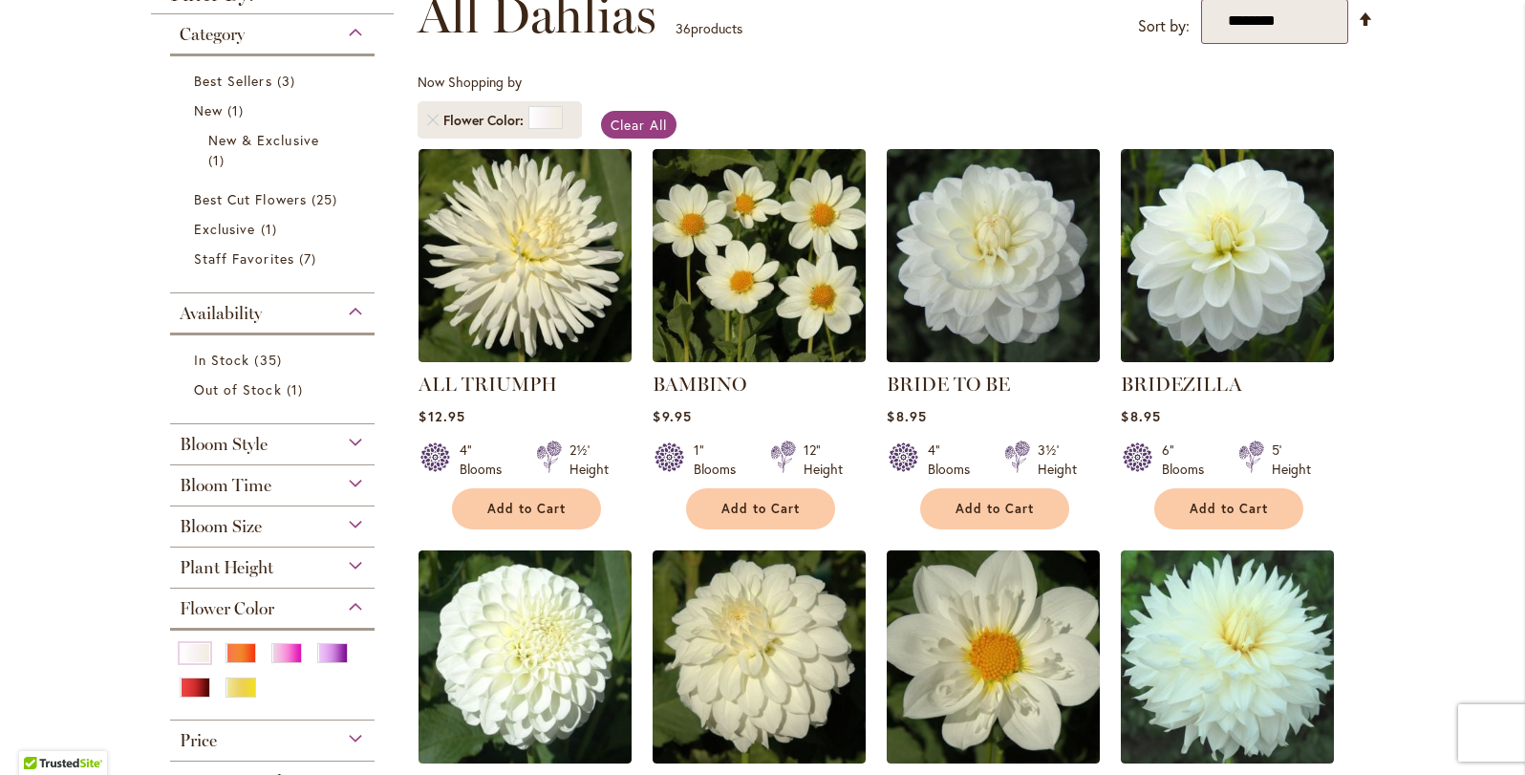
click at [1272, 12] on select "**********" at bounding box center [1275, 21] width 148 height 45
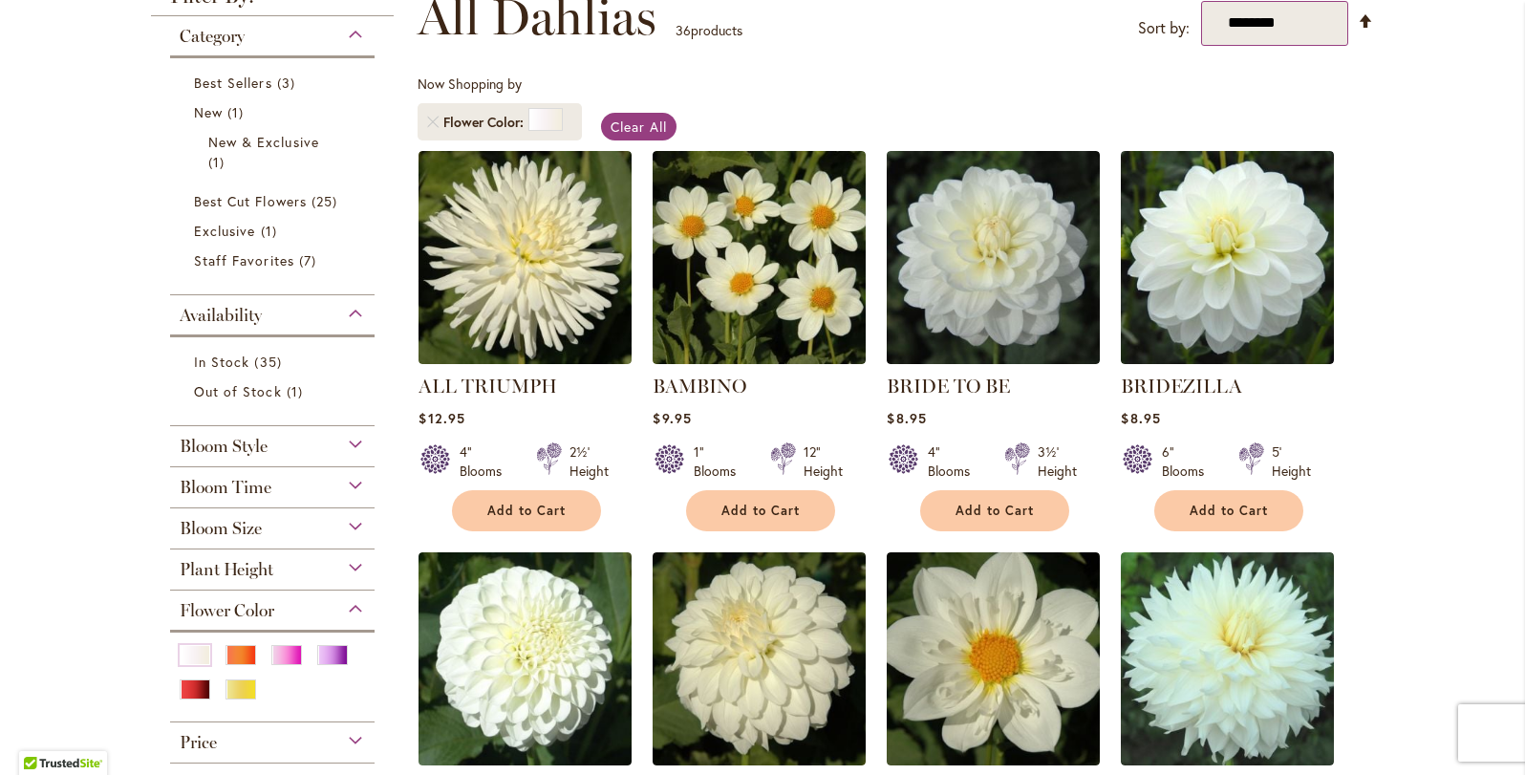
select select "*****"
click at [1201, 1] on select "**********" at bounding box center [1275, 23] width 148 height 45
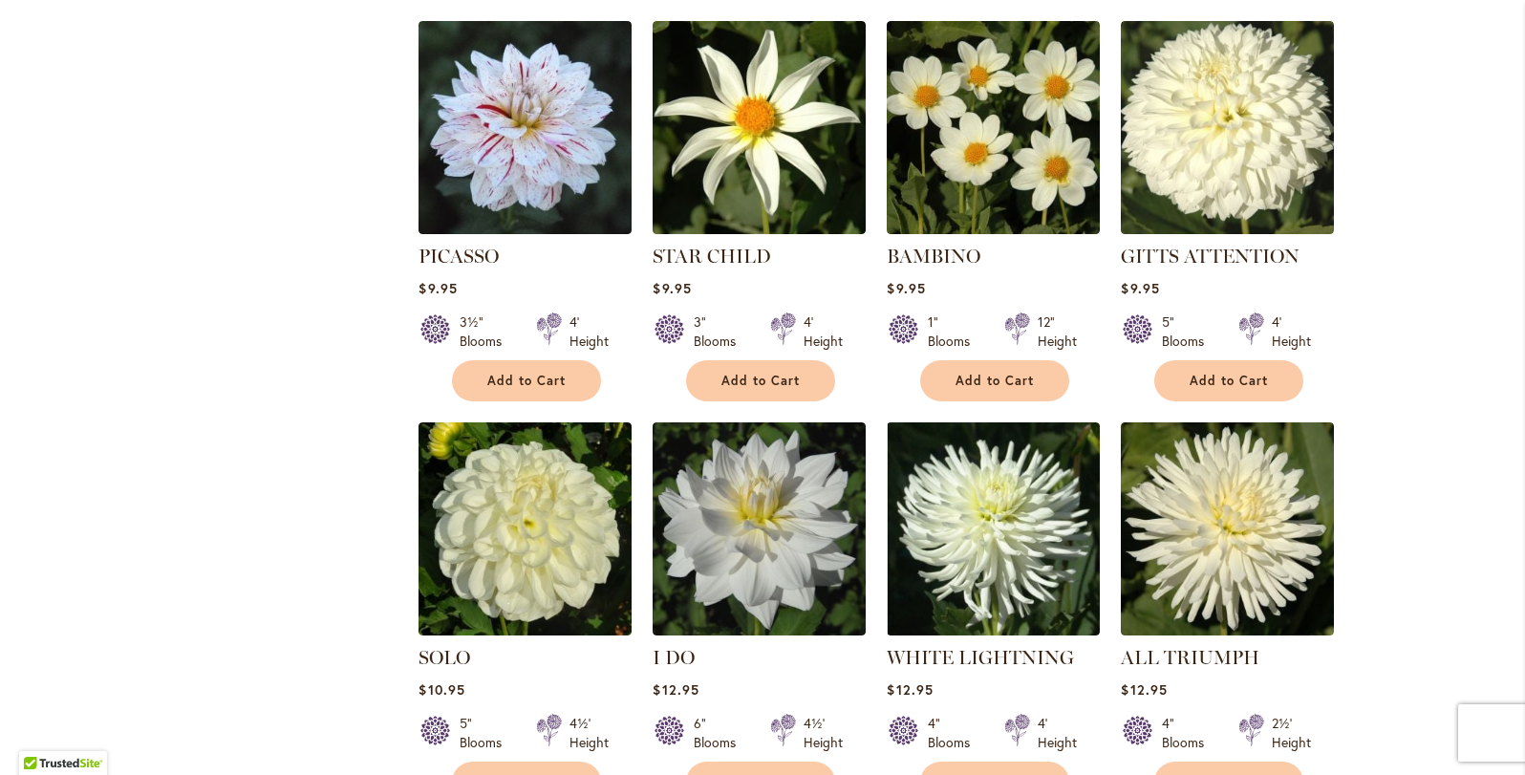
scroll to position [2087, 0]
